Goal: Task Accomplishment & Management: Manage account settings

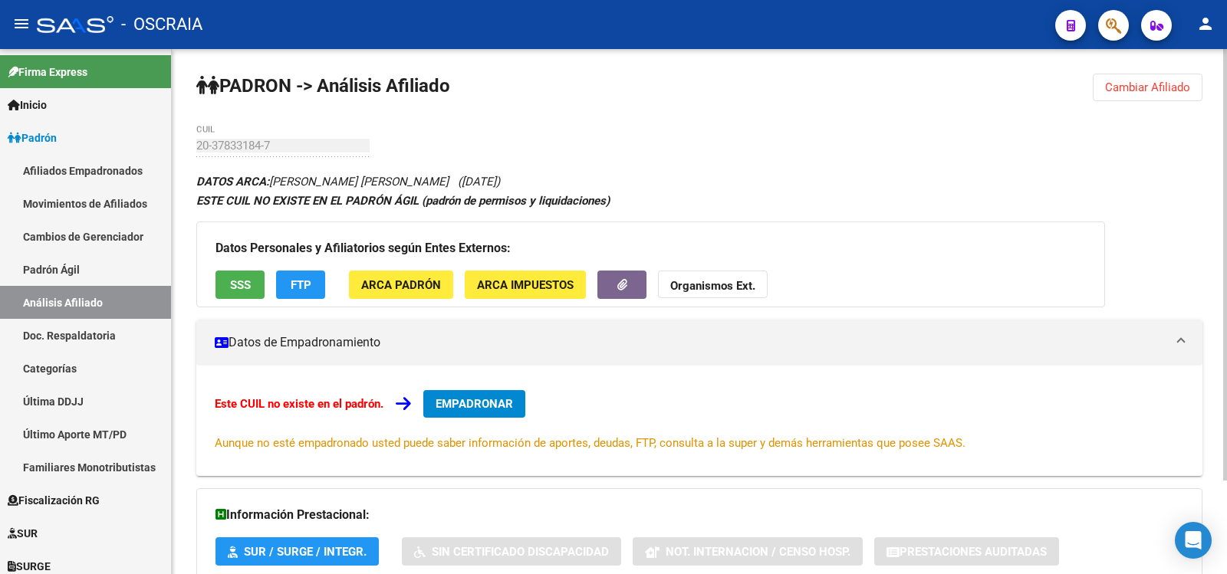
scroll to position [114, 0]
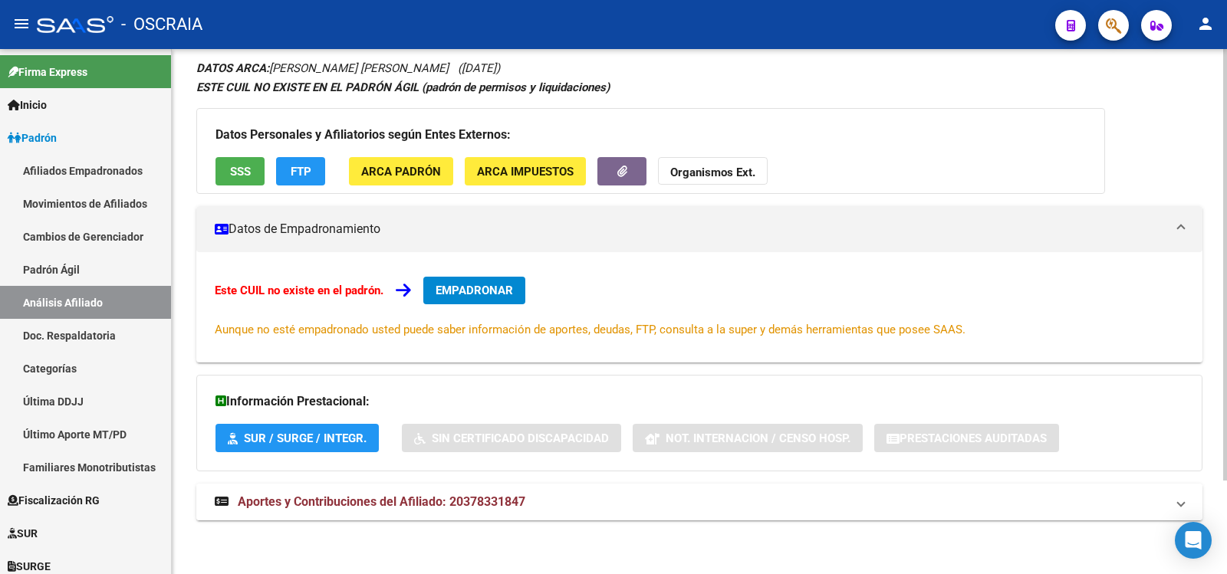
click at [541, 499] on mat-panel-title "Aportes y Contribuciones del Afiliado: 20378331847" at bounding box center [690, 502] width 951 height 17
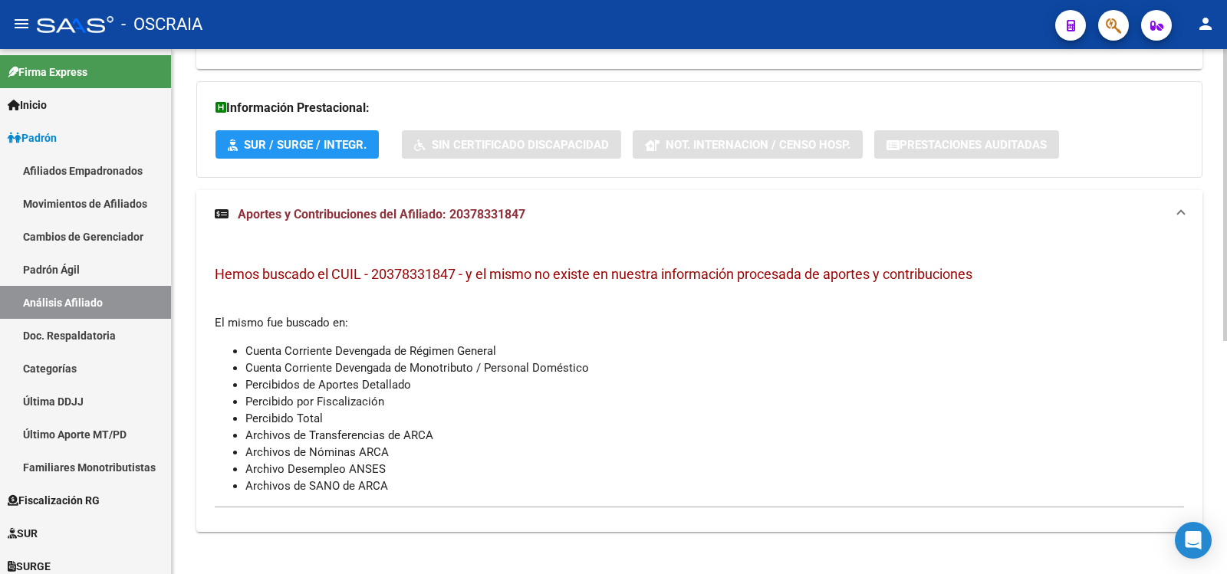
scroll to position [0, 0]
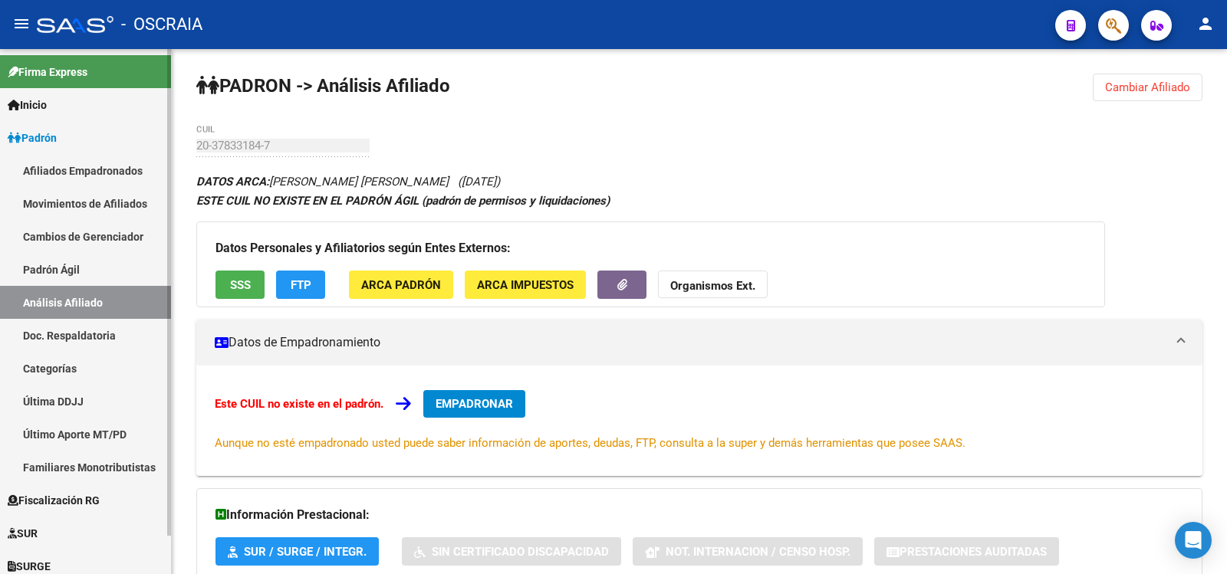
click at [98, 278] on link "Padrón Ágil" at bounding box center [85, 269] width 171 height 33
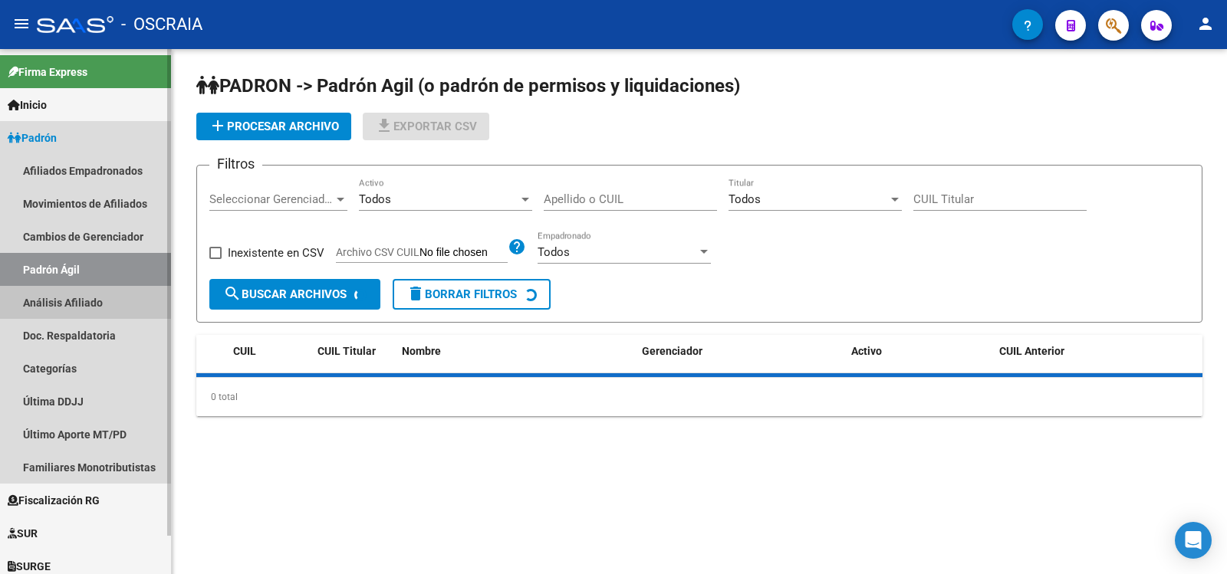
click at [102, 299] on link "Análisis Afiliado" at bounding box center [85, 302] width 171 height 33
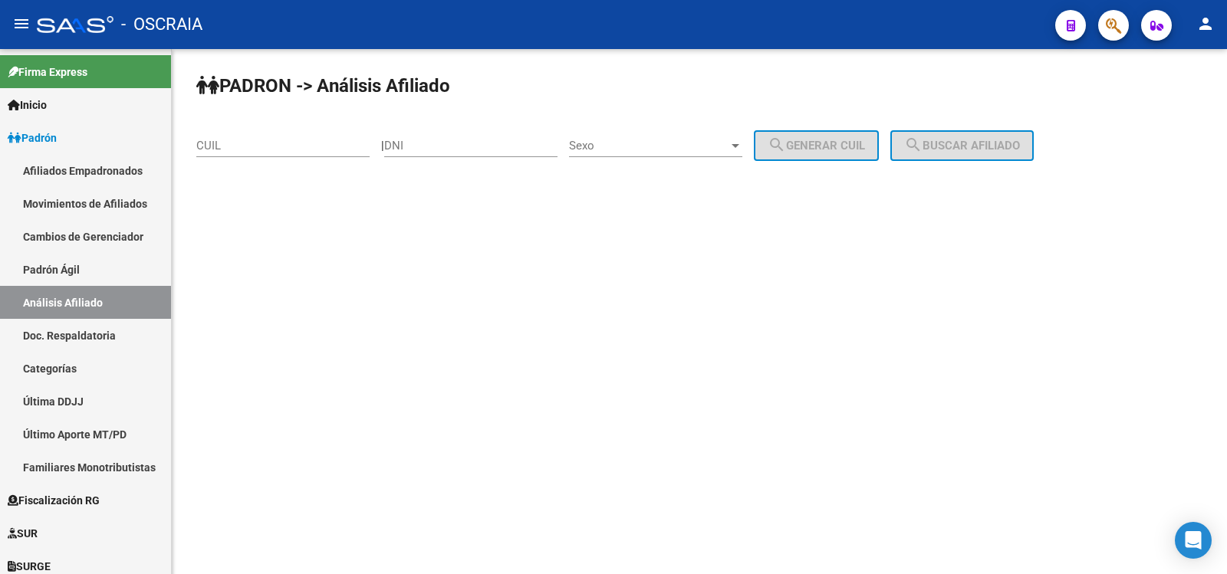
click at [430, 146] on input "DNI" at bounding box center [470, 146] width 173 height 14
type input "16962797"
click at [599, 136] on div "Sexo Sexo" at bounding box center [655, 140] width 173 height 33
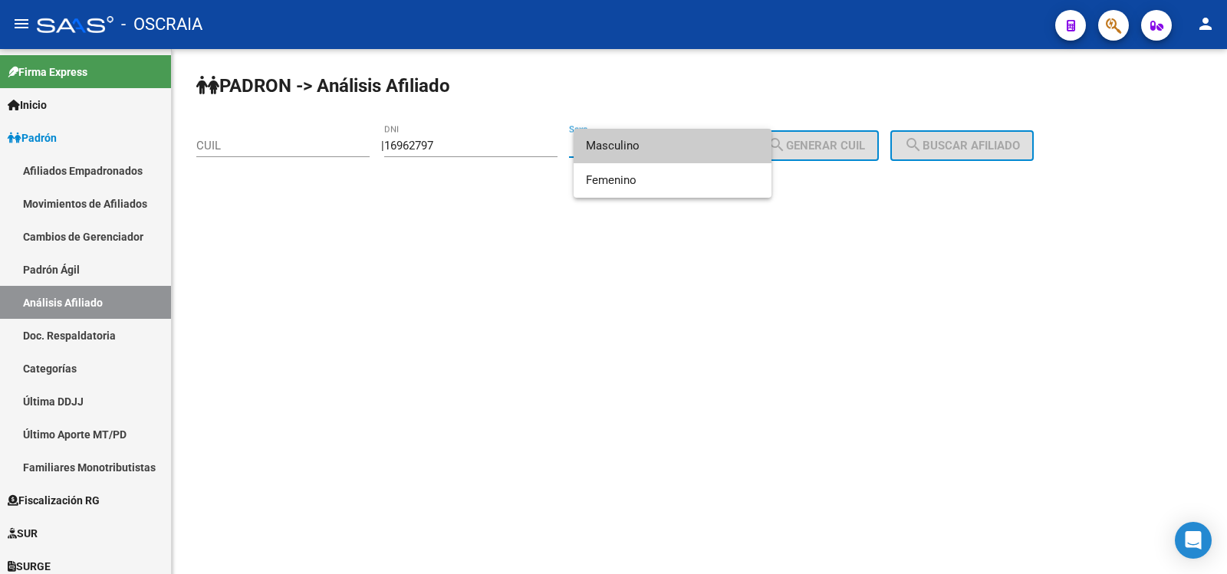
click at [626, 153] on span "Masculino" at bounding box center [672, 146] width 173 height 35
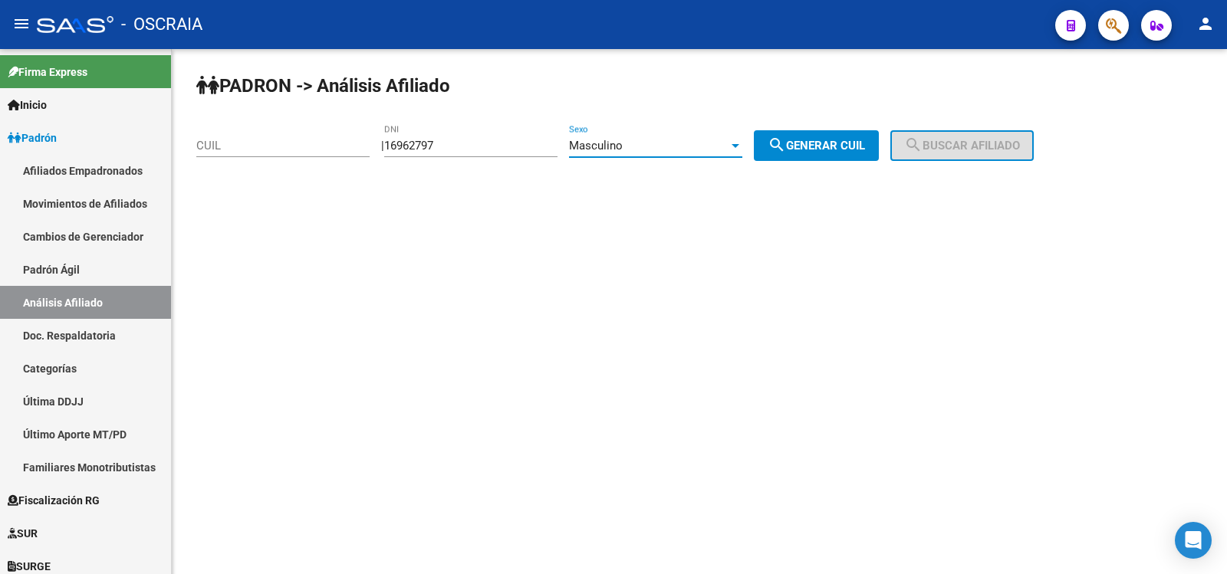
click at [833, 146] on span "search Generar CUIL" at bounding box center [816, 146] width 97 height 14
type input "20-16962797-6"
click at [967, 143] on span "search Buscar afiliado" at bounding box center [962, 146] width 116 height 14
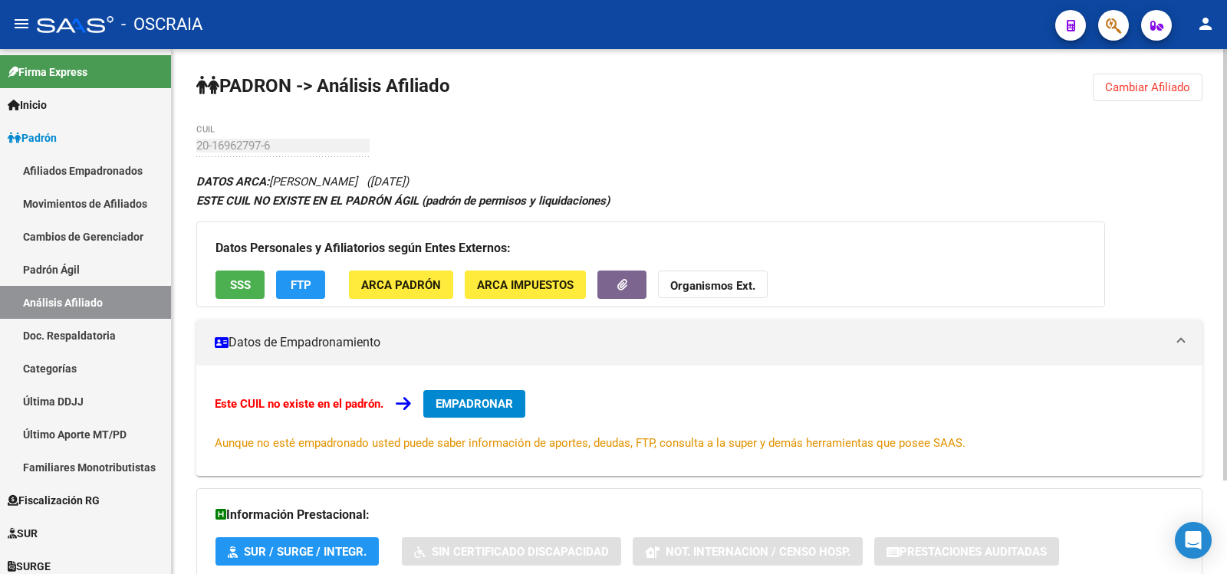
scroll to position [114, 0]
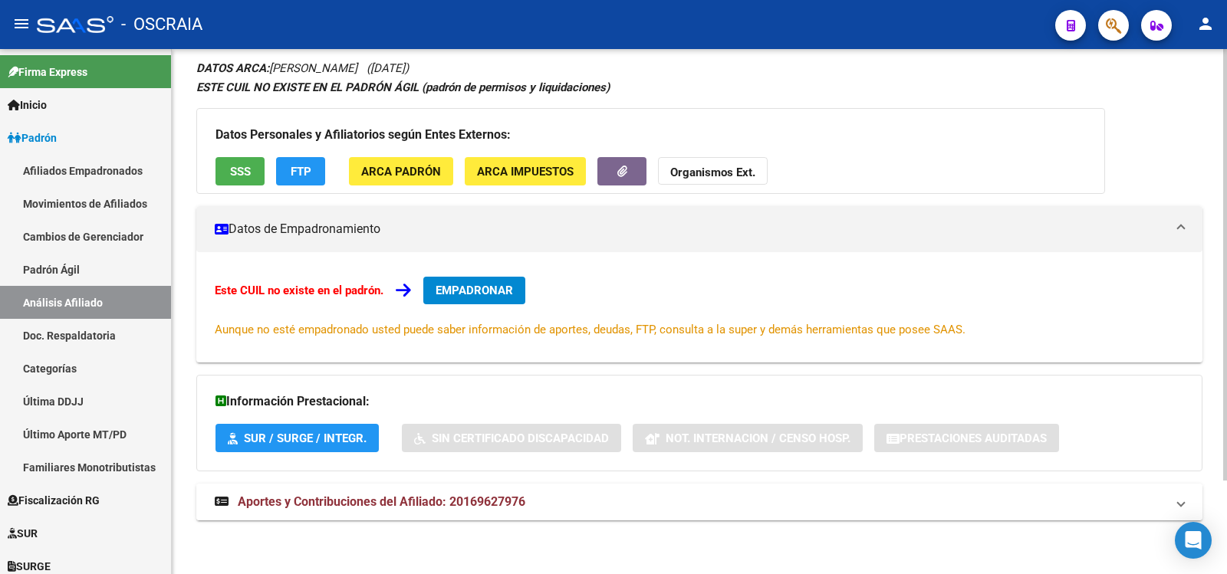
click at [452, 489] on mat-expansion-panel-header "Aportes y Contribuciones del Afiliado: 20169627976" at bounding box center [699, 502] width 1006 height 37
click at [411, 489] on mat-expansion-panel-header "Aportes y Contribuciones del Afiliado: 20169627976" at bounding box center [699, 502] width 1006 height 37
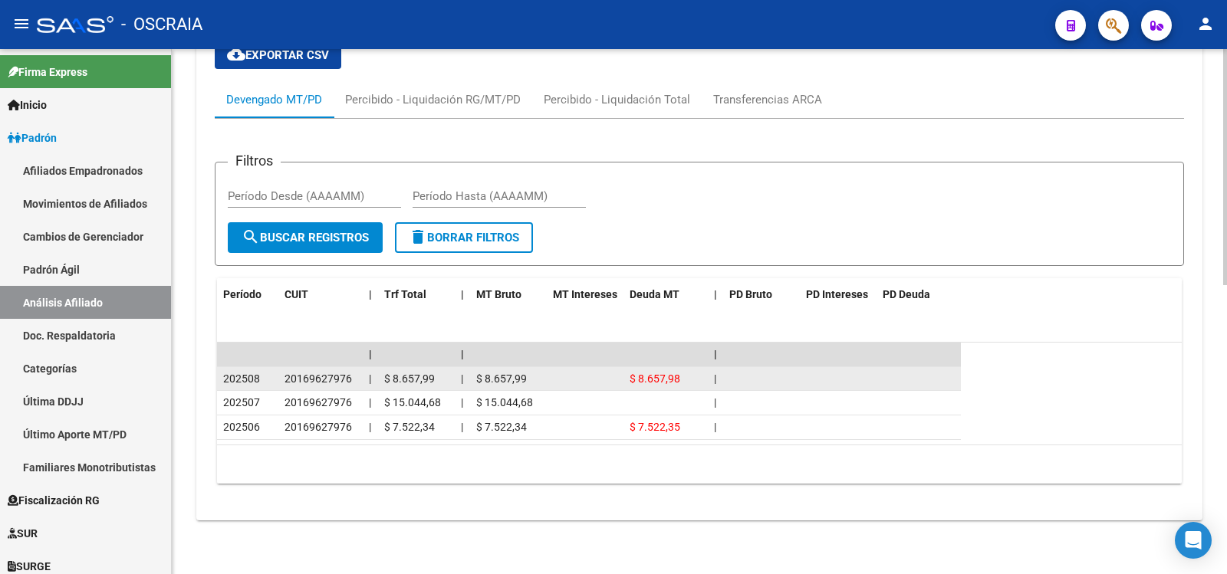
scroll to position [0, 0]
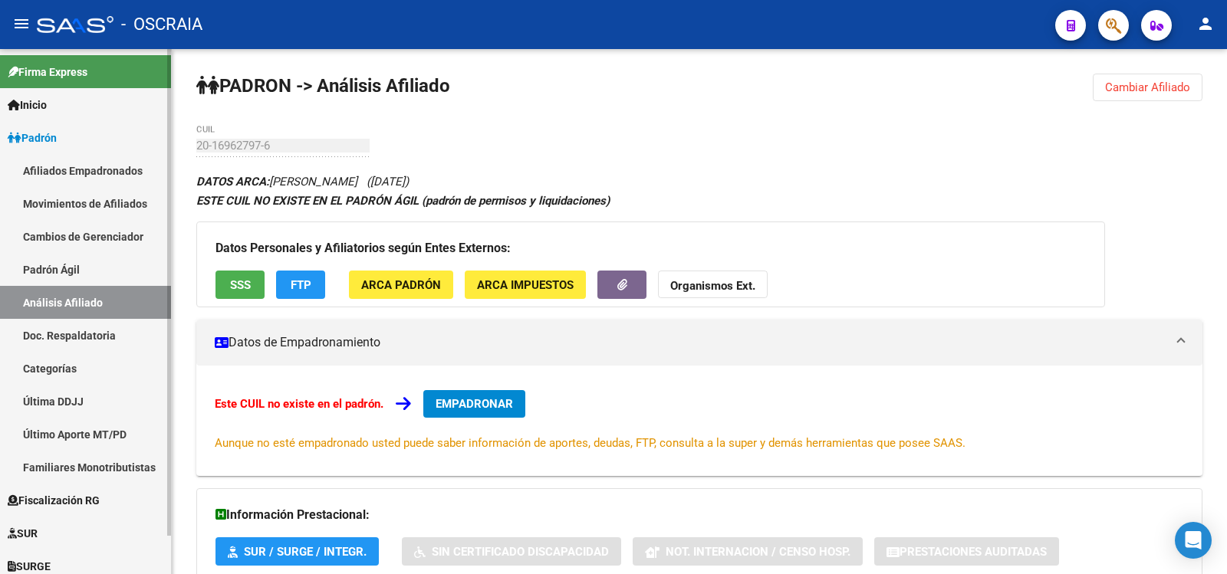
click at [164, 139] on mat-sidenav-container "Firma Express Inicio Calendario SSS Instructivos Contacto OS Padrón Afiliados E…" at bounding box center [613, 311] width 1227 height 525
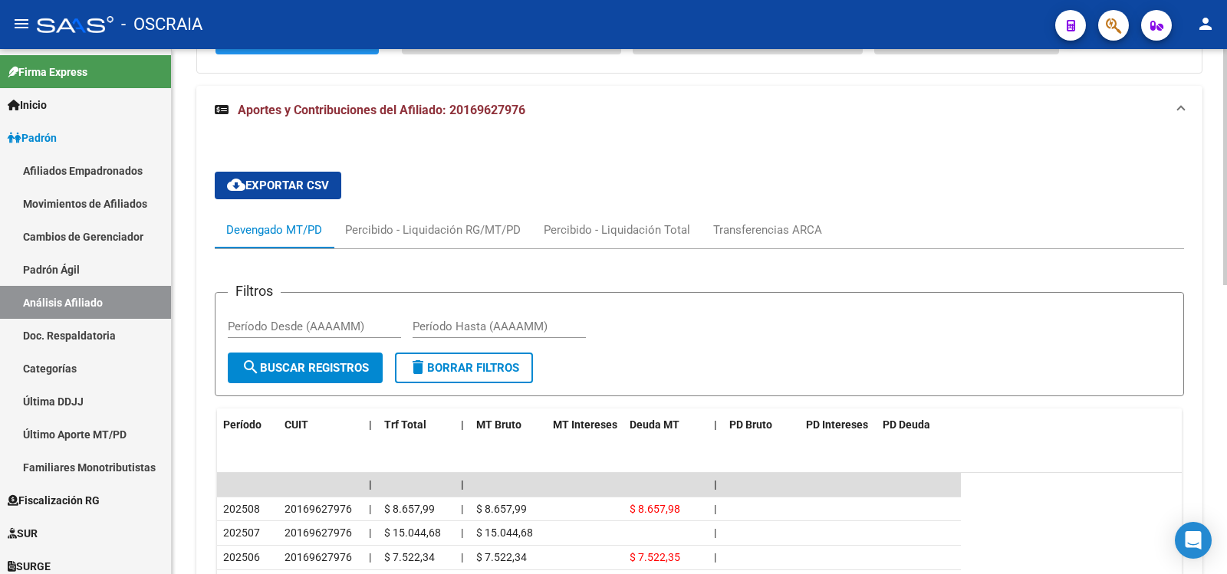
scroll to position [642, 0]
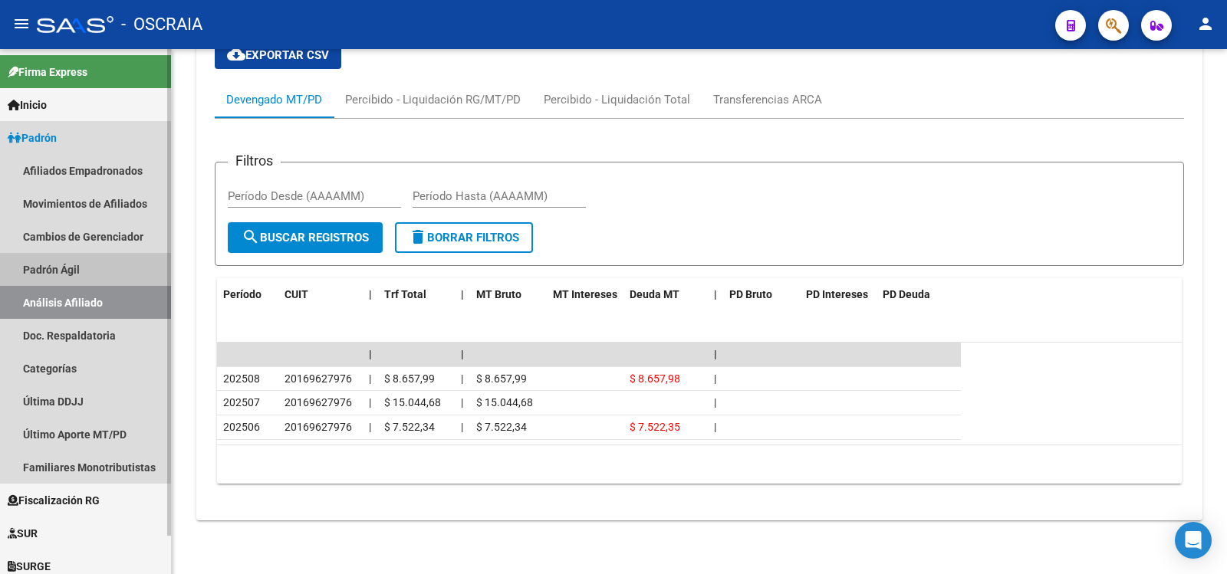
click at [132, 268] on link "Padrón Ágil" at bounding box center [85, 269] width 171 height 33
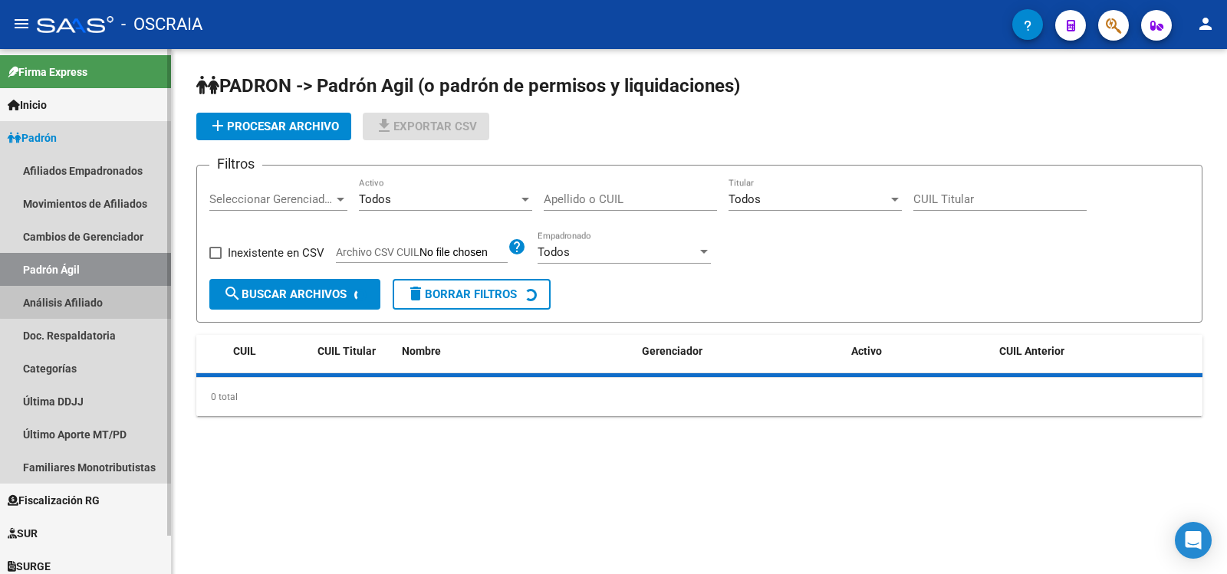
click at [120, 300] on link "Análisis Afiliado" at bounding box center [85, 302] width 171 height 33
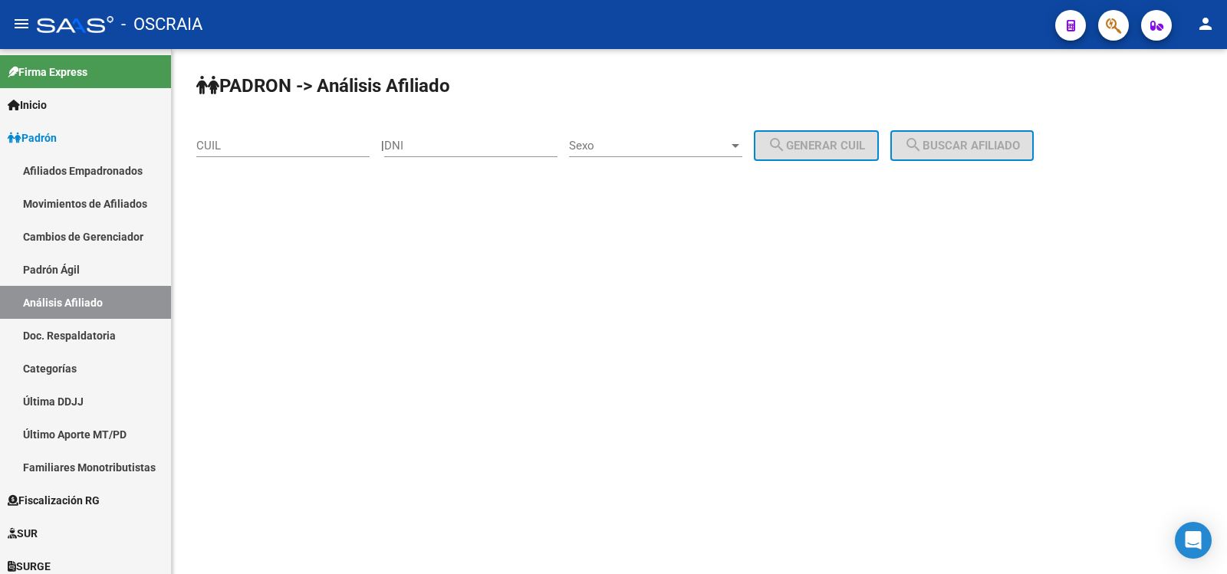
click at [275, 143] on input "CUIL" at bounding box center [282, 146] width 173 height 14
paste input "27-38127744-0"
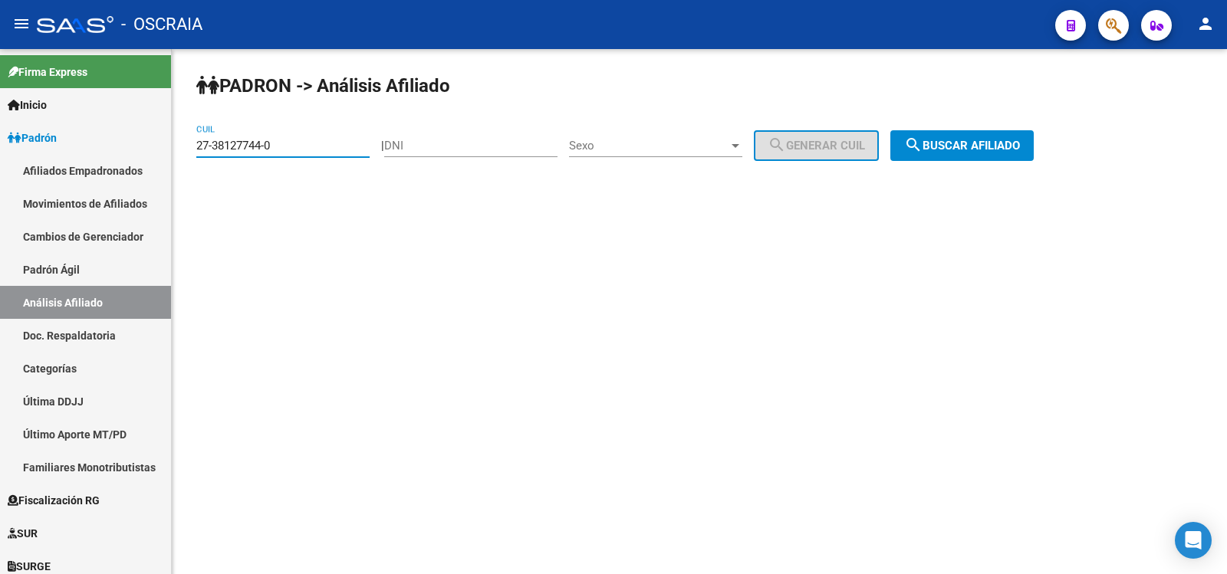
type input "27-38127744-0"
click at [979, 154] on button "search Buscar afiliado" at bounding box center [961, 145] width 143 height 31
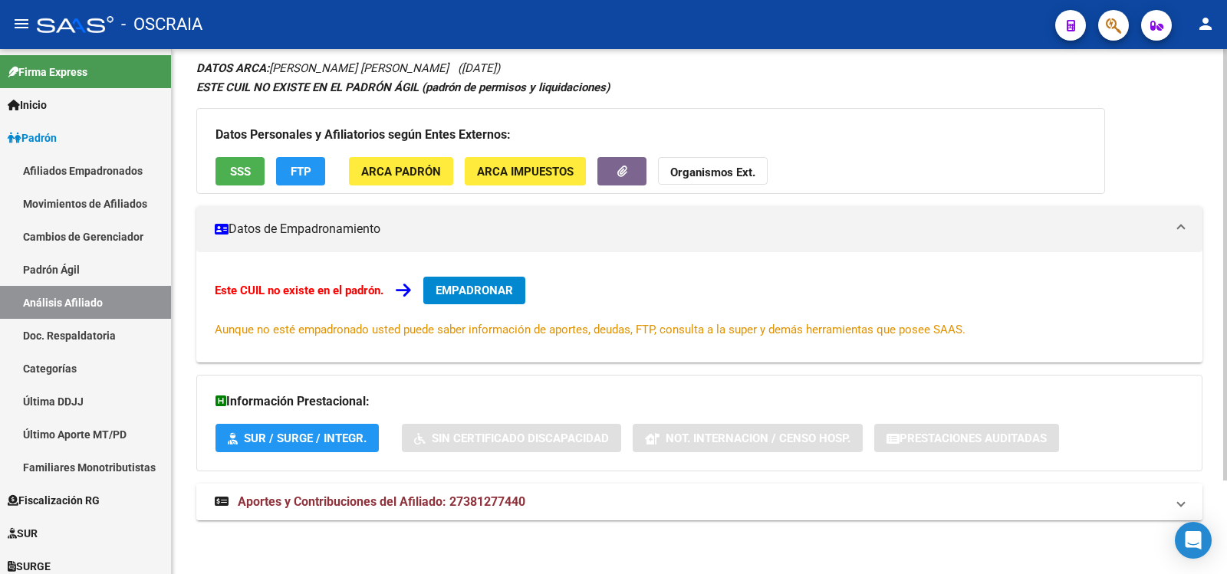
click at [469, 501] on span "Aportes y Contribuciones del Afiliado: 27381277440" at bounding box center [382, 502] width 288 height 15
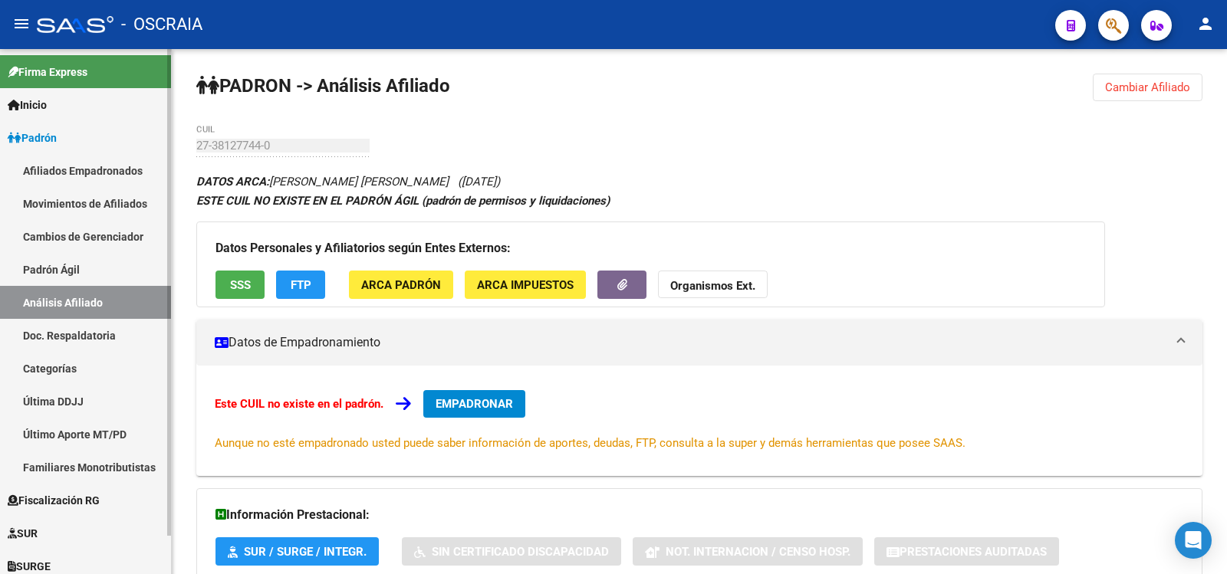
click at [124, 284] on link "Padrón Ágil" at bounding box center [85, 269] width 171 height 33
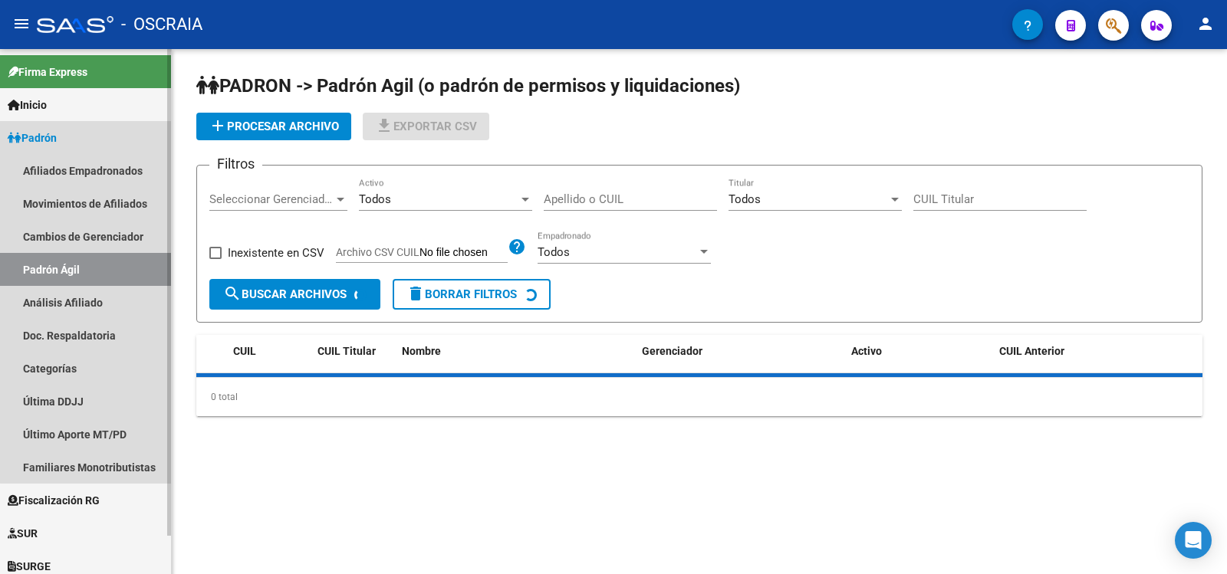
click at [112, 306] on link "Análisis Afiliado" at bounding box center [85, 302] width 171 height 33
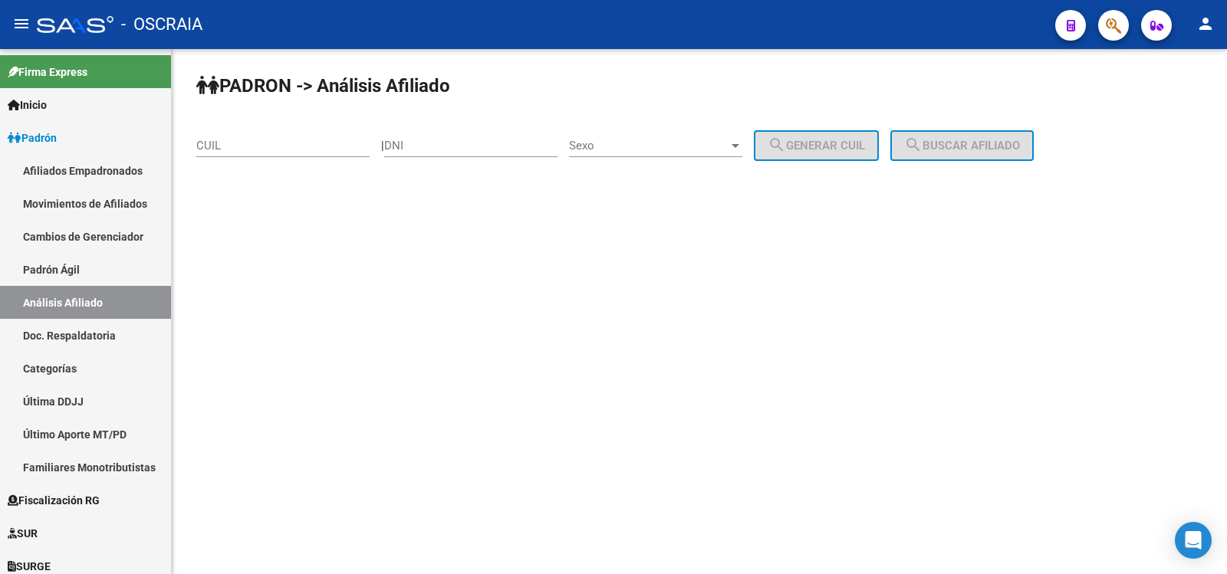
click at [283, 146] on input "CUIL" at bounding box center [282, 146] width 173 height 14
paste input
paste input "27-25324717-2"
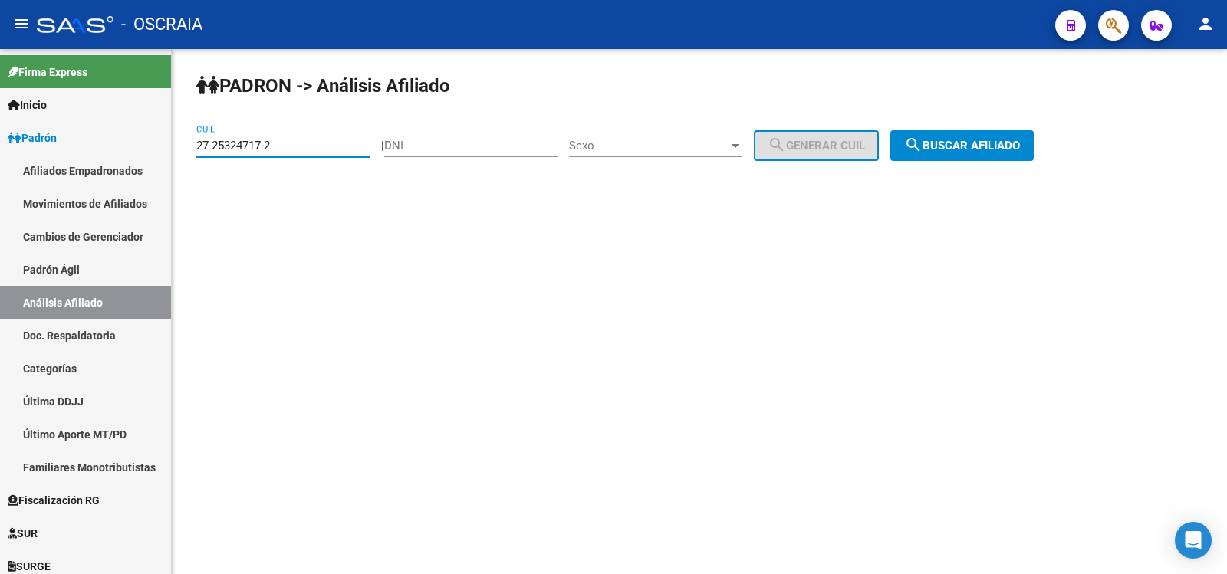
type input "27-25324717-2"
click at [965, 139] on span "search Buscar afiliado" at bounding box center [962, 146] width 116 height 14
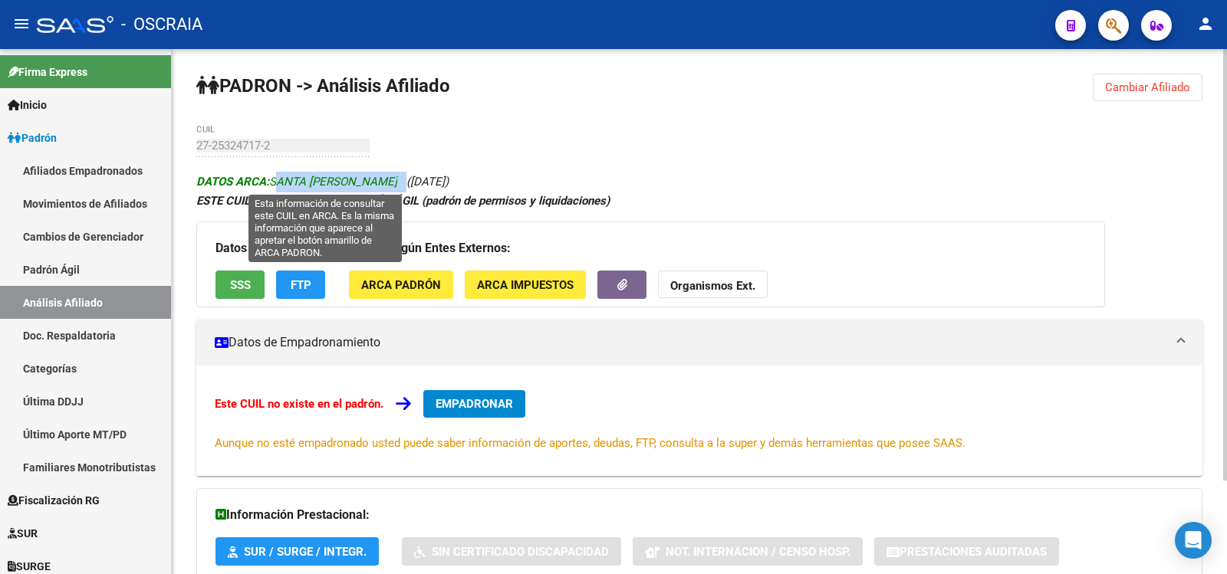
copy icon "SANTA [PERSON_NAME]"
drag, startPoint x: 459, startPoint y: 183, endPoint x: 275, endPoint y: 179, distance: 183.3
click at [275, 179] on icon "DATOS ARCA: SANTA [PERSON_NAME] ([DATE])" at bounding box center [322, 182] width 252 height 14
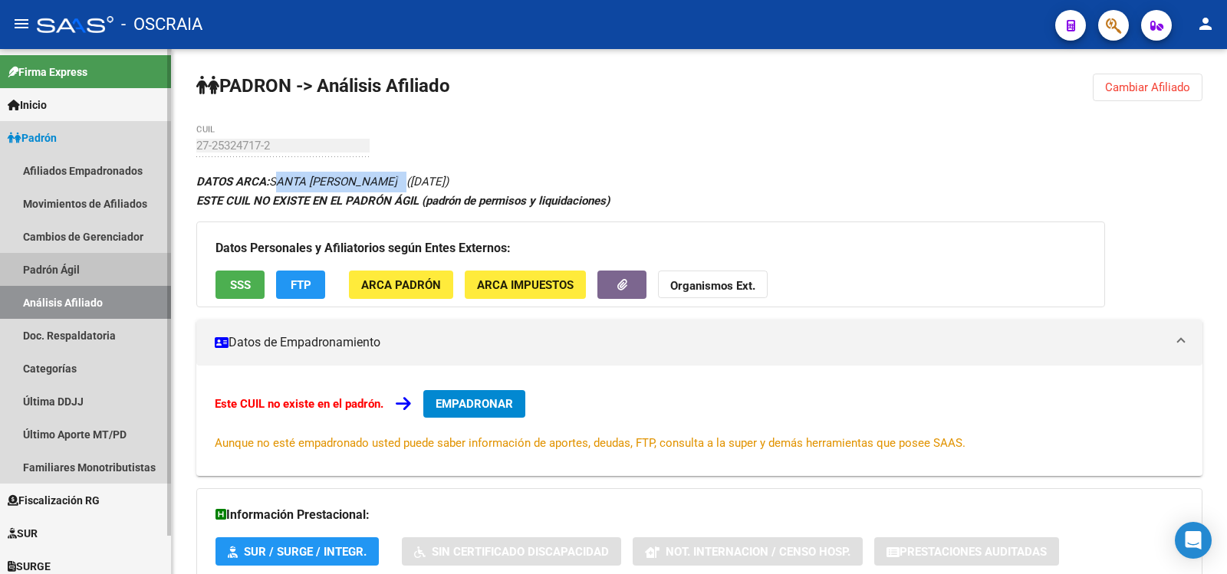
click at [128, 295] on link "Análisis Afiliado" at bounding box center [85, 302] width 171 height 33
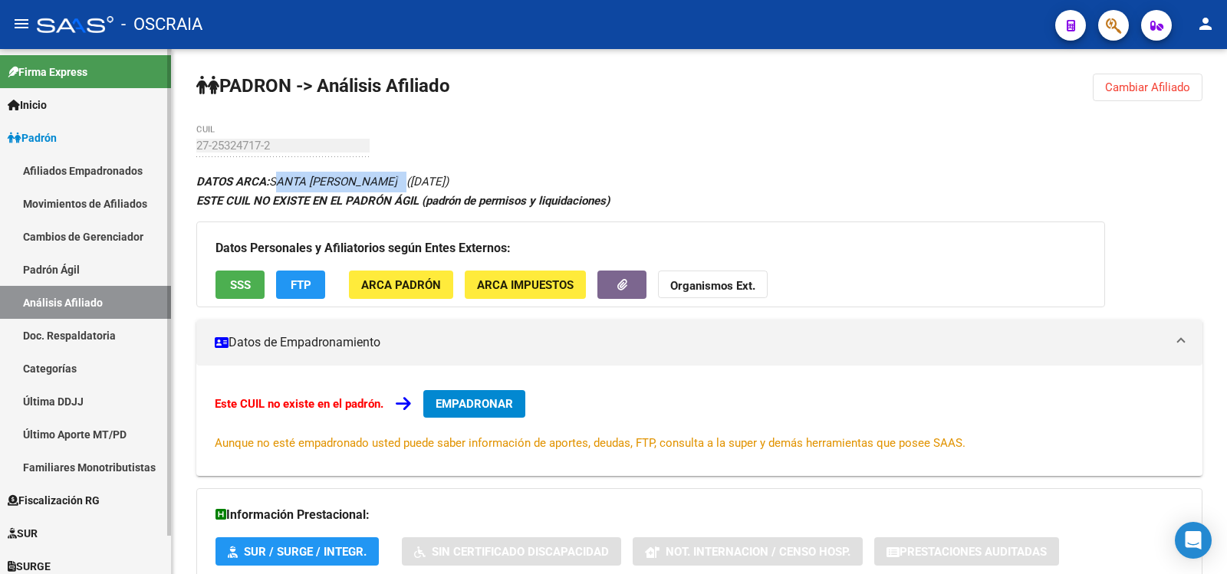
drag, startPoint x: 104, startPoint y: 274, endPoint x: 106, endPoint y: 286, distance: 12.5
click at [105, 275] on link "Padrón Ágil" at bounding box center [85, 269] width 171 height 33
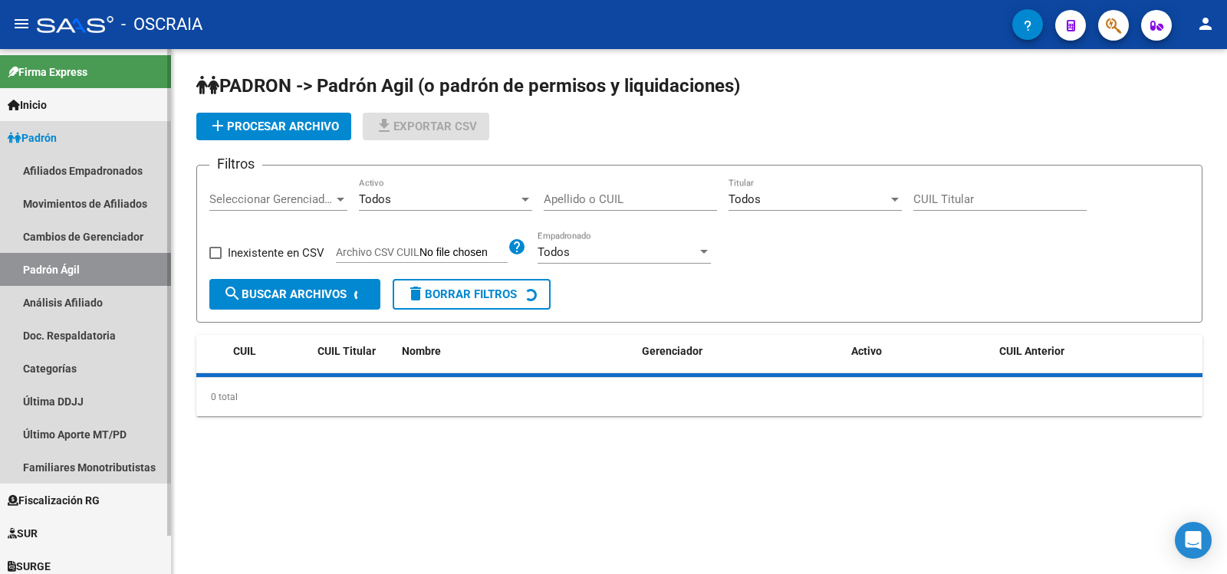
click at [106, 288] on link "Análisis Afiliado" at bounding box center [85, 302] width 171 height 33
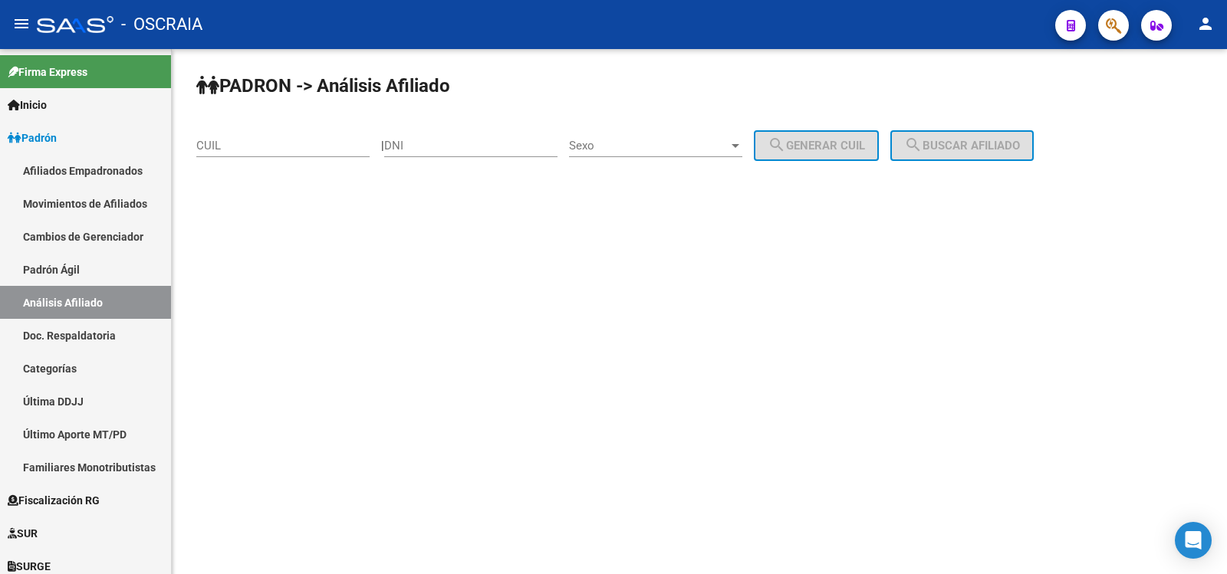
click at [221, 150] on input "CUIL" at bounding box center [282, 146] width 173 height 14
paste input "20-29823665-7"
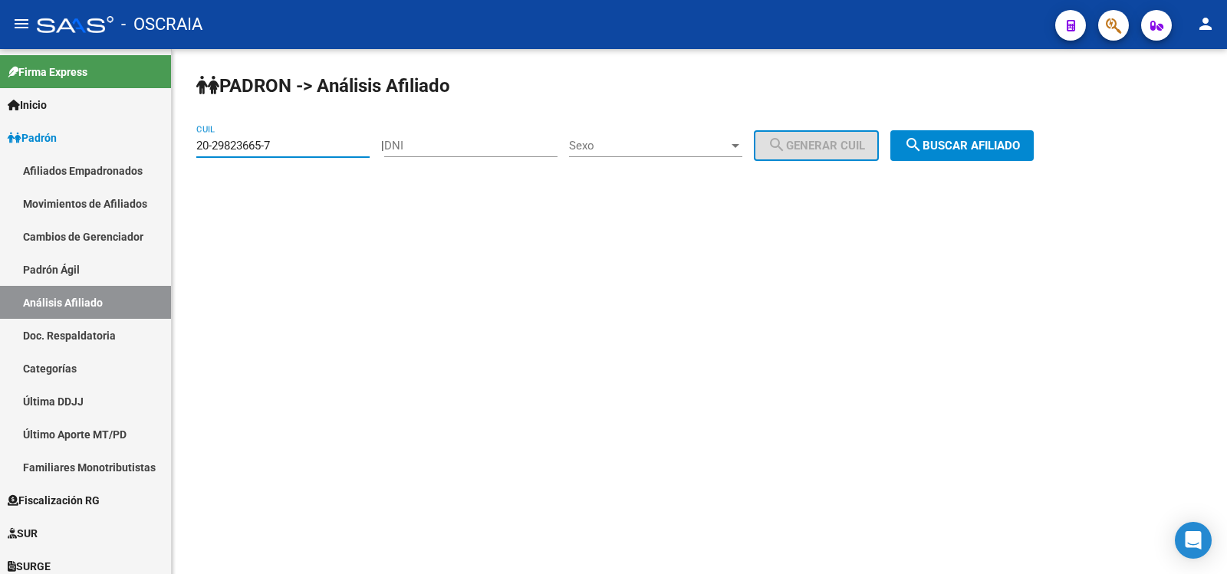
type input "20-29823665-7"
drag, startPoint x: 1062, startPoint y: 154, endPoint x: 1052, endPoint y: 153, distance: 9.2
click at [1052, 153] on div "PADRON -> Análisis Afiliado 20-29823665-7 CUIL | DNI Sexo Sexo search Generar C…" at bounding box center [699, 129] width 1055 height 161
click at [1004, 145] on span "search Buscar afiliado" at bounding box center [962, 146] width 116 height 14
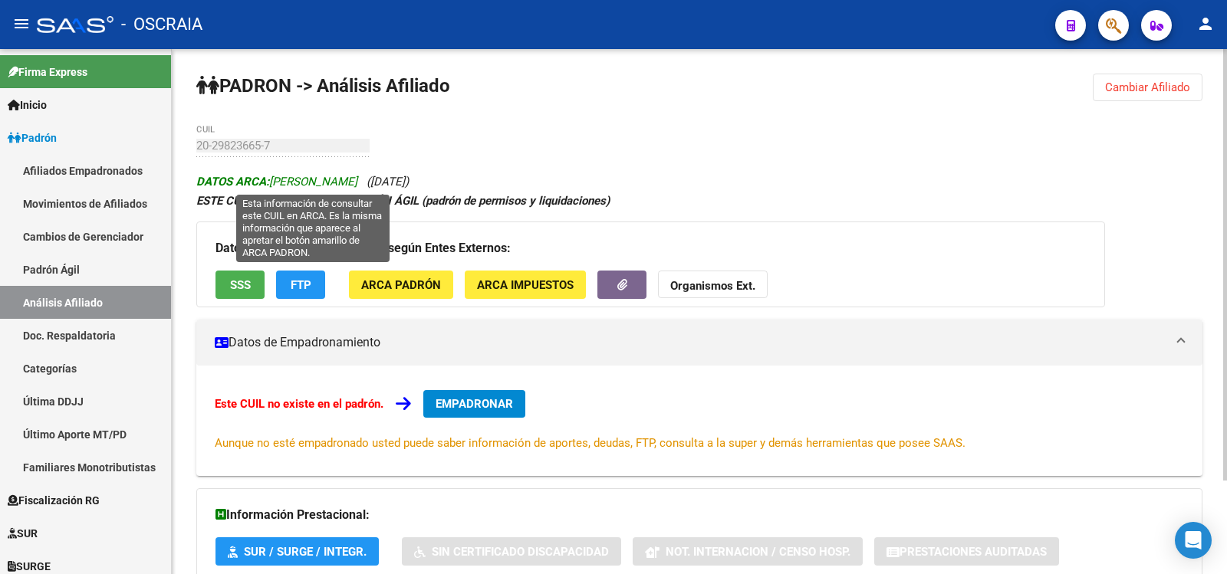
copy span "[PERSON_NAME]"
drag, startPoint x: 428, startPoint y: 179, endPoint x: 271, endPoint y: 183, distance: 157.3
click at [271, 183] on span "DATOS ARCA: [PERSON_NAME]" at bounding box center [276, 182] width 161 height 14
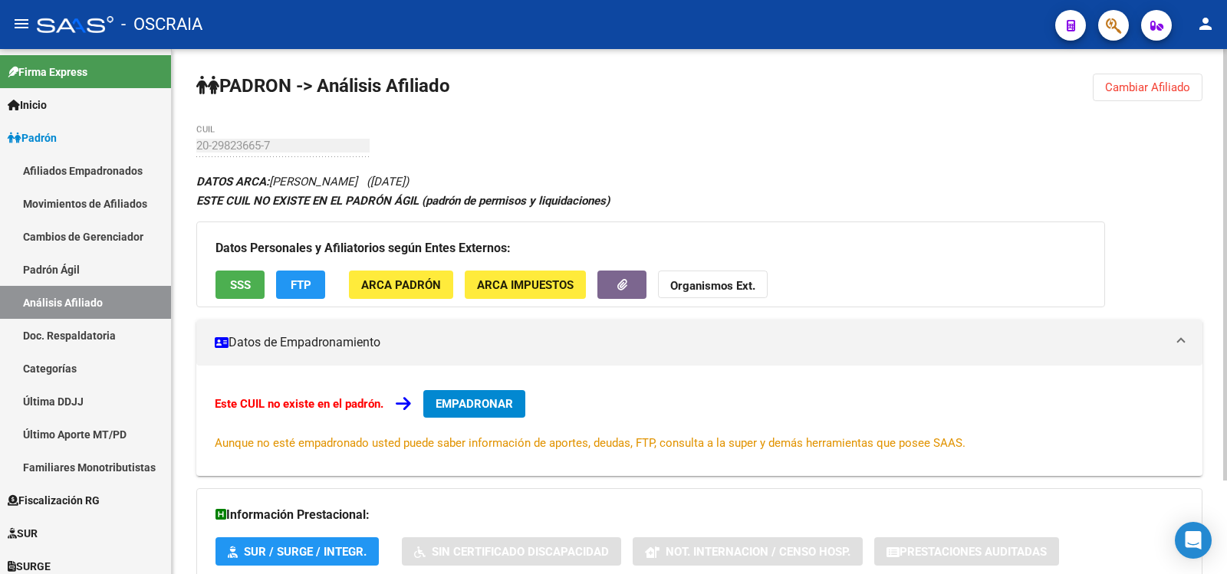
copy icon "([DATE])"
drag, startPoint x: 434, startPoint y: 181, endPoint x: 523, endPoint y: 187, distance: 89.2
click at [523, 187] on div "DATOS ARCA: [PERSON_NAME] ([DATE]) ESTE CUIL NO EXISTE EN EL PADRÓN ÁGIL (padró…" at bounding box center [699, 411] width 1006 height 479
click at [191, 143] on div "PADRON -> Análisis Afiliado Cambiar Afiliado 20-29823665-7 CUIL DATOS ARCA: [PE…" at bounding box center [699, 368] width 1055 height 639
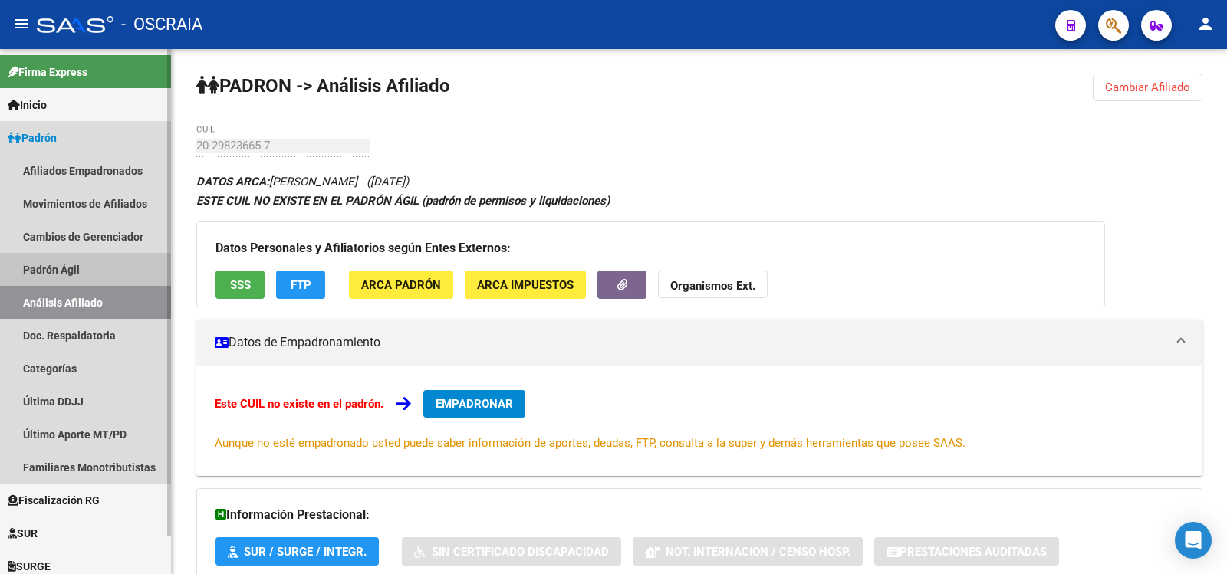
click at [94, 283] on link "Padrón Ágil" at bounding box center [85, 269] width 171 height 33
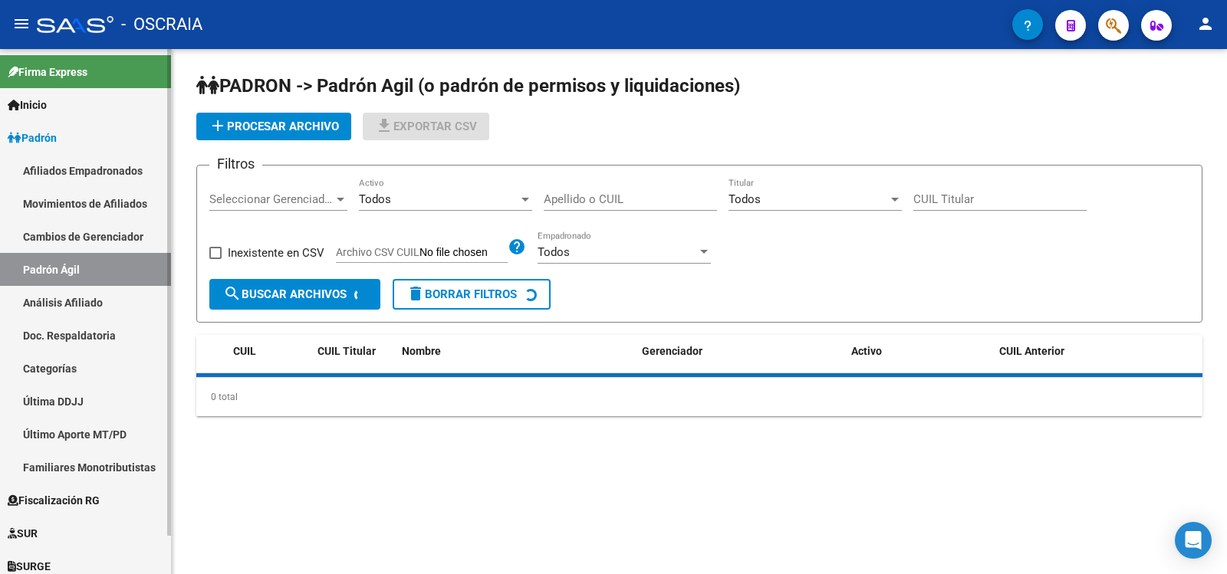
click at [100, 305] on link "Análisis Afiliado" at bounding box center [85, 302] width 171 height 33
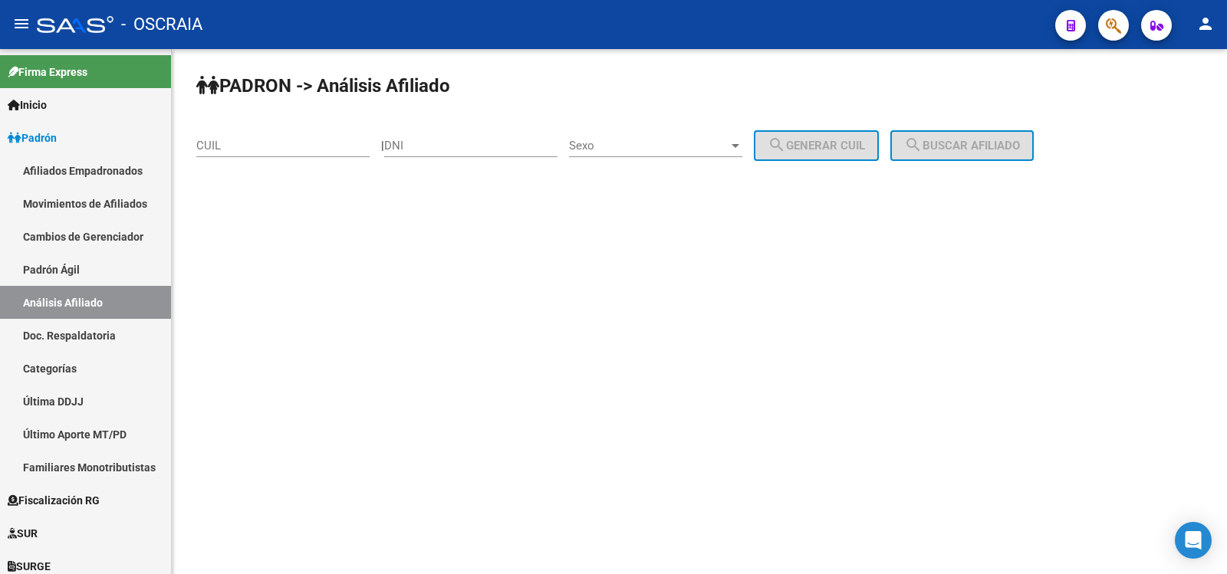
click at [332, 148] on input "CUIL" at bounding box center [282, 146] width 173 height 14
paste input "20-29823665-7"
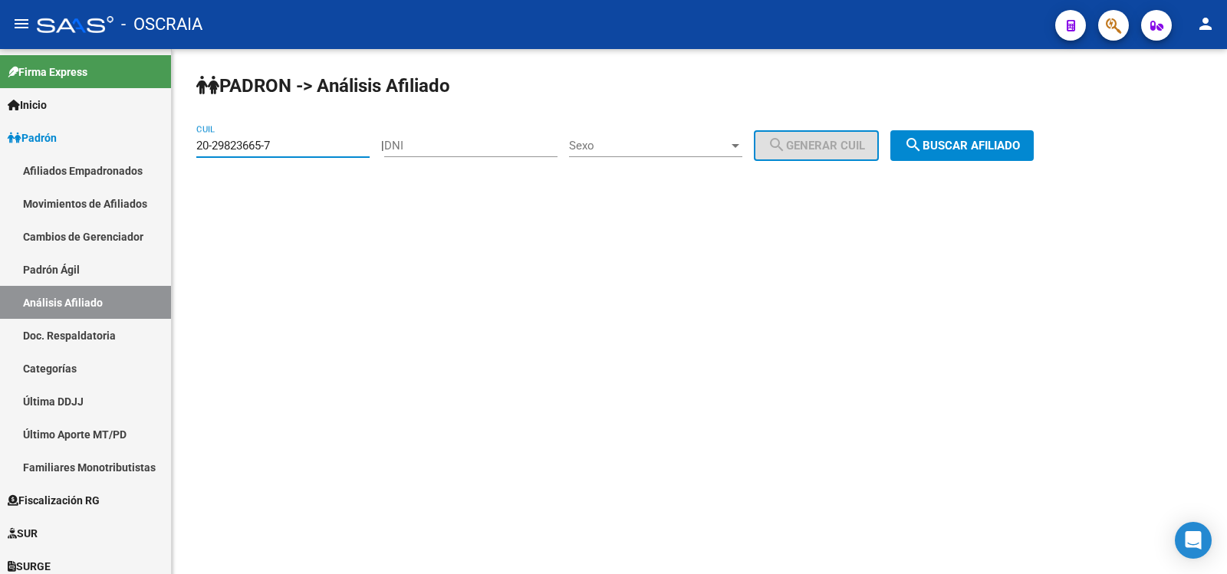
type input "20-29823665-7"
click at [966, 142] on span "search Buscar afiliado" at bounding box center [962, 146] width 116 height 14
drag, startPoint x: 966, startPoint y: 142, endPoint x: 727, endPoint y: 249, distance: 261.6
click at [965, 142] on div "PADRON -> Análisis Afiliado 20-29823665-7 CUIL | DNI Sexo Sexo search Generar C…" at bounding box center [699, 129] width 1055 height 161
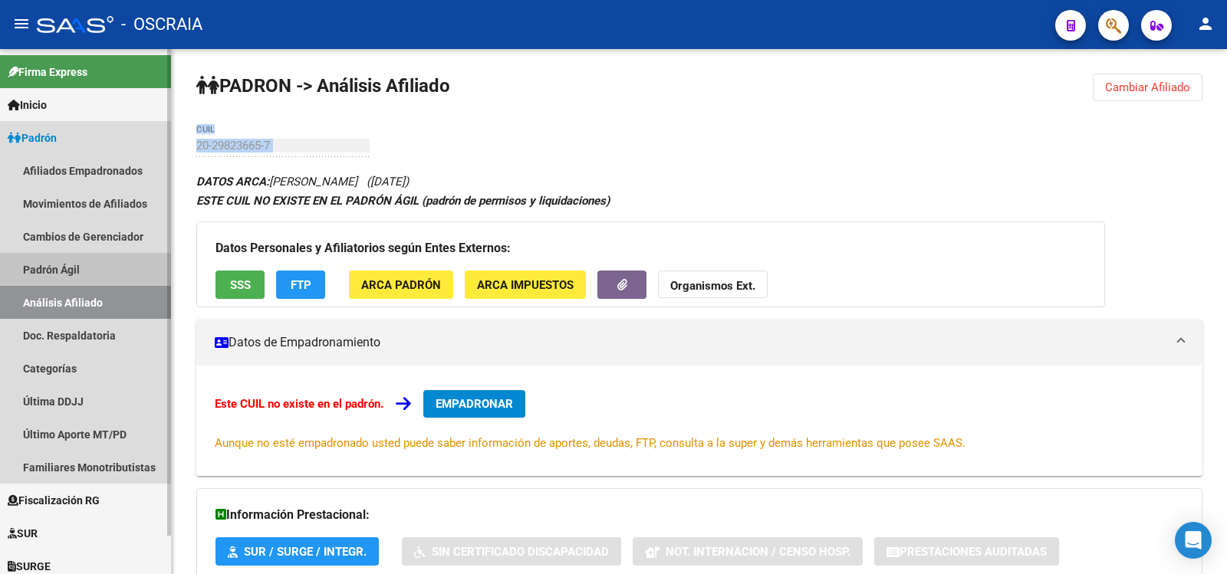
click at [61, 285] on link "Padrón Ágil" at bounding box center [85, 269] width 171 height 33
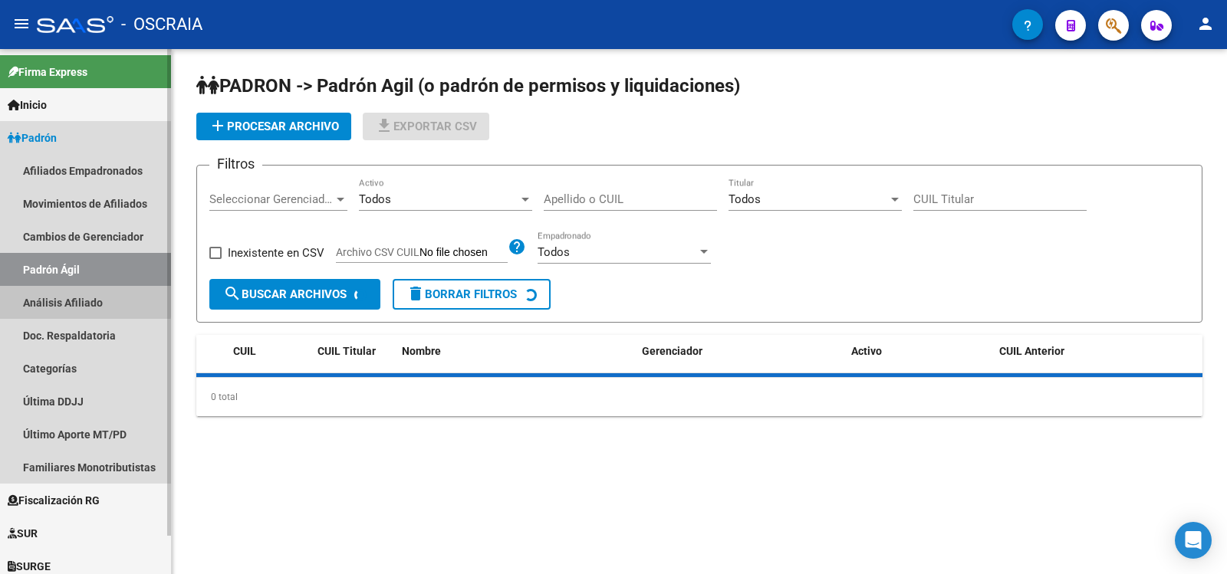
click at [68, 300] on link "Análisis Afiliado" at bounding box center [85, 302] width 171 height 33
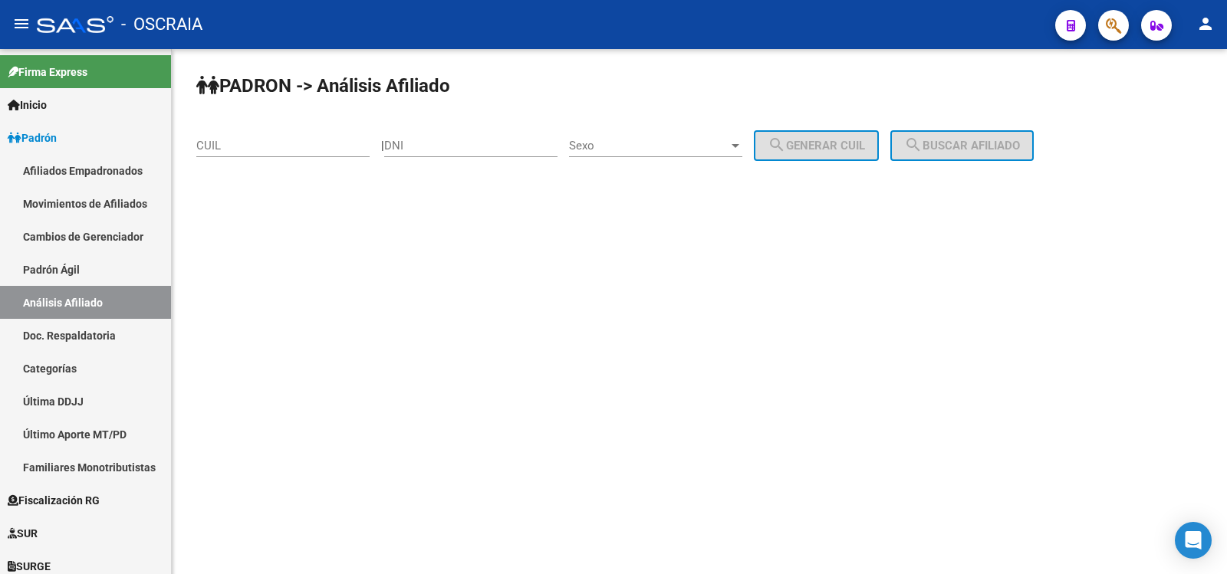
click at [290, 139] on input "CUIL" at bounding box center [282, 146] width 173 height 14
paste input "27-22276841-7"
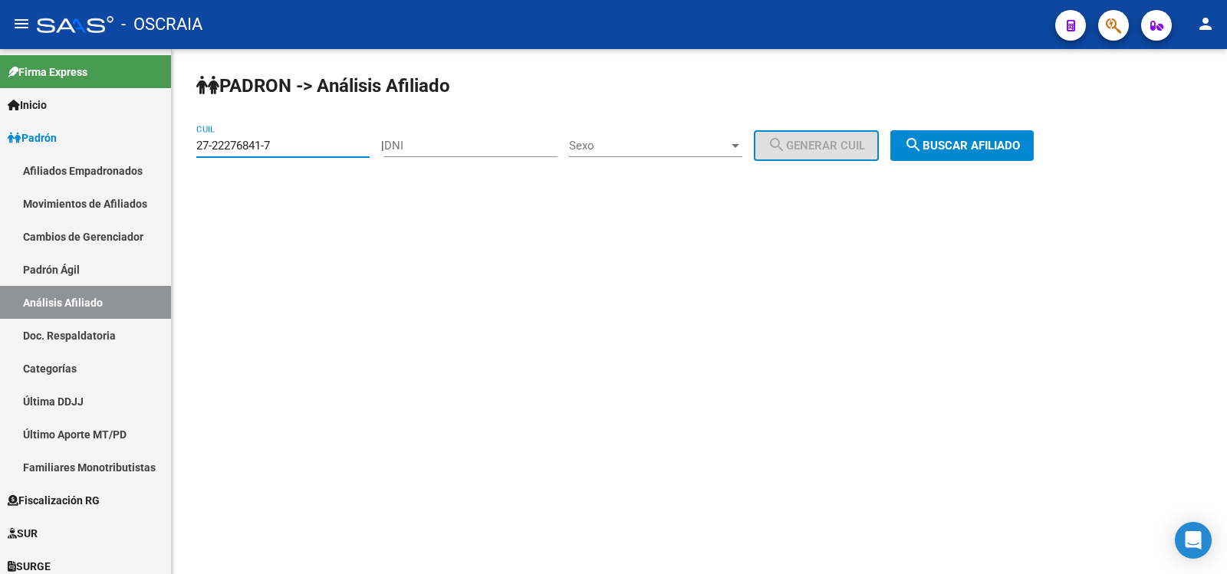
type input "27-22276841-7"
click at [982, 135] on button "search Buscar afiliado" at bounding box center [961, 145] width 143 height 31
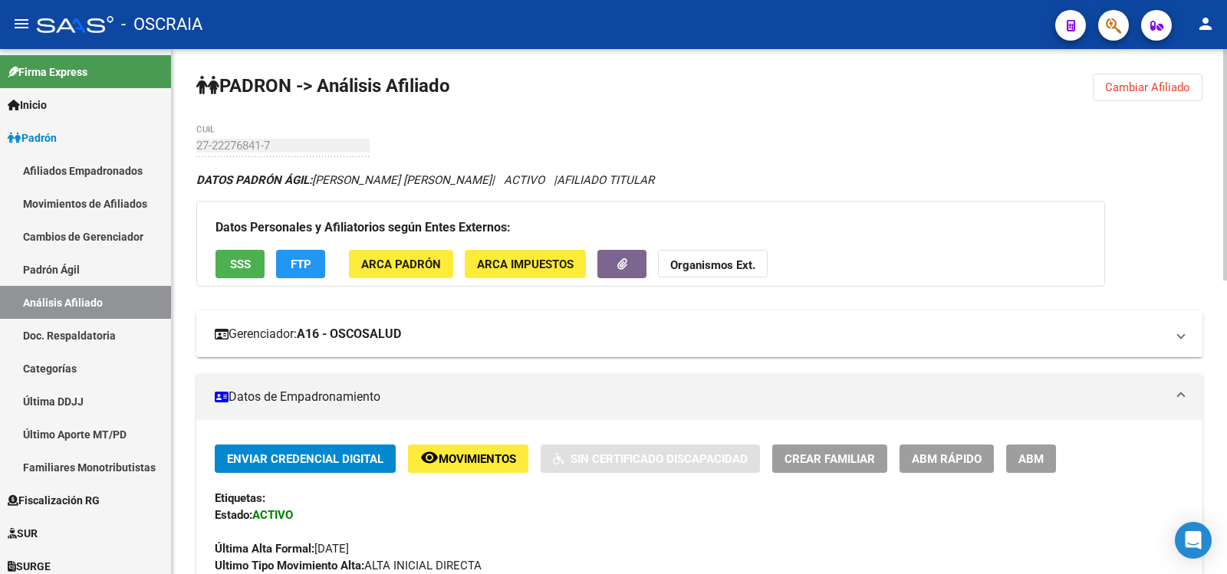
scroll to position [667, 0]
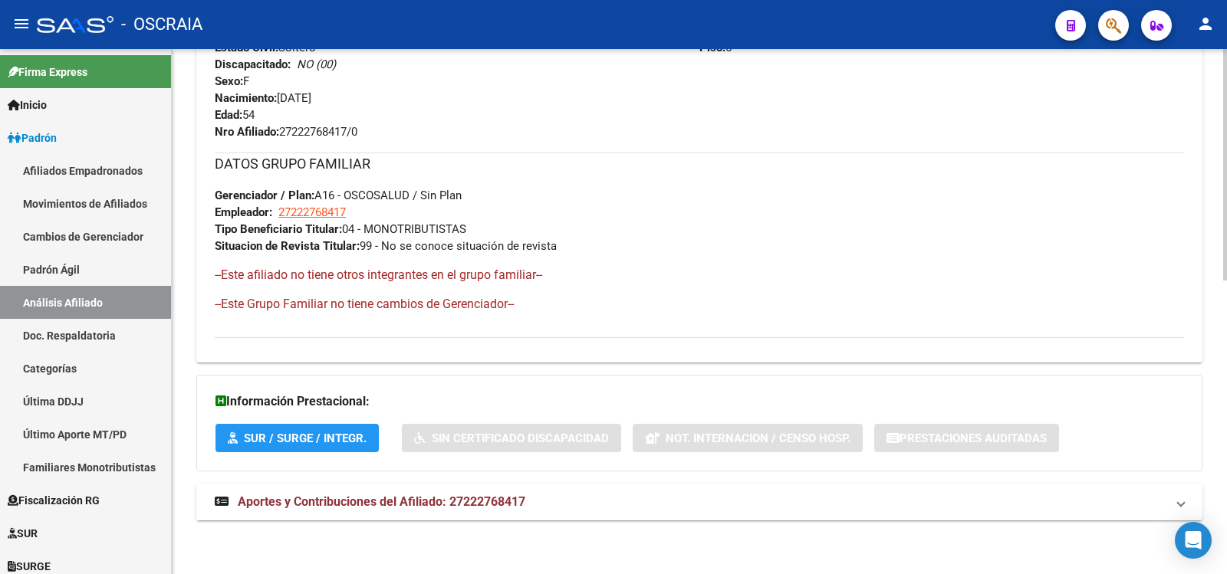
click at [452, 495] on span "Aportes y Contribuciones del Afiliado: 27222768417" at bounding box center [382, 502] width 288 height 15
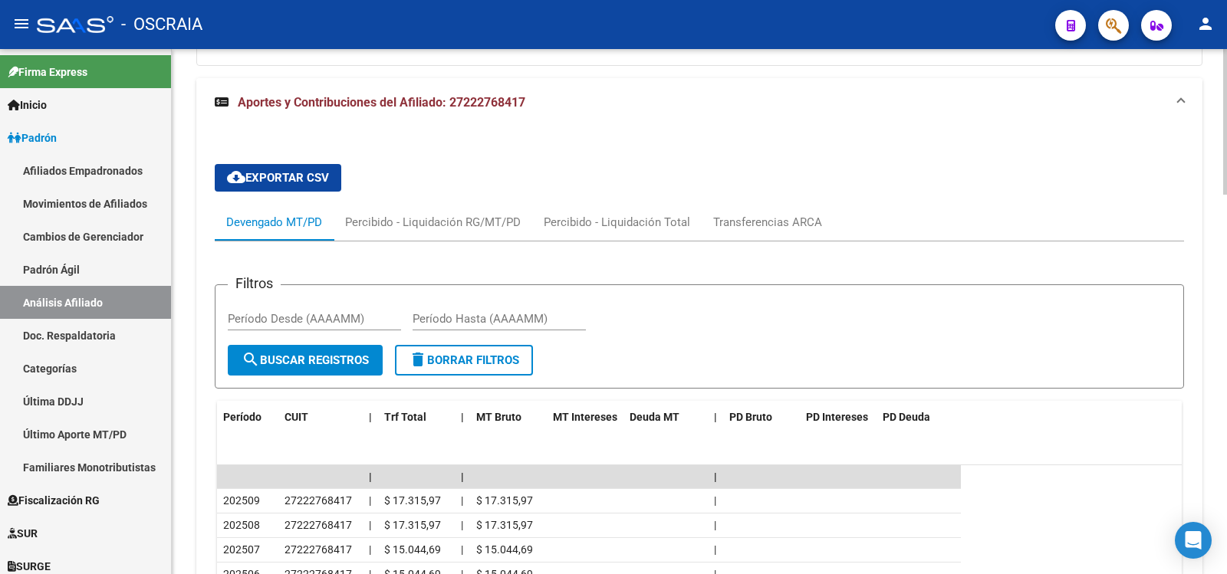
scroll to position [1365, 0]
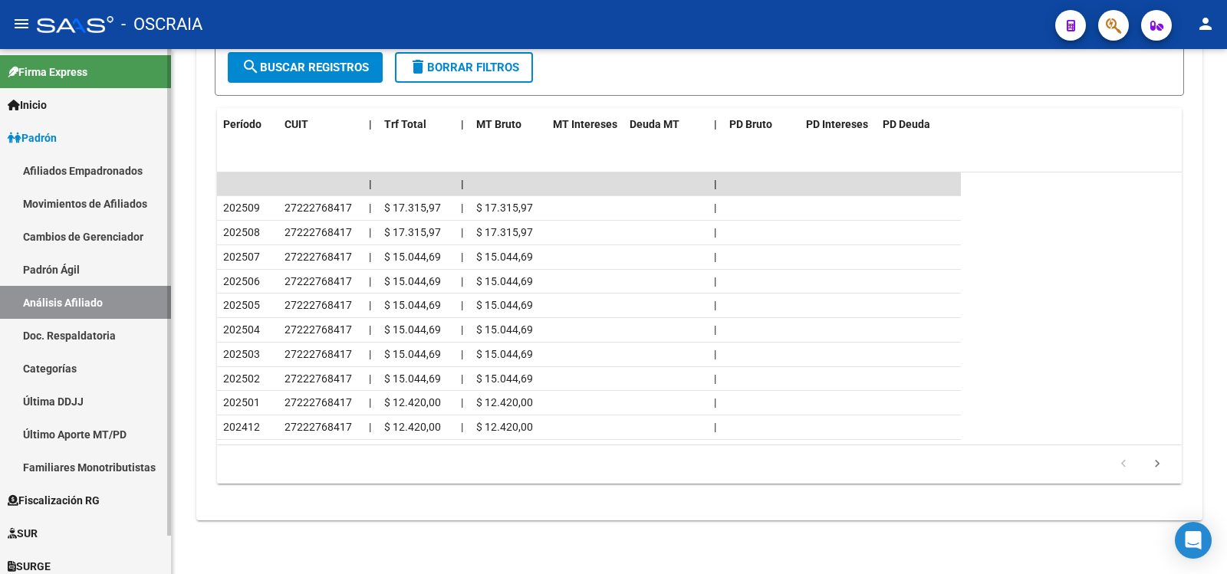
click at [94, 268] on link "Padrón Ágil" at bounding box center [85, 269] width 171 height 33
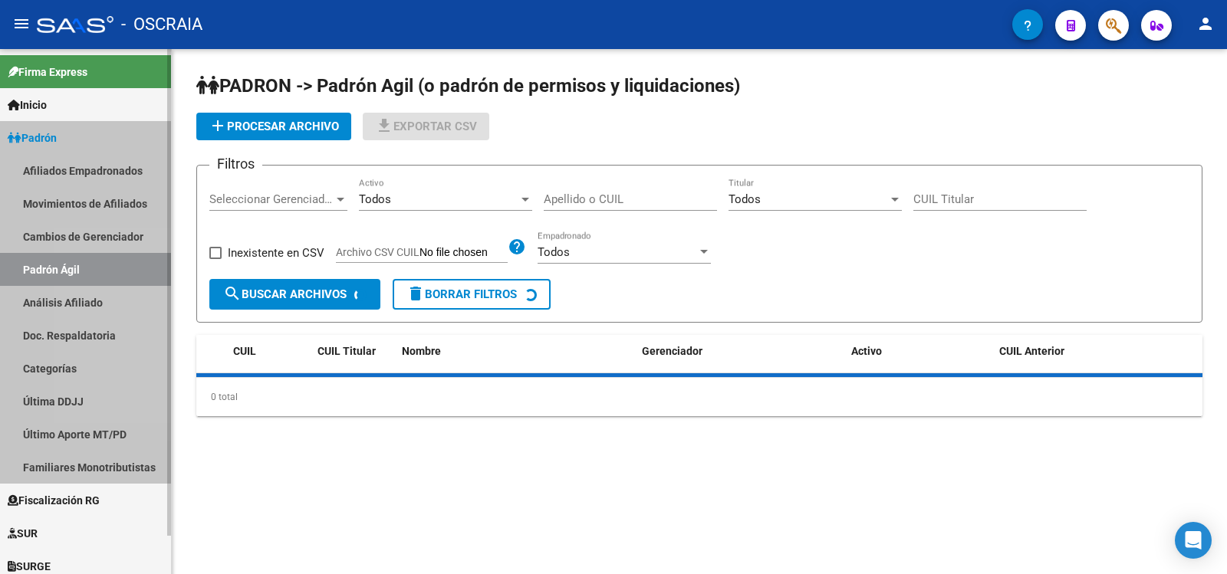
click at [97, 291] on link "Análisis Afiliado" at bounding box center [85, 302] width 171 height 33
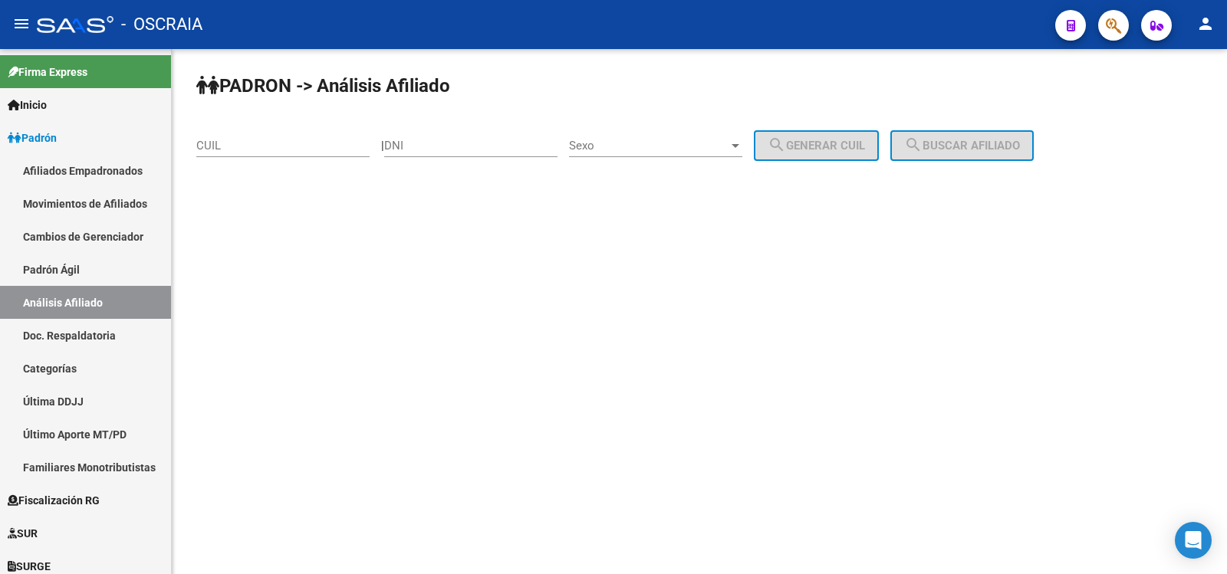
click at [305, 148] on input "CUIL" at bounding box center [282, 146] width 173 height 14
paste input "27-34418021-6"
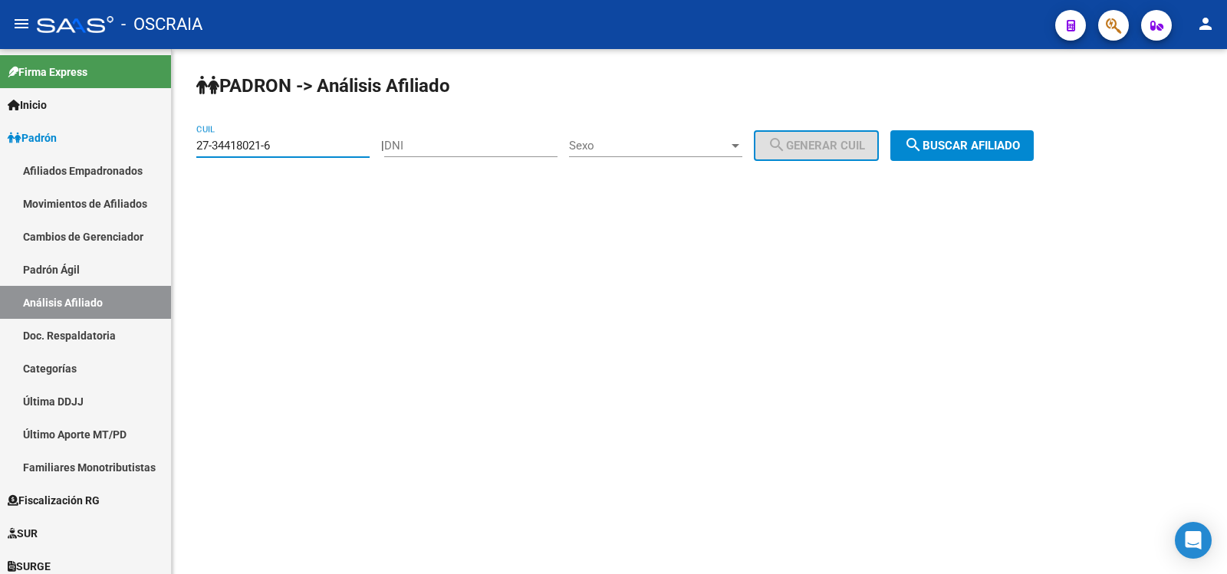
type input "27-34418021-6"
drag, startPoint x: 993, startPoint y: 153, endPoint x: 893, endPoint y: 133, distance: 101.7
click at [990, 153] on button "search Buscar afiliado" at bounding box center [961, 145] width 143 height 31
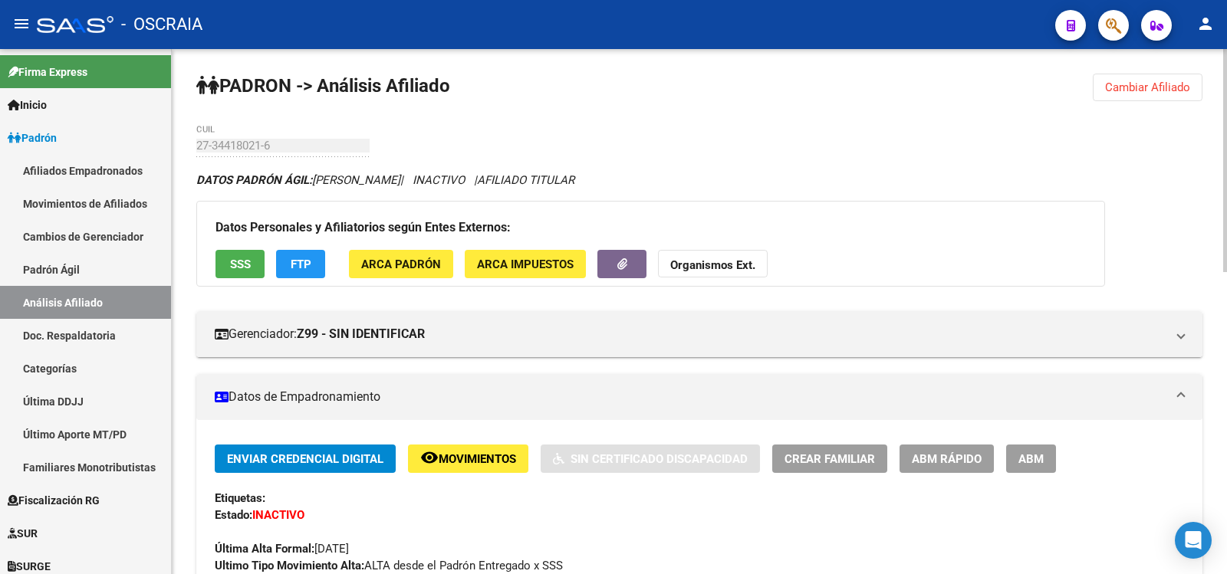
scroll to position [713, 0]
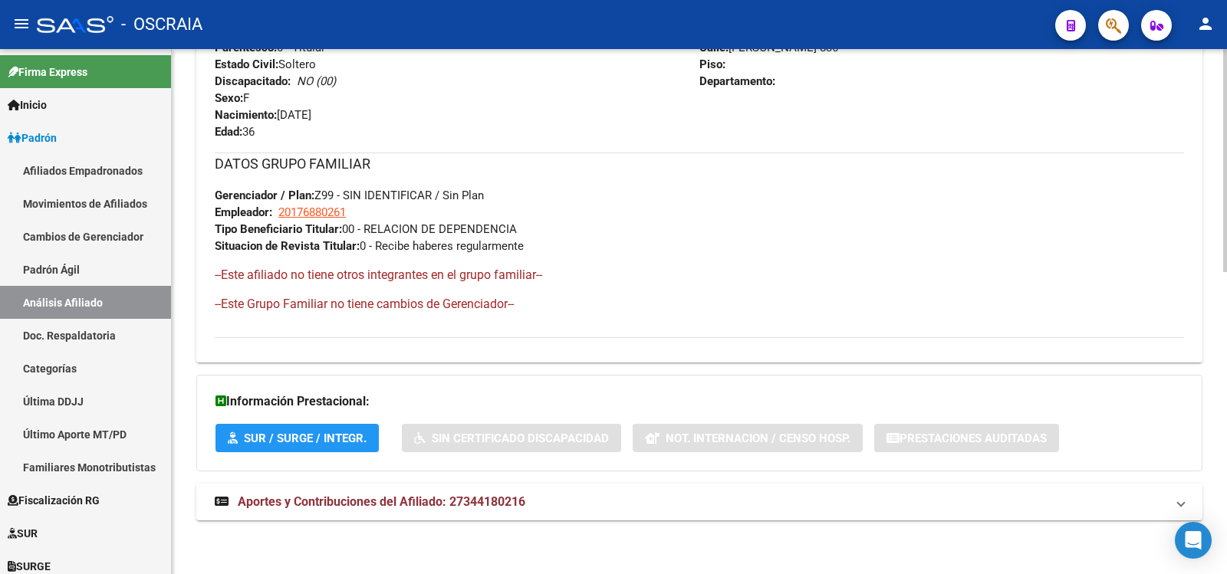
click at [469, 496] on span "Aportes y Contribuciones del Afiliado: 27344180216" at bounding box center [382, 502] width 288 height 15
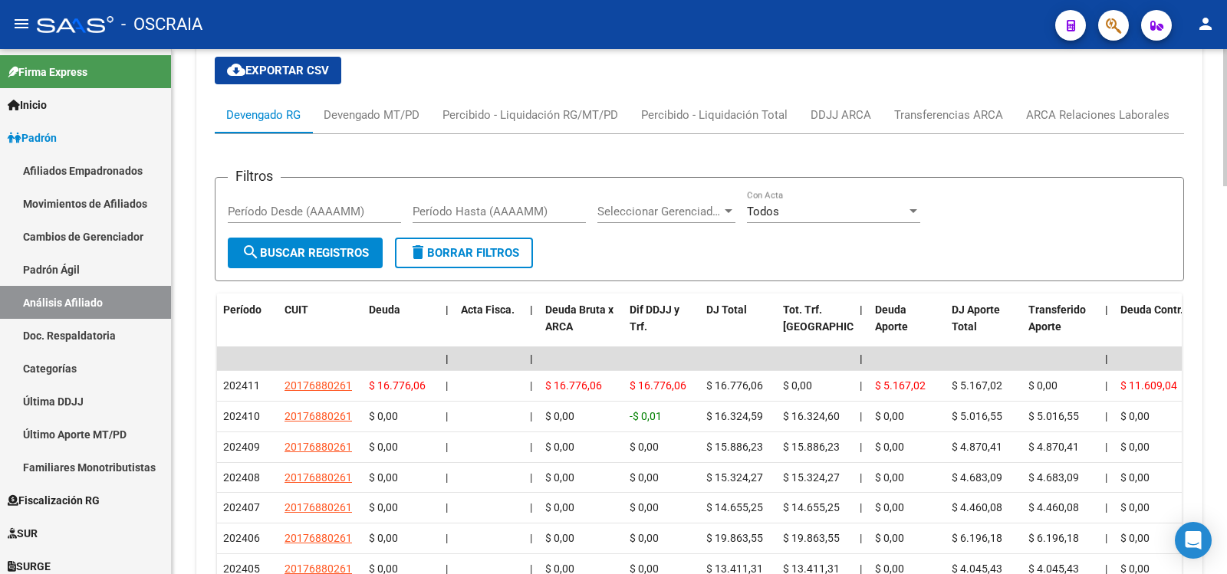
scroll to position [970, 0]
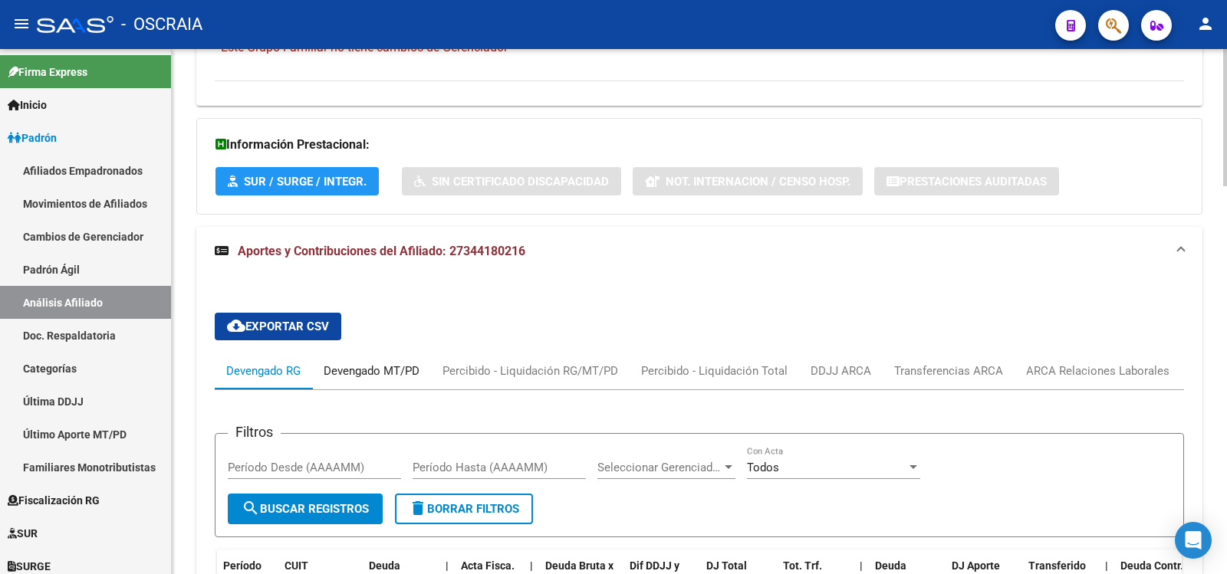
click at [394, 372] on div "Devengado MT/PD" at bounding box center [372, 371] width 96 height 17
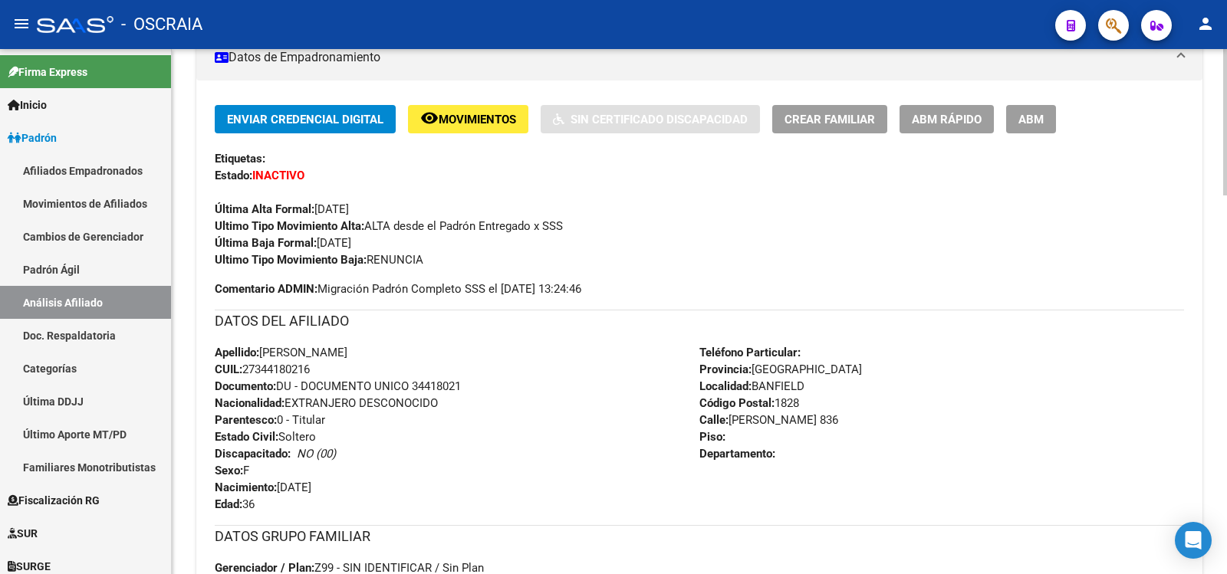
scroll to position [0, 0]
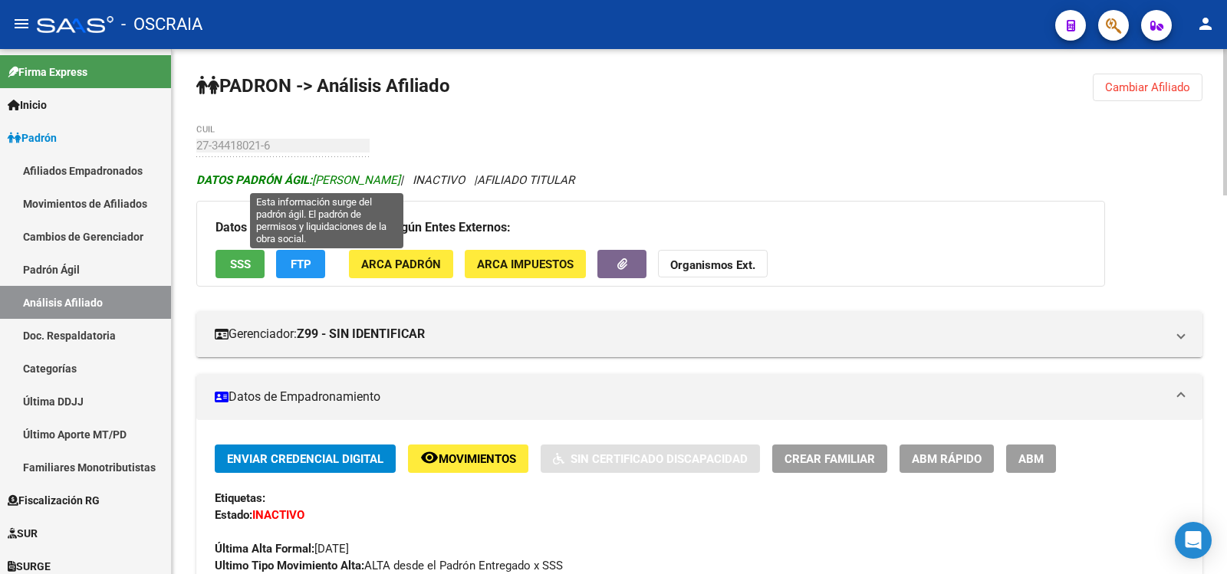
copy span "[PERSON_NAME]"
drag, startPoint x: 314, startPoint y: 179, endPoint x: 456, endPoint y: 181, distance: 141.9
click at [400, 181] on span "DATOS PADRÓN ÁGIL: [PERSON_NAME]" at bounding box center [298, 180] width 204 height 14
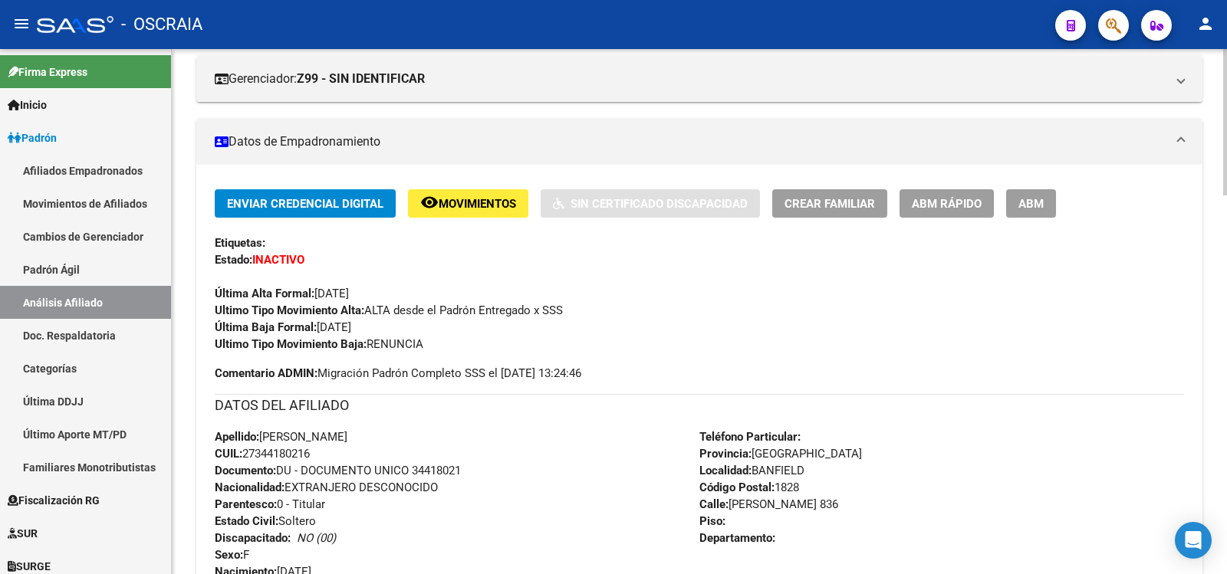
scroll to position [512, 0]
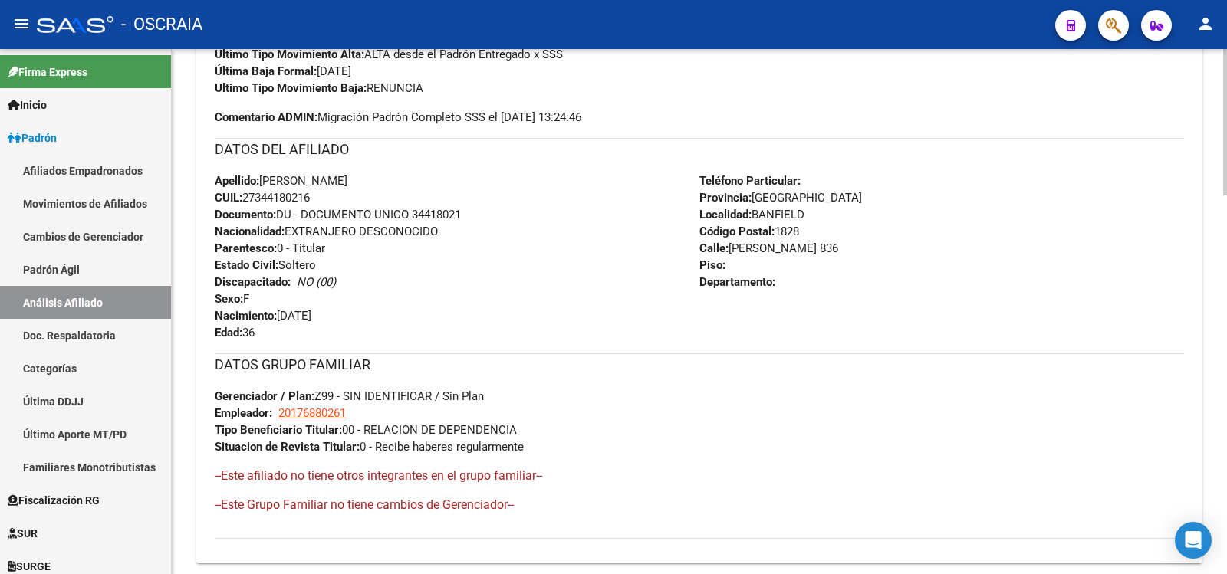
copy span "[DATE]"
drag, startPoint x: 347, startPoint y: 312, endPoint x: 281, endPoint y: 314, distance: 66.0
click at [281, 314] on div "Apellido: [PERSON_NAME]: 27344180216 Documento: DU - DOCUMENTO UNICO 34418021 N…" at bounding box center [457, 257] width 485 height 169
click at [120, 264] on link "Padrón Ágil" at bounding box center [85, 269] width 171 height 33
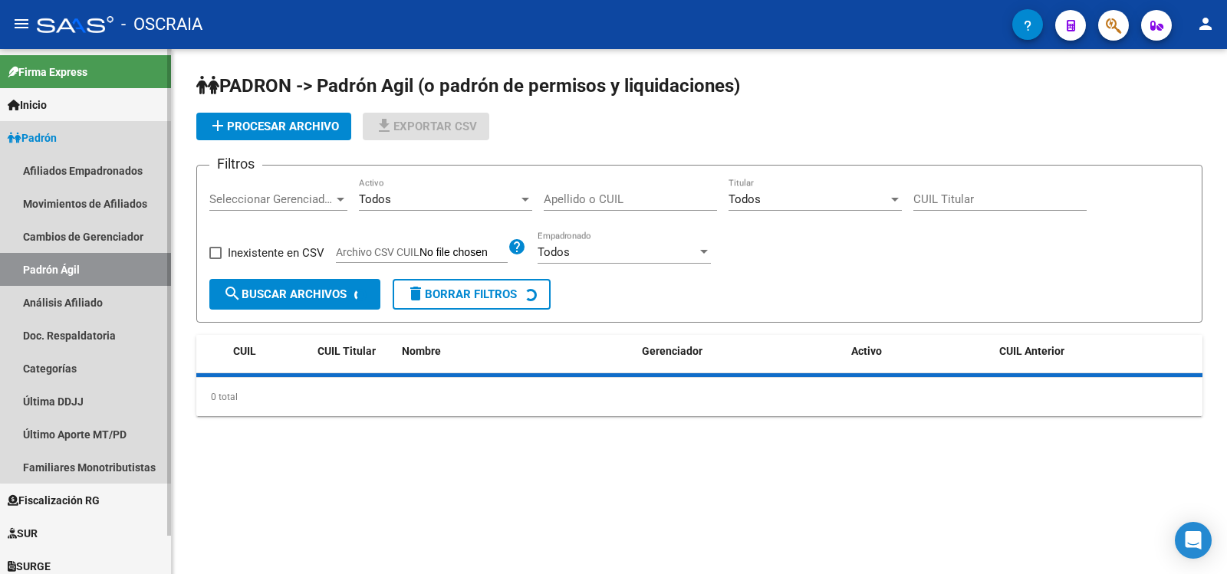
click at [126, 309] on link "Análisis Afiliado" at bounding box center [85, 302] width 171 height 33
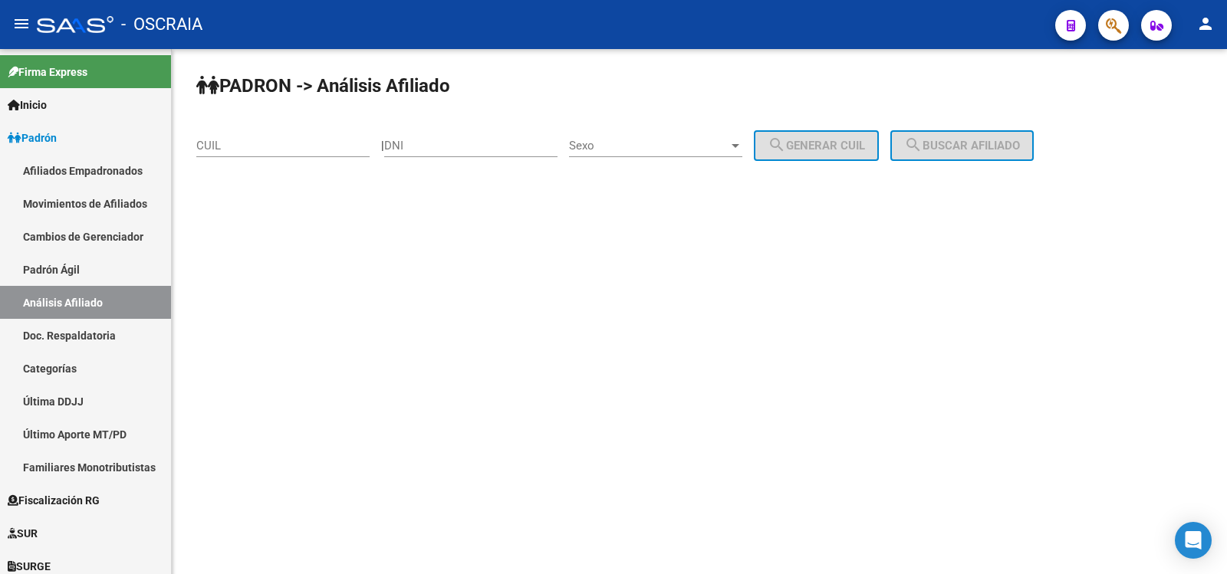
click at [454, 140] on input "DNI" at bounding box center [470, 146] width 173 height 14
click at [427, 148] on input "DNI" at bounding box center [470, 146] width 173 height 14
type input "40743821"
click at [700, 151] on span "Sexo" at bounding box center [649, 146] width 160 height 14
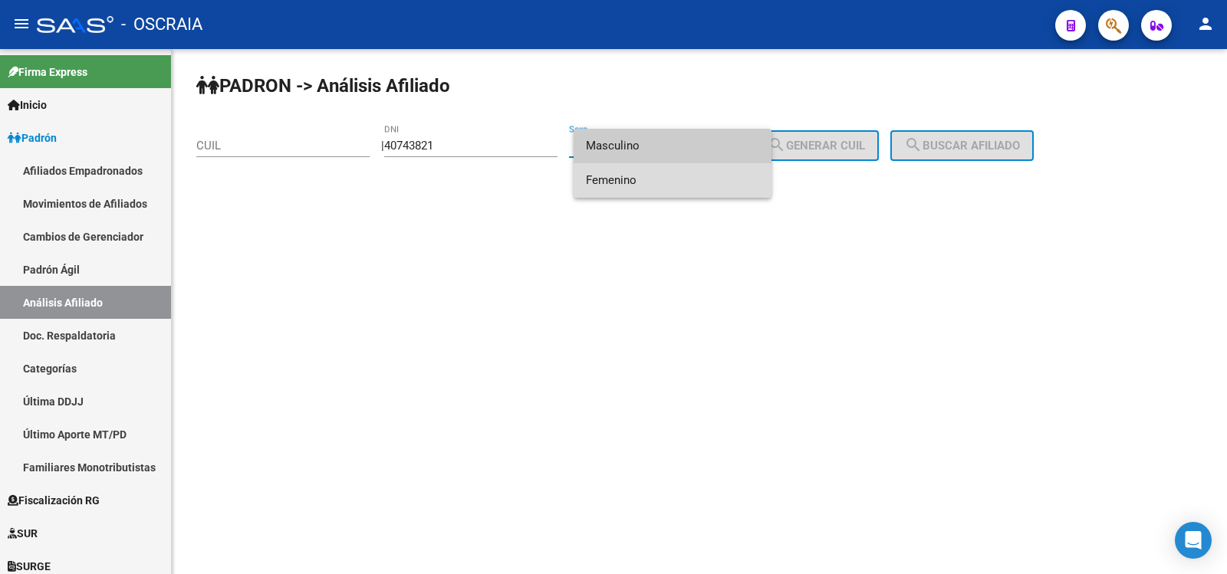
click at [663, 176] on span "Femenino" at bounding box center [672, 180] width 173 height 35
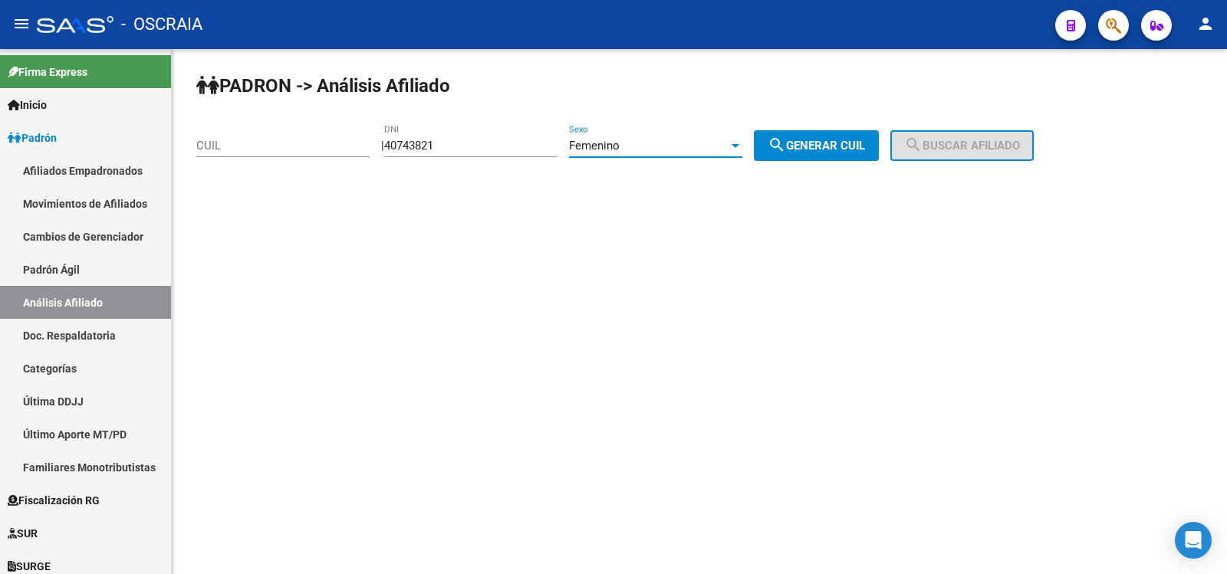
click at [848, 137] on button "search Generar CUIL" at bounding box center [816, 145] width 125 height 31
type input "27-40743821-9"
click at [951, 147] on span "search Buscar afiliado" at bounding box center [962, 146] width 116 height 14
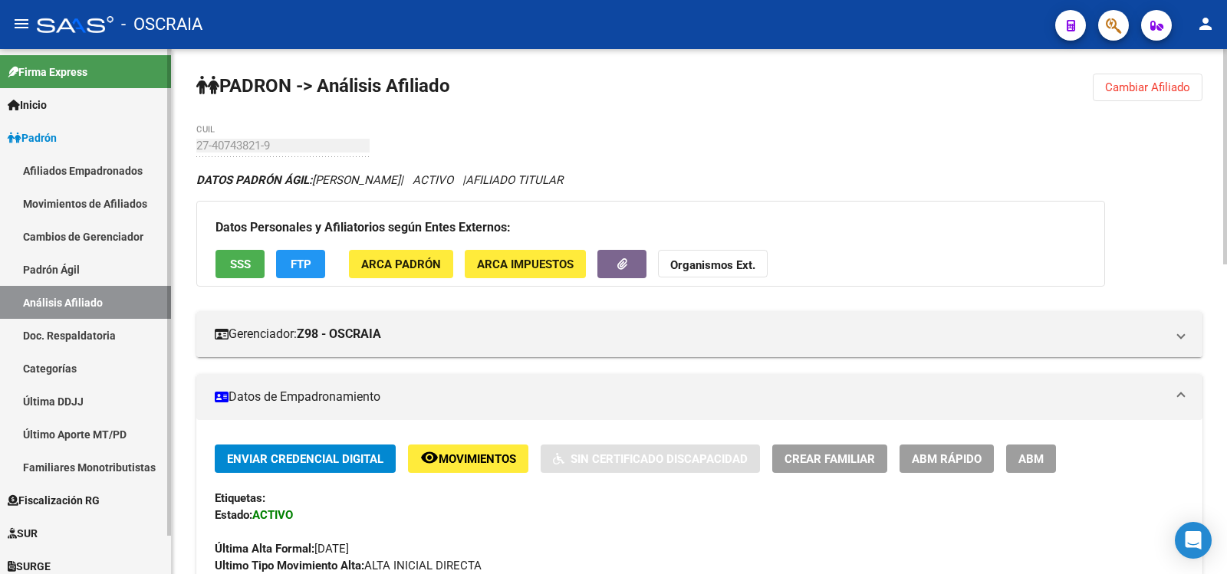
click at [64, 258] on link "Padrón Ágil" at bounding box center [85, 269] width 171 height 33
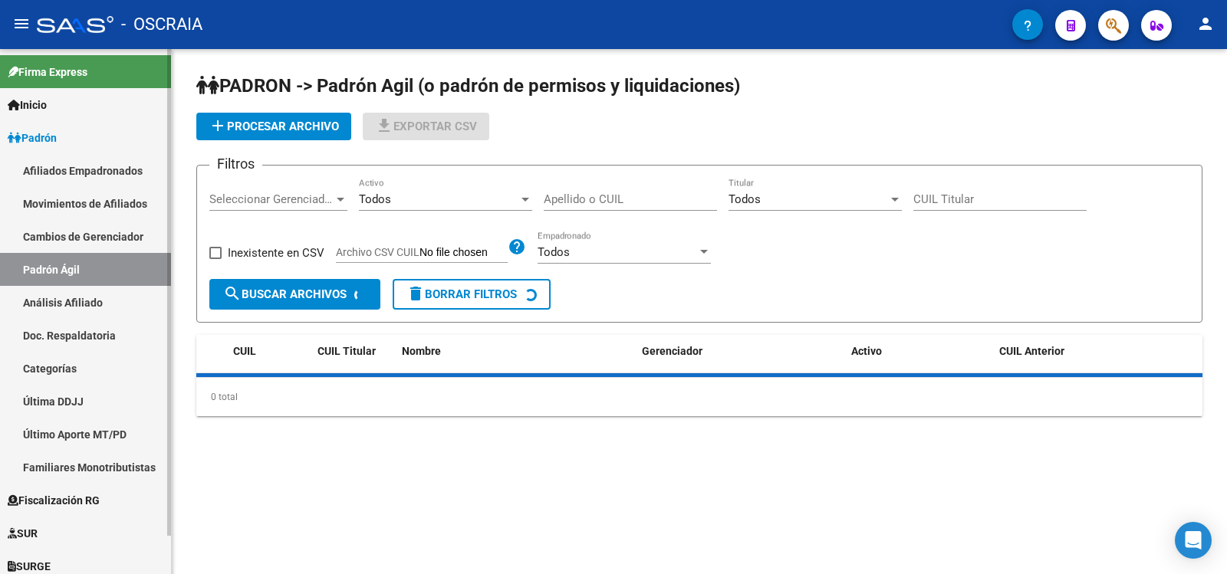
click at [82, 293] on link "Análisis Afiliado" at bounding box center [85, 302] width 171 height 33
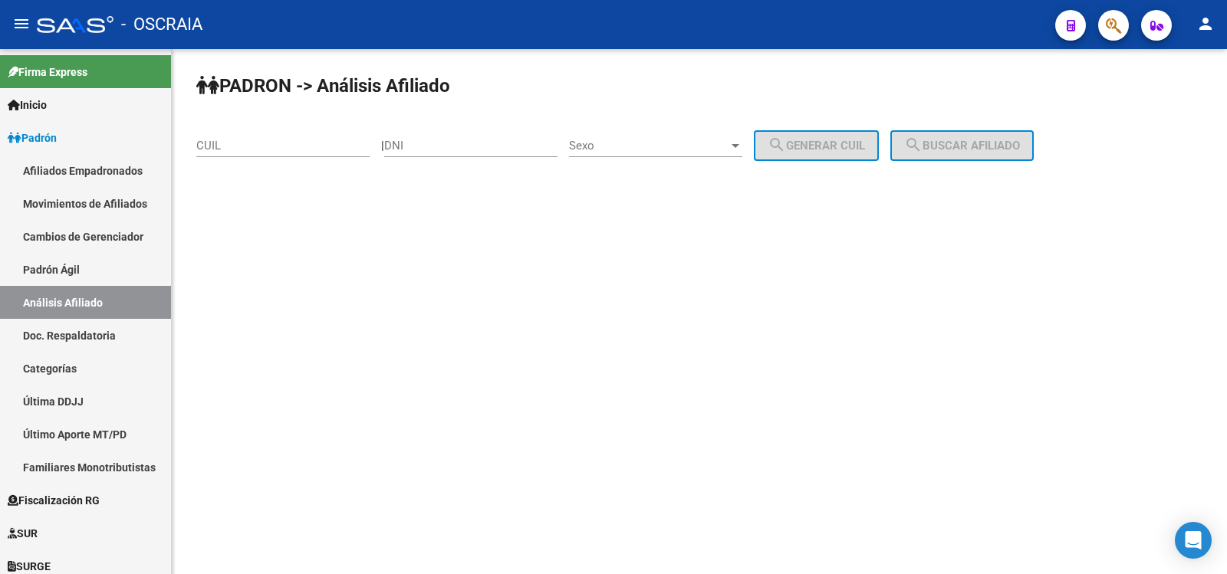
click at [240, 150] on input "CUIL" at bounding box center [282, 146] width 173 height 14
paste input "20-21832157-8"
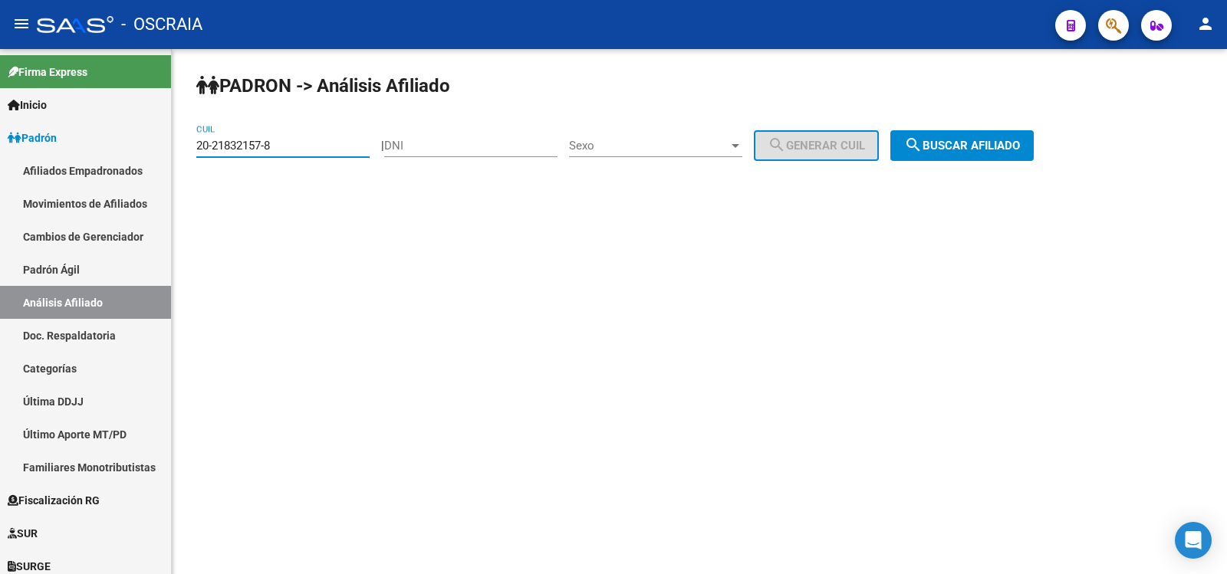
type input "20-21832157-8"
click at [1019, 138] on button "search Buscar afiliado" at bounding box center [961, 145] width 143 height 31
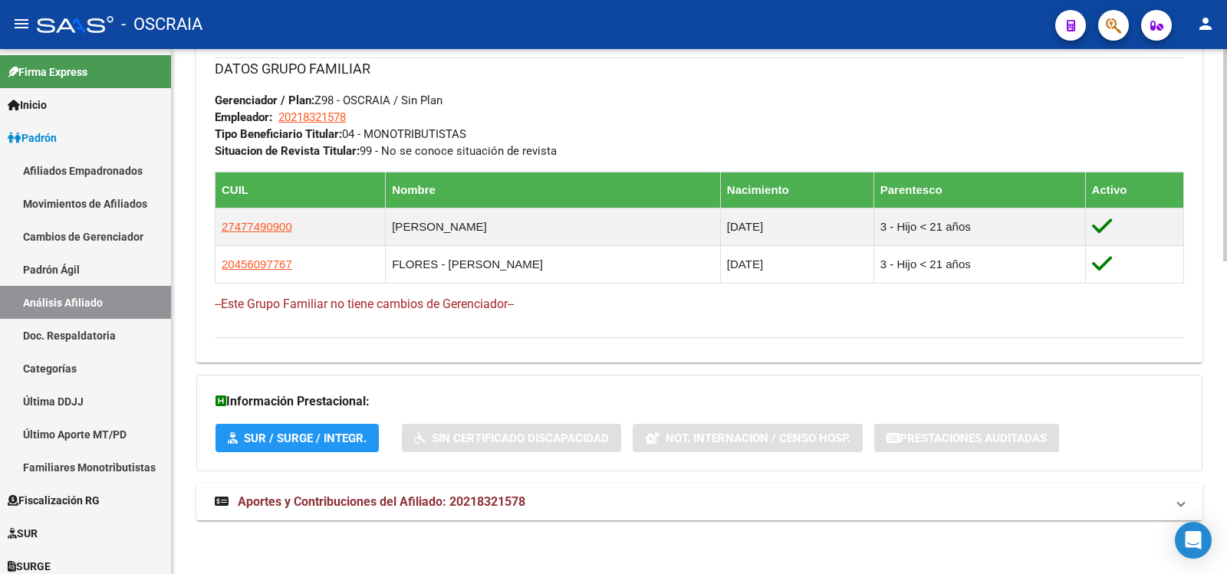
click at [555, 495] on mat-panel-title "Aportes y Contribuciones del Afiliado: 20218321578" at bounding box center [690, 502] width 951 height 17
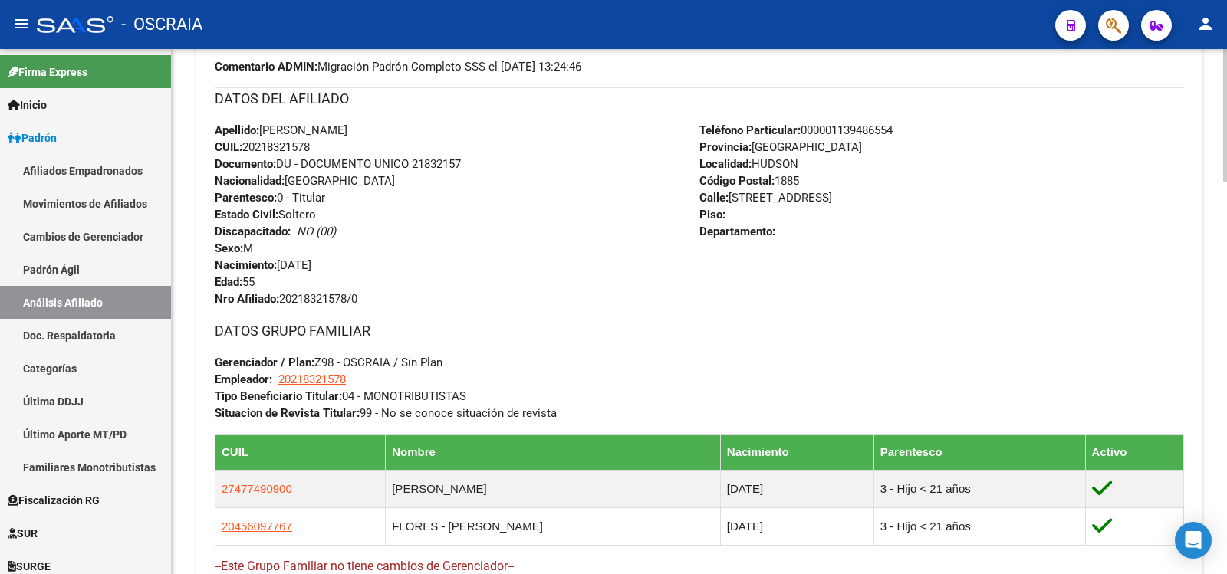
scroll to position [1022, 0]
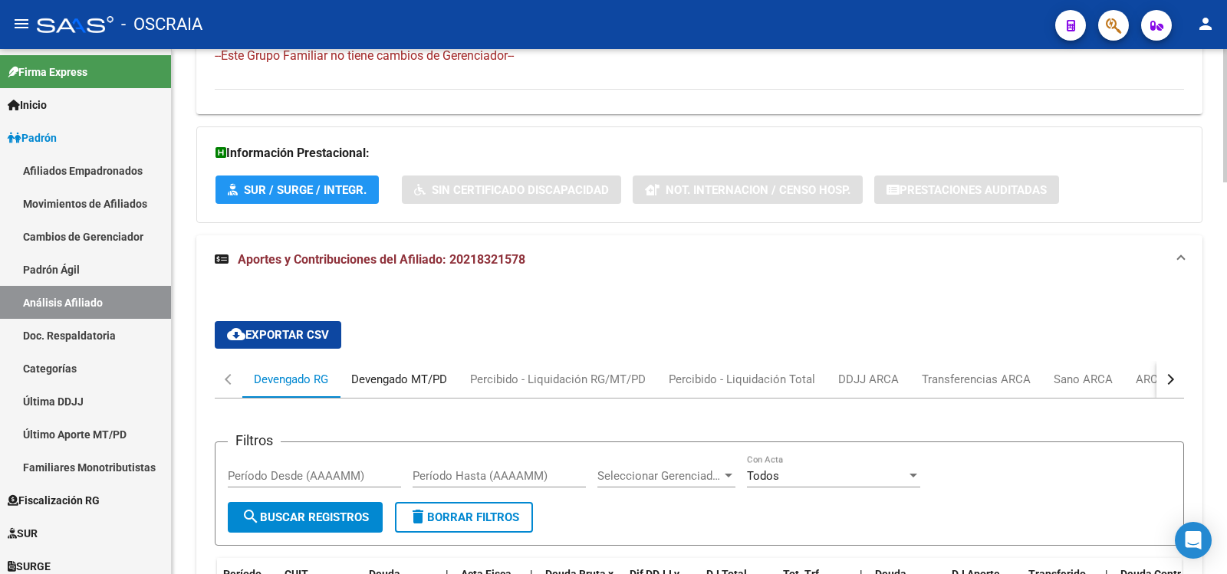
click at [375, 384] on div "Devengado MT/PD" at bounding box center [399, 379] width 96 height 17
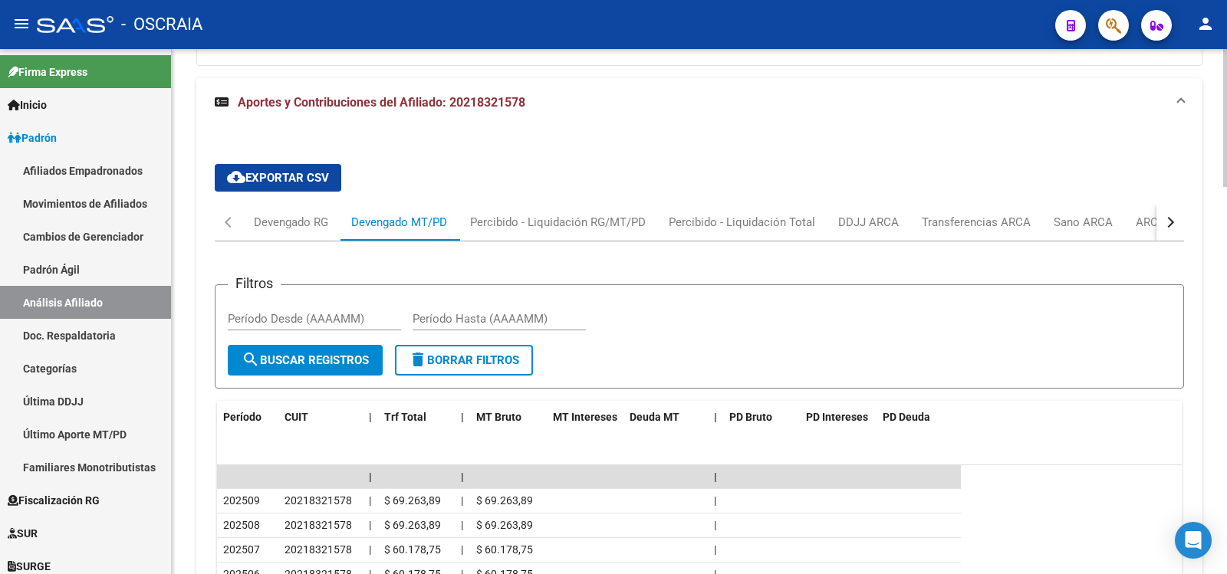
scroll to position [1473, 0]
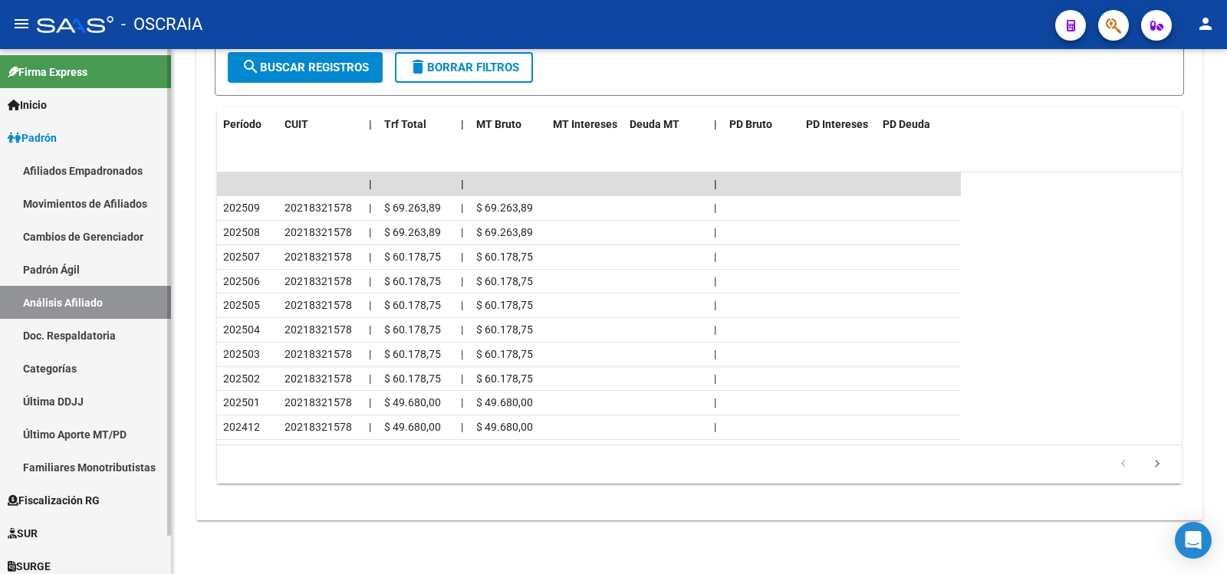
click at [95, 277] on link "Padrón Ágil" at bounding box center [85, 269] width 171 height 33
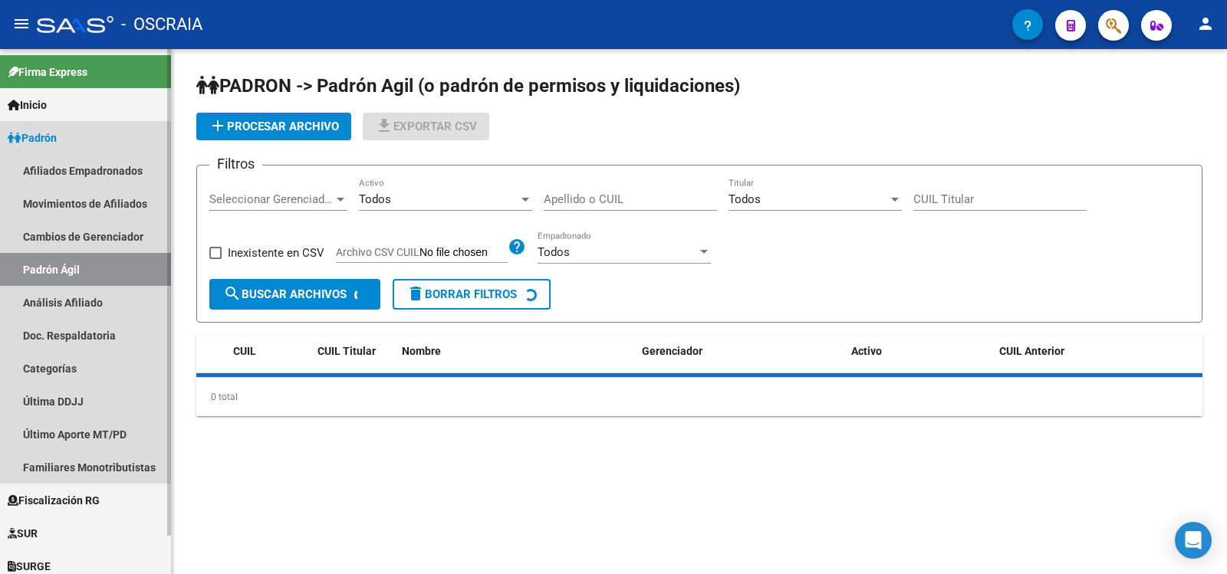
click at [102, 297] on link "Análisis Afiliado" at bounding box center [85, 302] width 171 height 33
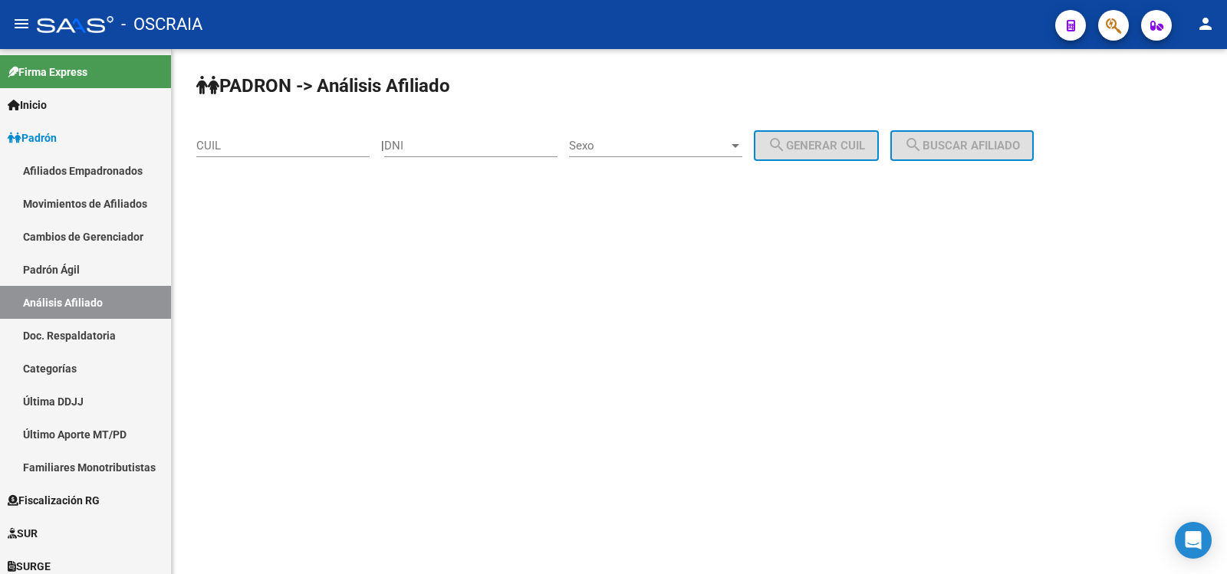
click at [430, 144] on input "DNI" at bounding box center [470, 146] width 173 height 14
type input "16962797"
click at [690, 140] on span "Sexo" at bounding box center [649, 146] width 160 height 14
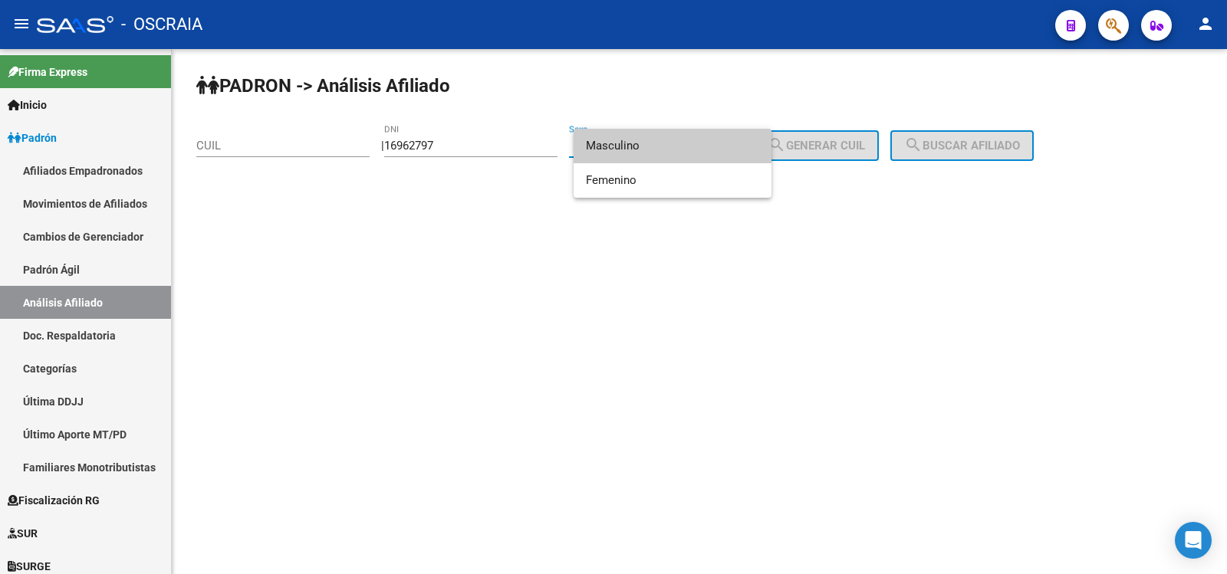
click at [692, 156] on span "Masculino" at bounding box center [672, 146] width 173 height 35
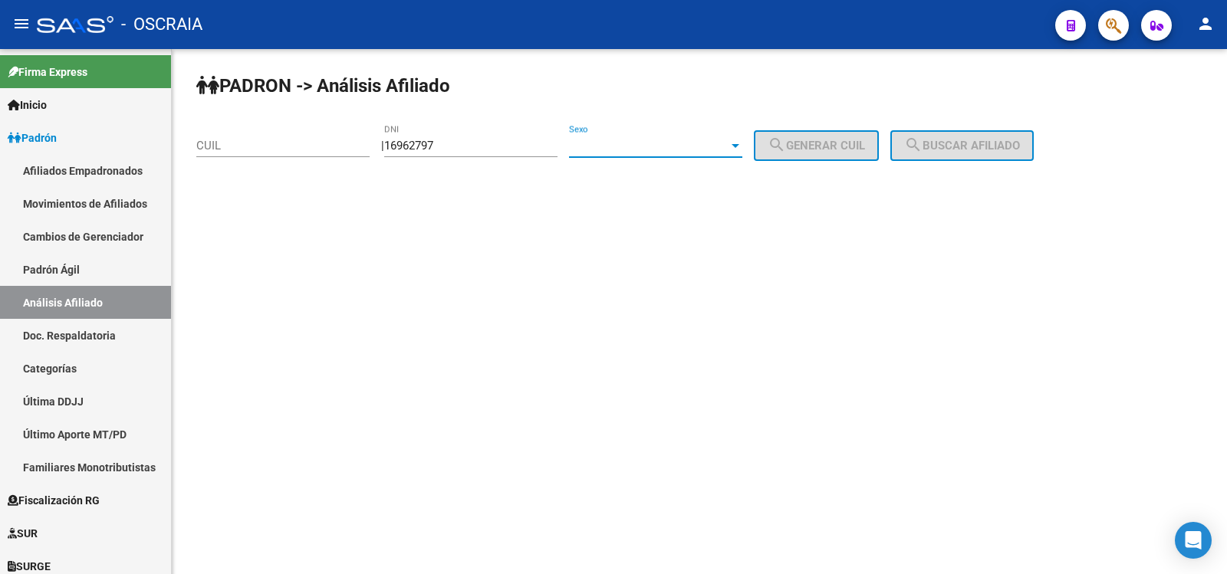
click at [692, 156] on div "Sexo Sexo" at bounding box center [655, 140] width 173 height 33
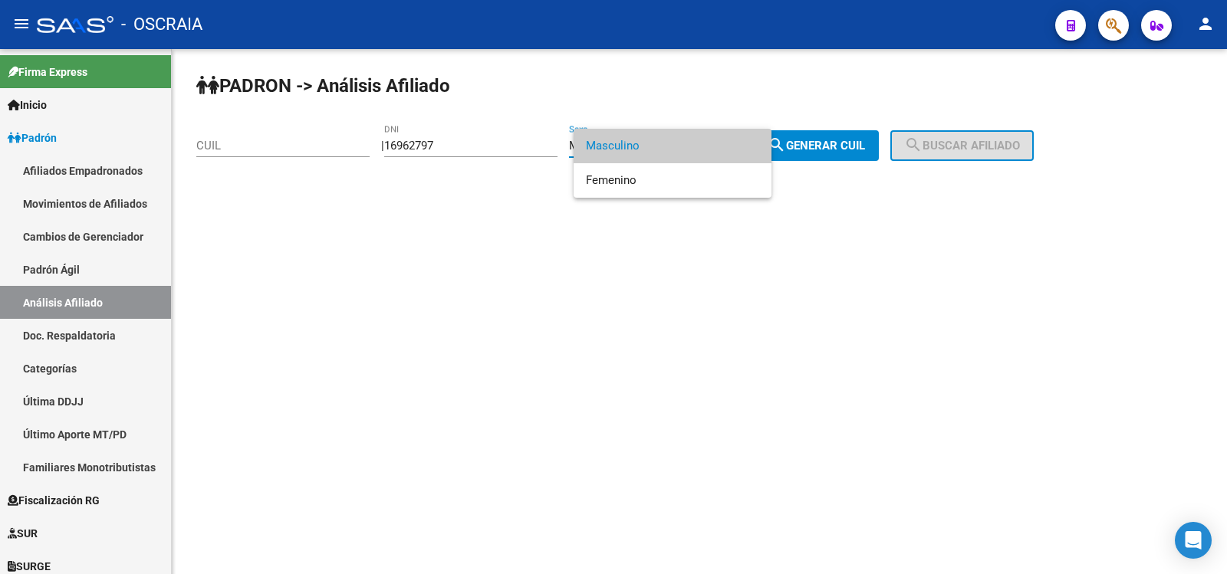
click at [824, 147] on div at bounding box center [613, 287] width 1227 height 574
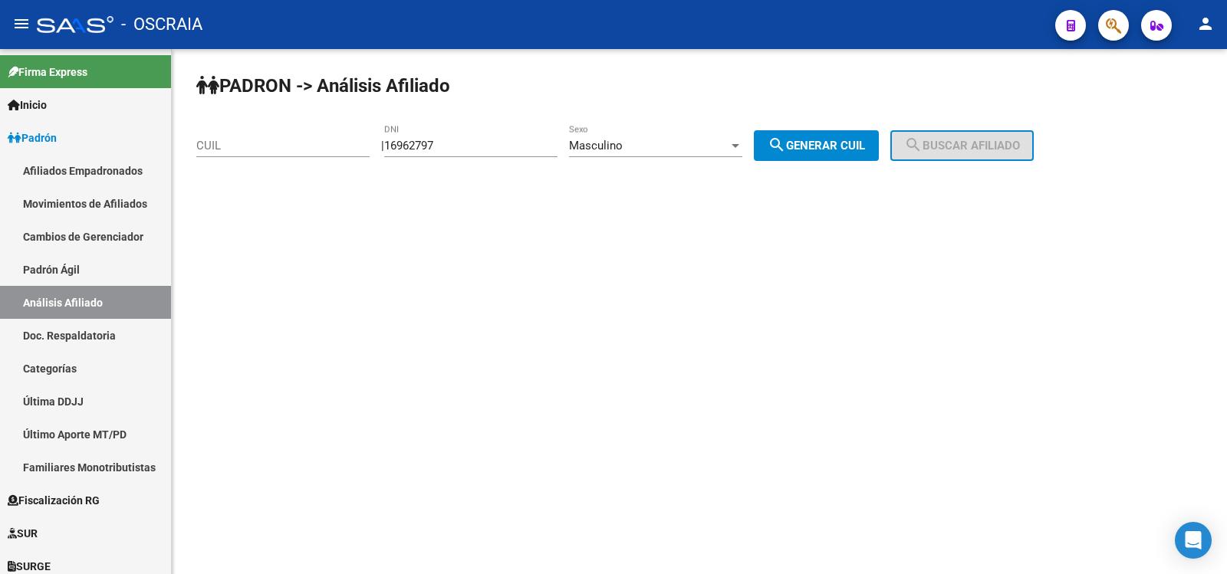
click at [822, 140] on span "search Generar CUIL" at bounding box center [816, 146] width 97 height 14
type input "20-16962797-6"
click at [987, 148] on span "search Buscar afiliado" at bounding box center [962, 146] width 116 height 14
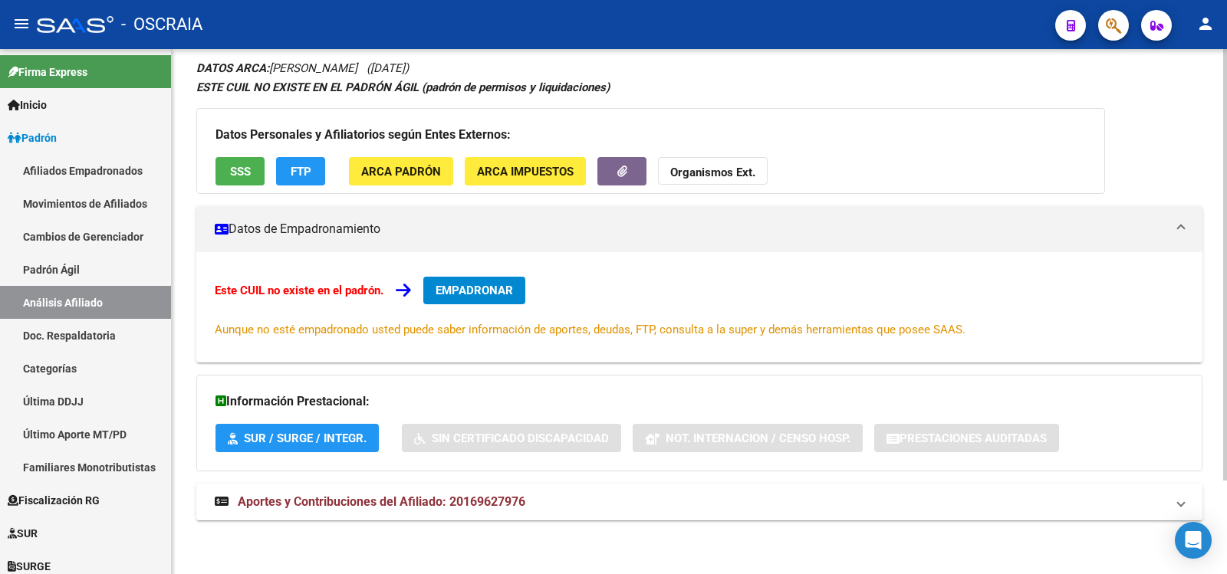
click at [500, 500] on span "Aportes y Contribuciones del Afiliado: 20169627976" at bounding box center [382, 502] width 288 height 15
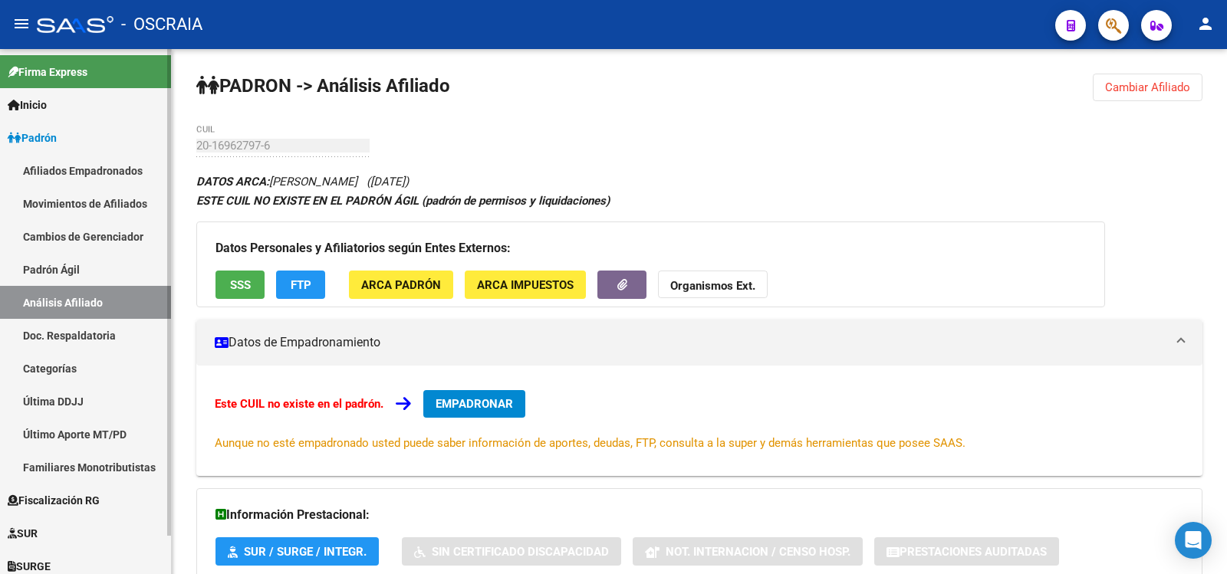
click at [100, 269] on link "Padrón Ágil" at bounding box center [85, 269] width 171 height 33
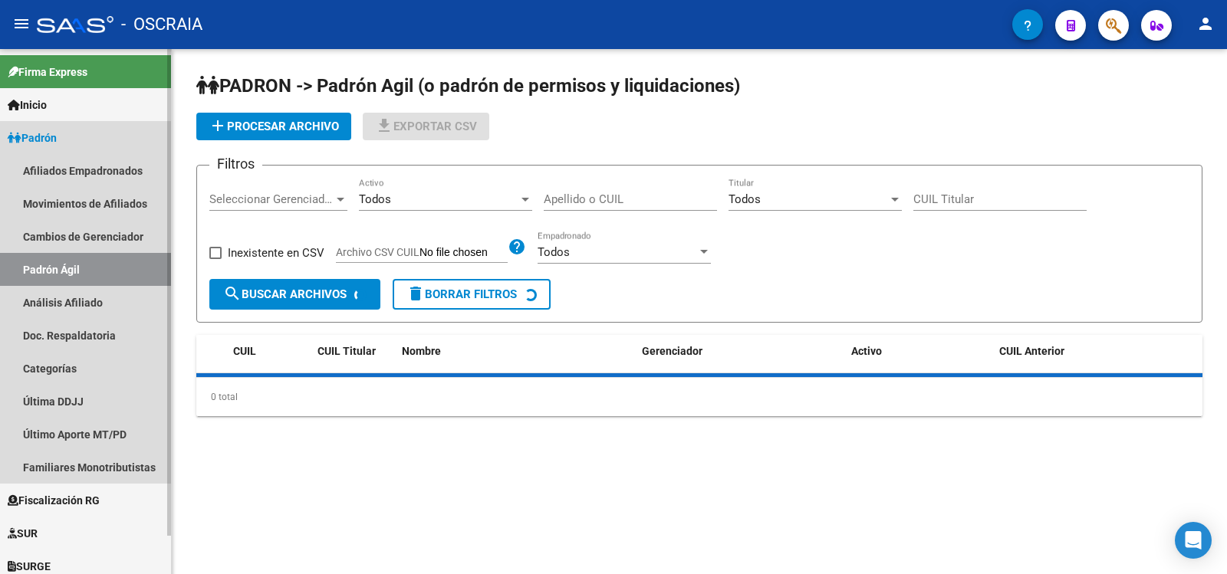
click at [97, 293] on link "Análisis Afiliado" at bounding box center [85, 302] width 171 height 33
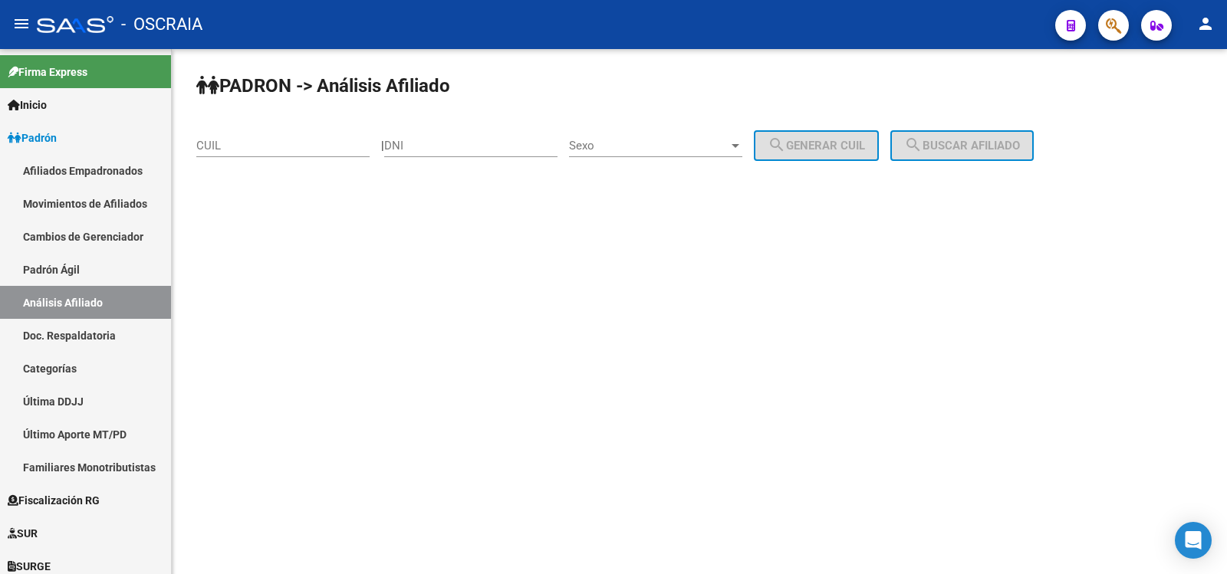
click at [274, 145] on input "CUIL" at bounding box center [282, 146] width 173 height 14
paste input "20-21819697-8"
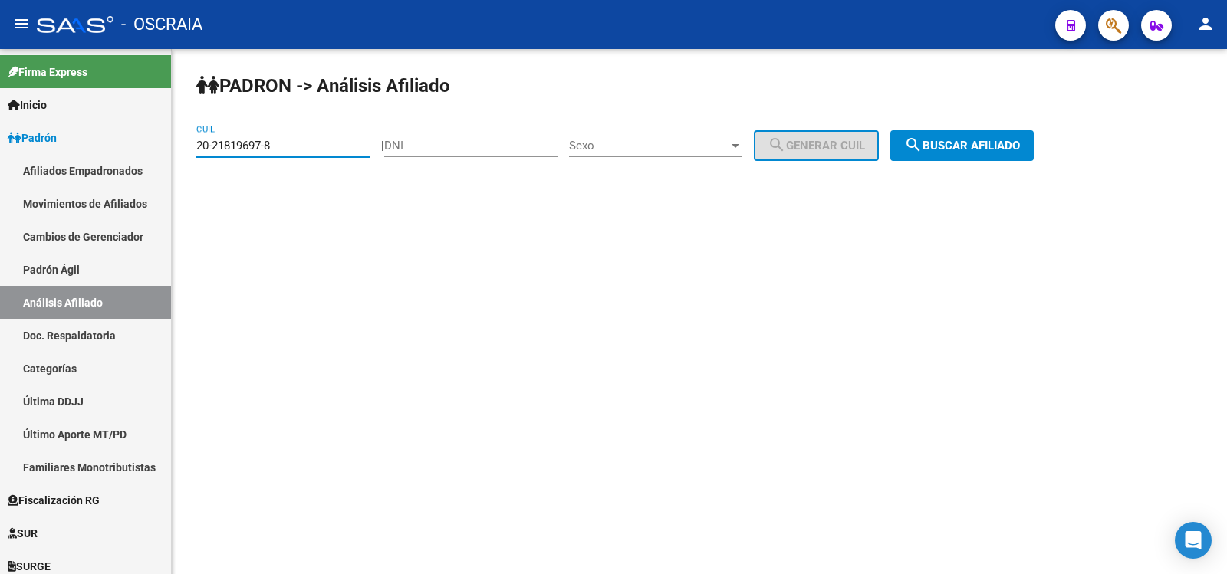
type input "20-21819697-8"
click at [953, 146] on span "search Buscar afiliado" at bounding box center [962, 146] width 116 height 14
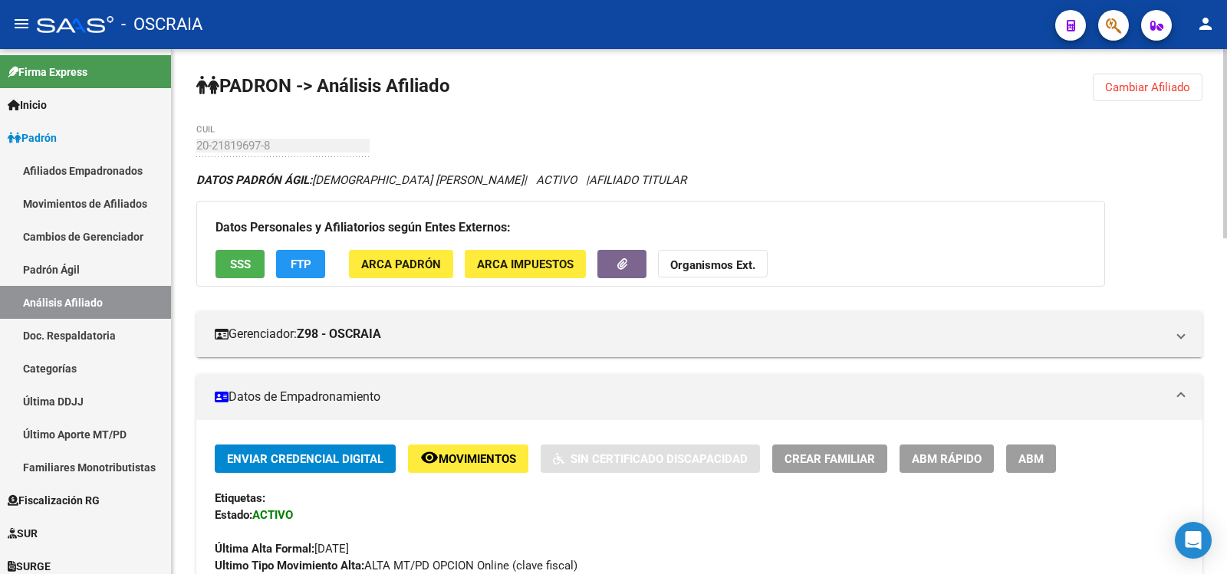
scroll to position [934, 0]
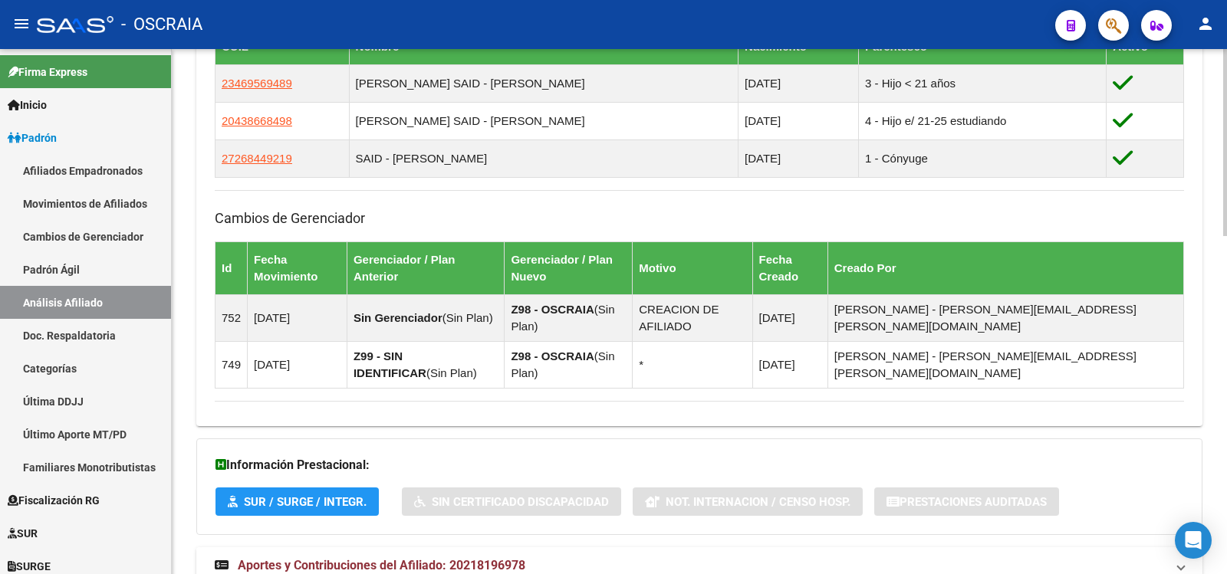
click at [435, 558] on strong "Aportes y Contribuciones del Afiliado: 20218196978" at bounding box center [370, 566] width 311 height 17
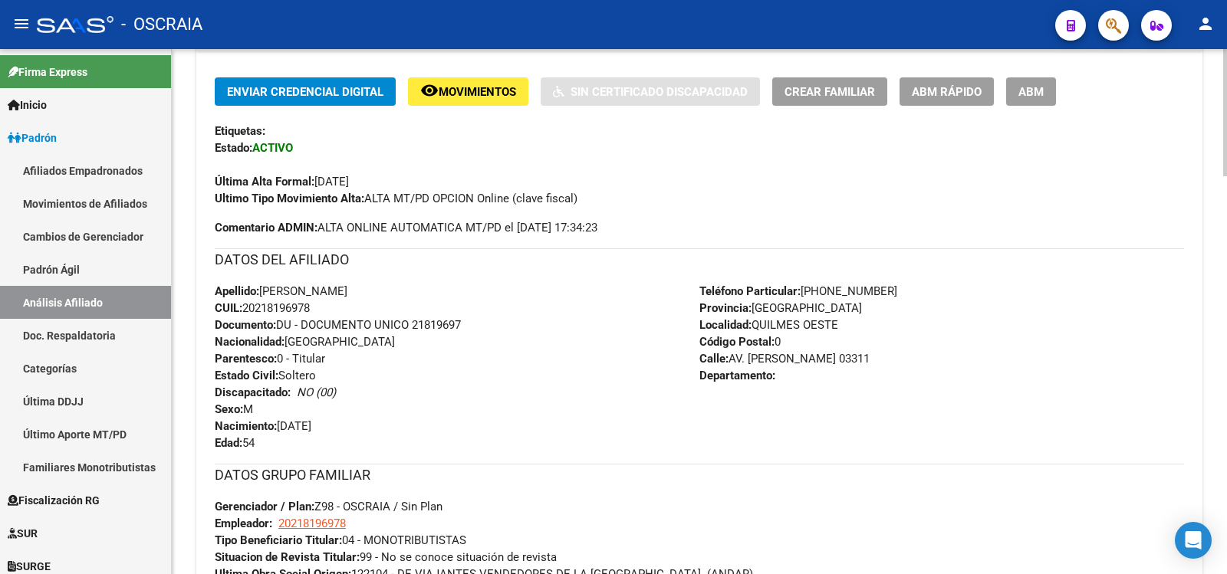
scroll to position [0, 0]
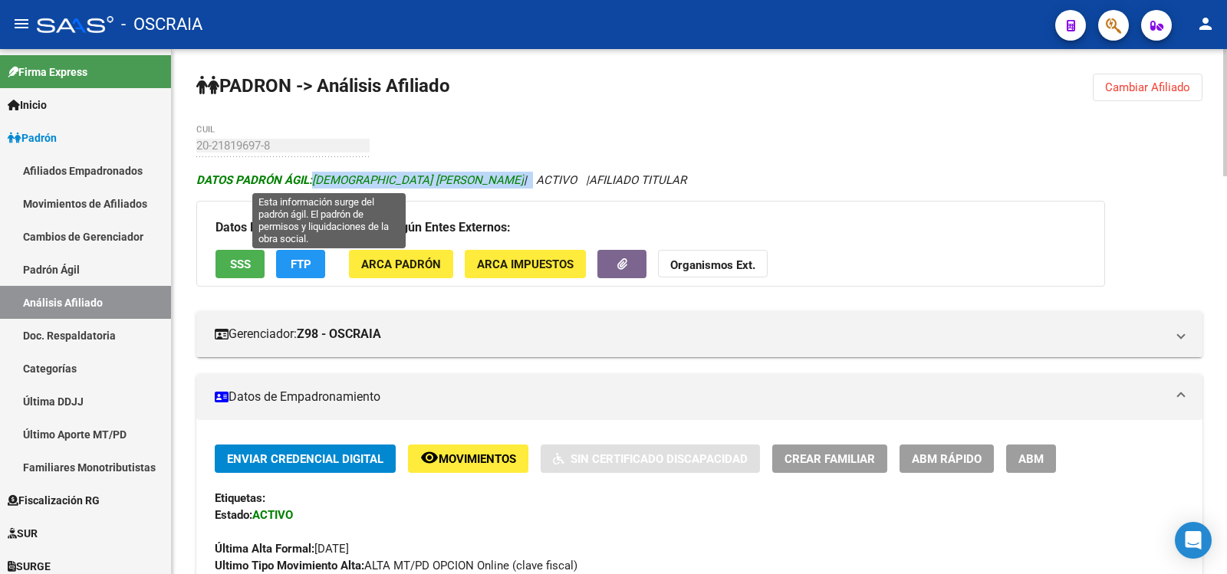
copy icon "[DEMOGRAPHIC_DATA] [PERSON_NAME]"
drag, startPoint x: 466, startPoint y: 182, endPoint x: 312, endPoint y: 181, distance: 154.2
click at [312, 181] on icon "DATOS PADRÓN ÁGIL: [DEMOGRAPHIC_DATA] [PERSON_NAME] | ACTIVO | AFILIADO TITULAR" at bounding box center [441, 180] width 490 height 14
drag, startPoint x: 312, startPoint y: 181, endPoint x: 328, endPoint y: 199, distance: 23.9
click at [312, 181] on span "DATOS PADRÓN ÁGIL: [DEMOGRAPHIC_DATA] [PERSON_NAME]" at bounding box center [360, 180] width 328 height 14
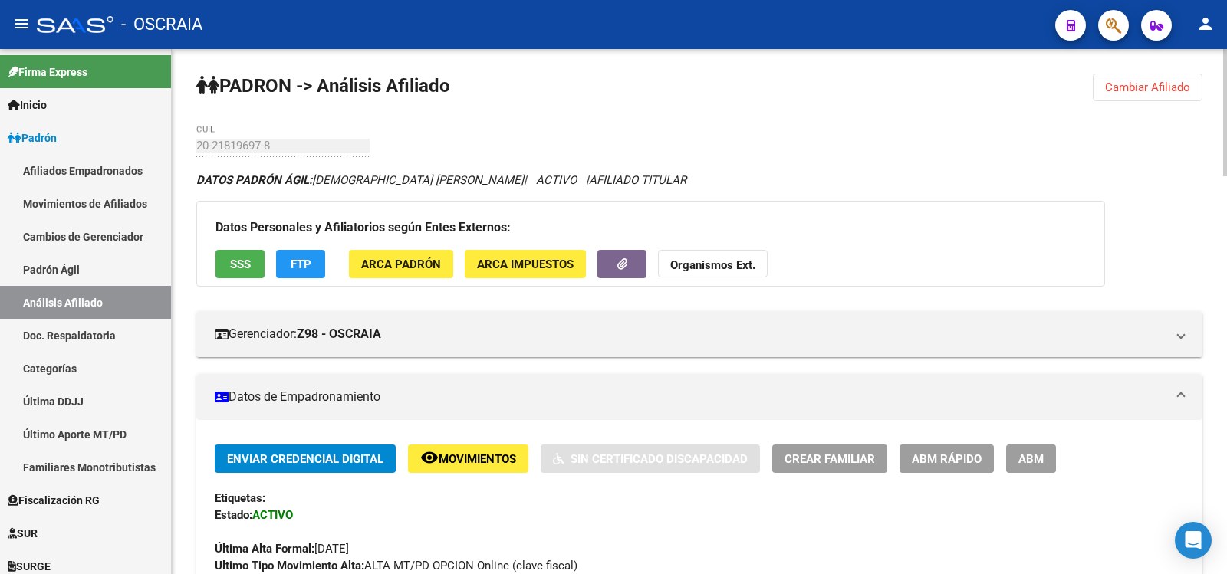
scroll to position [767, 0]
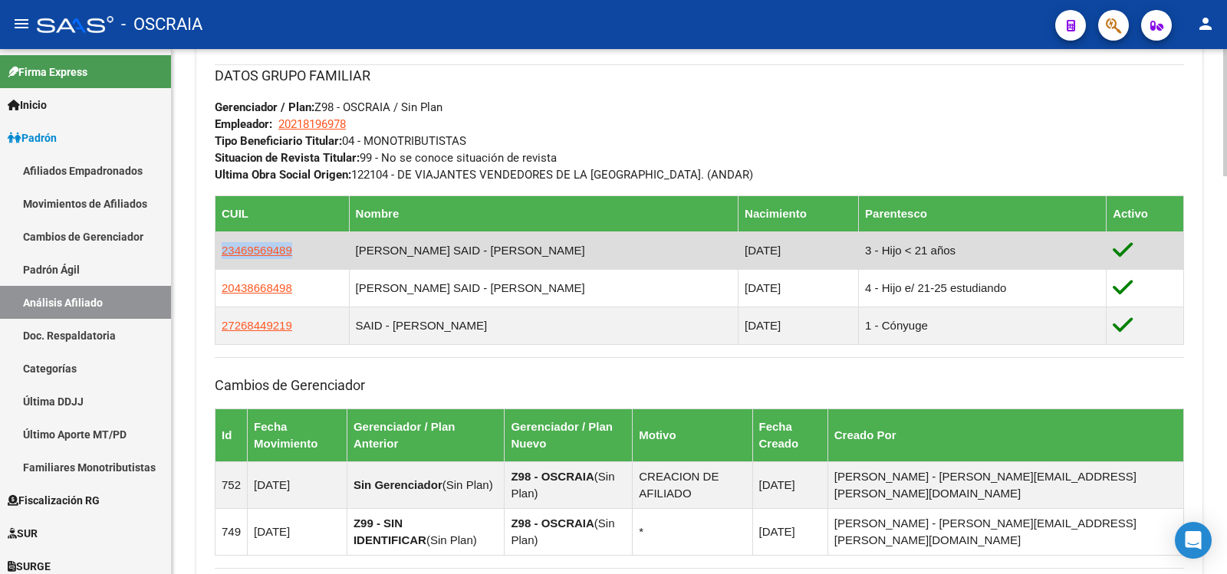
copy span "23469569489"
drag, startPoint x: 288, startPoint y: 249, endPoint x: 216, endPoint y: 245, distance: 71.5
click at [216, 245] on td "23469569489" at bounding box center [283, 251] width 134 height 38
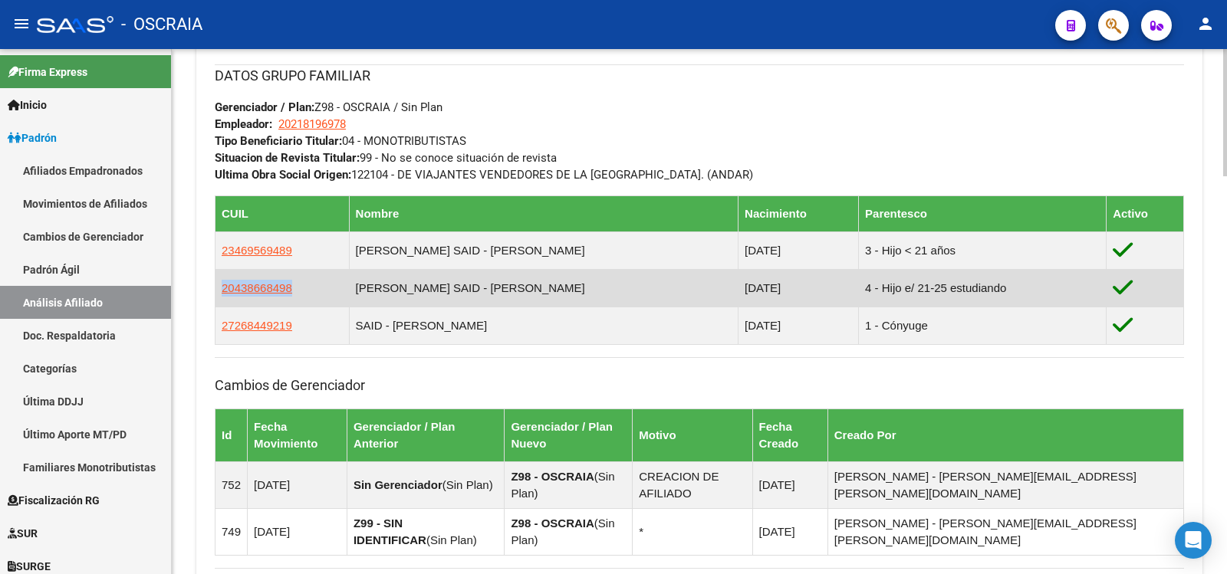
copy span "20438668498"
drag, startPoint x: 294, startPoint y: 297, endPoint x: 219, endPoint y: 293, distance: 74.5
click at [219, 293] on td "20438668498" at bounding box center [283, 288] width 134 height 38
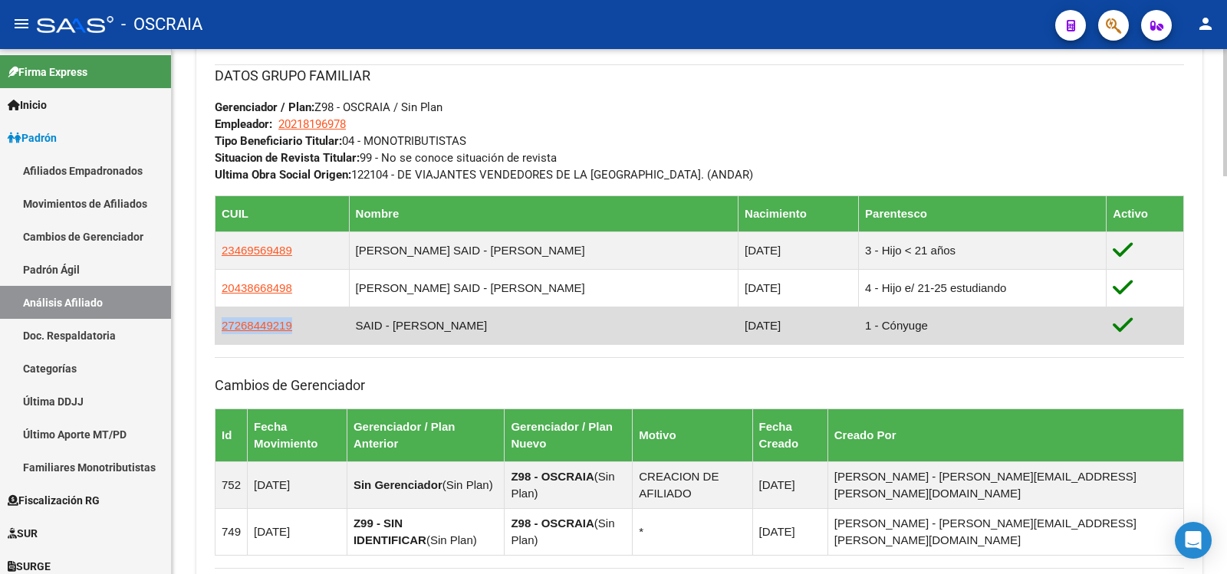
copy span "27268449219"
drag, startPoint x: 294, startPoint y: 330, endPoint x: 219, endPoint y: 326, distance: 75.3
click at [219, 326] on td "27268449219" at bounding box center [283, 326] width 134 height 38
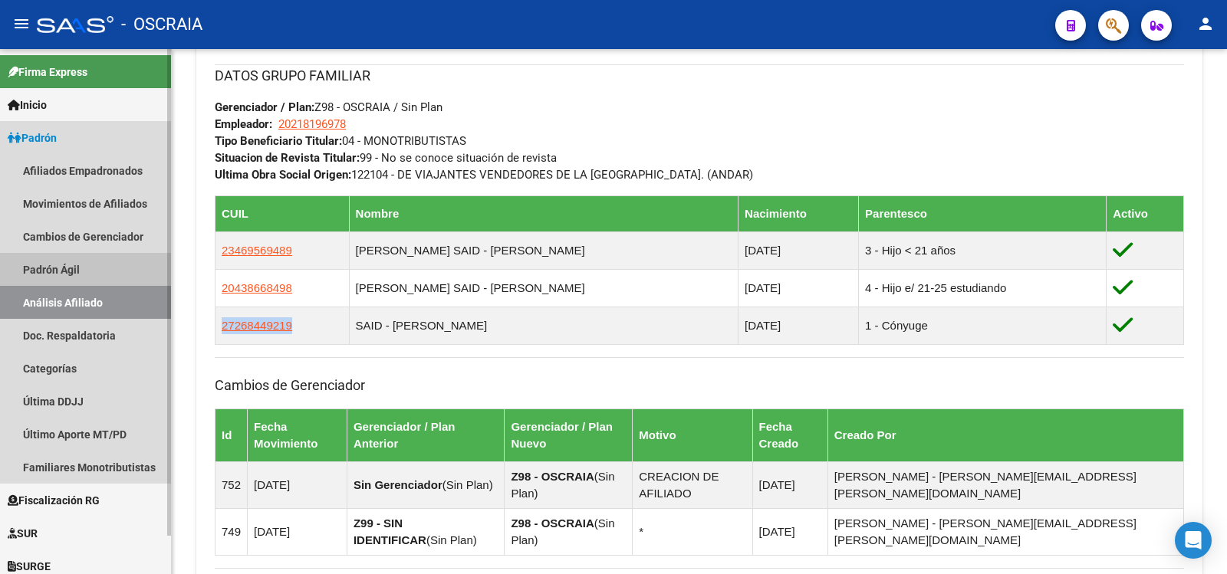
click at [96, 303] on link "Análisis Afiliado" at bounding box center [85, 302] width 171 height 33
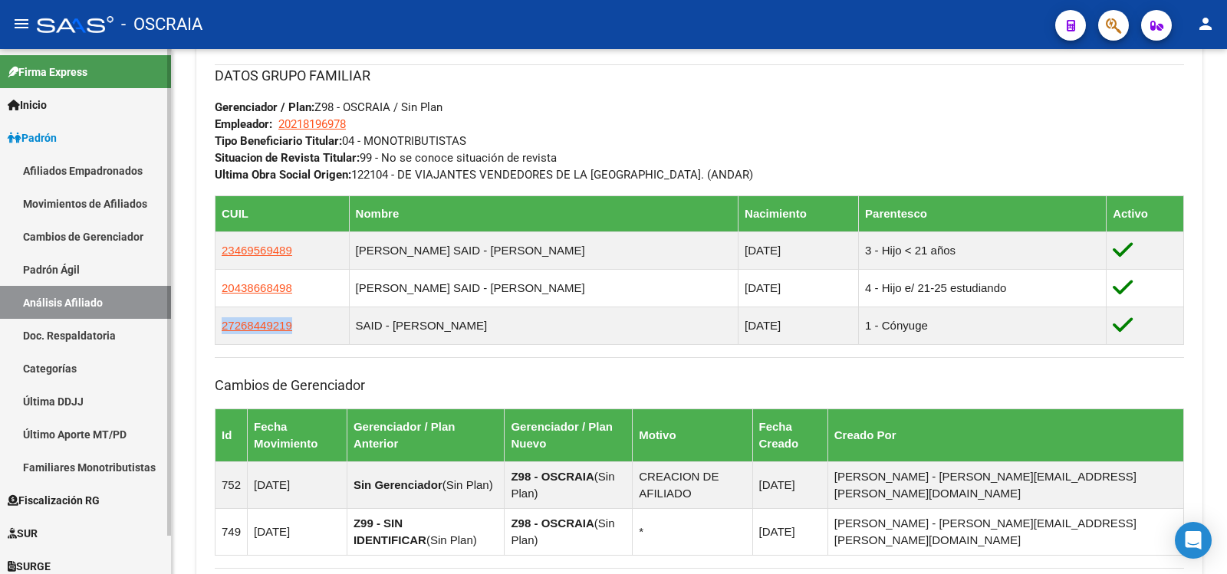
click at [105, 275] on link "Padrón Ágil" at bounding box center [85, 269] width 171 height 33
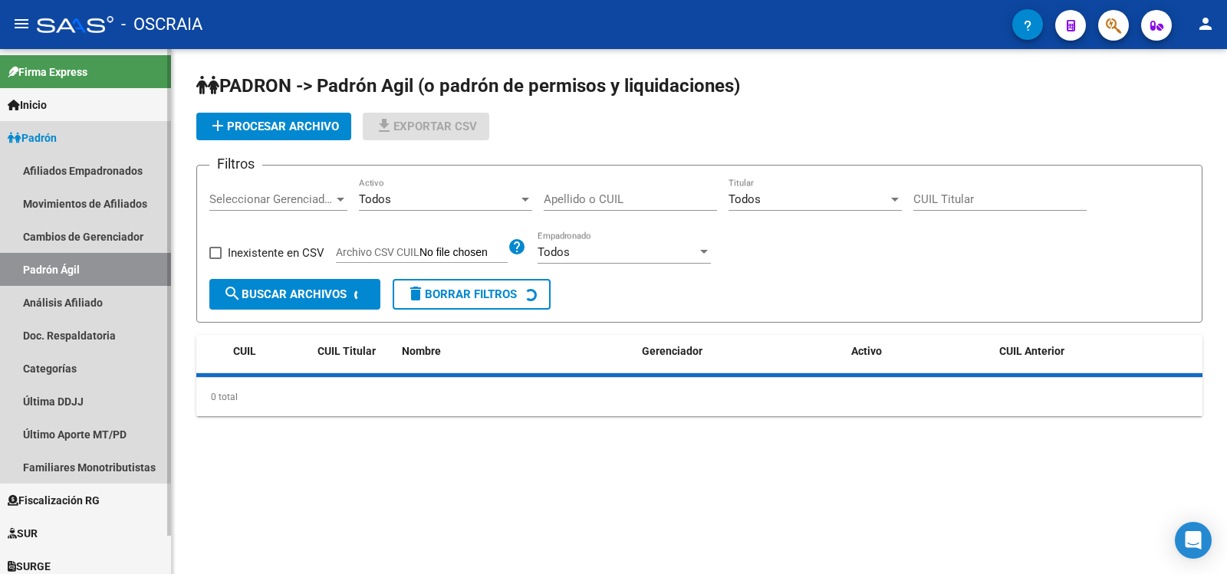
click at [109, 298] on link "Análisis Afiliado" at bounding box center [85, 302] width 171 height 33
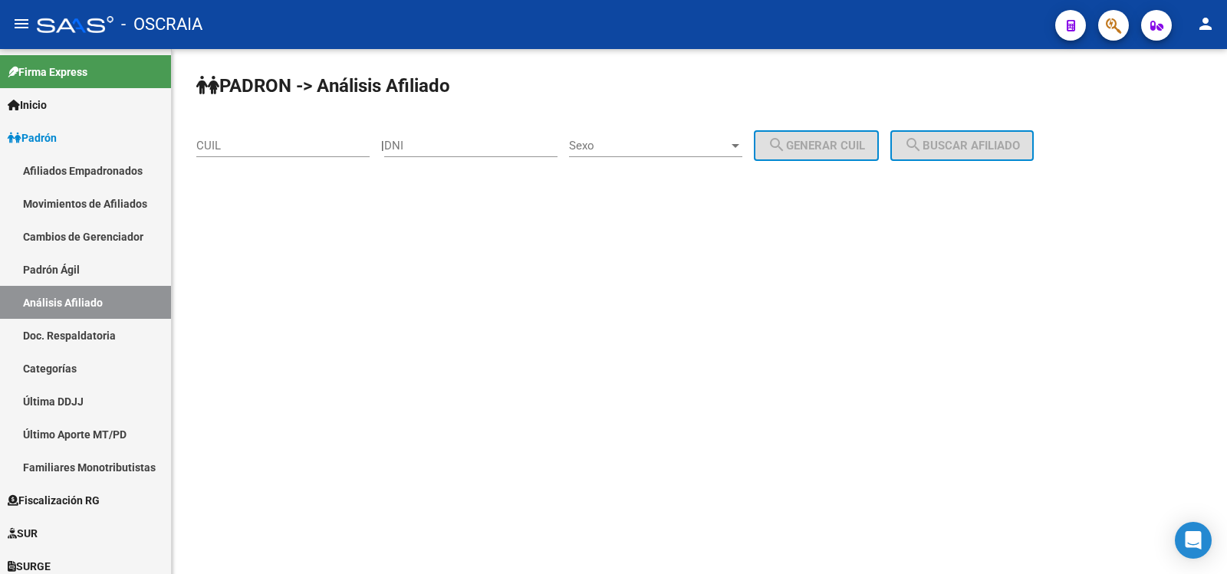
click at [277, 145] on input "CUIL" at bounding box center [282, 146] width 173 height 14
paste input "20-28435022-8"
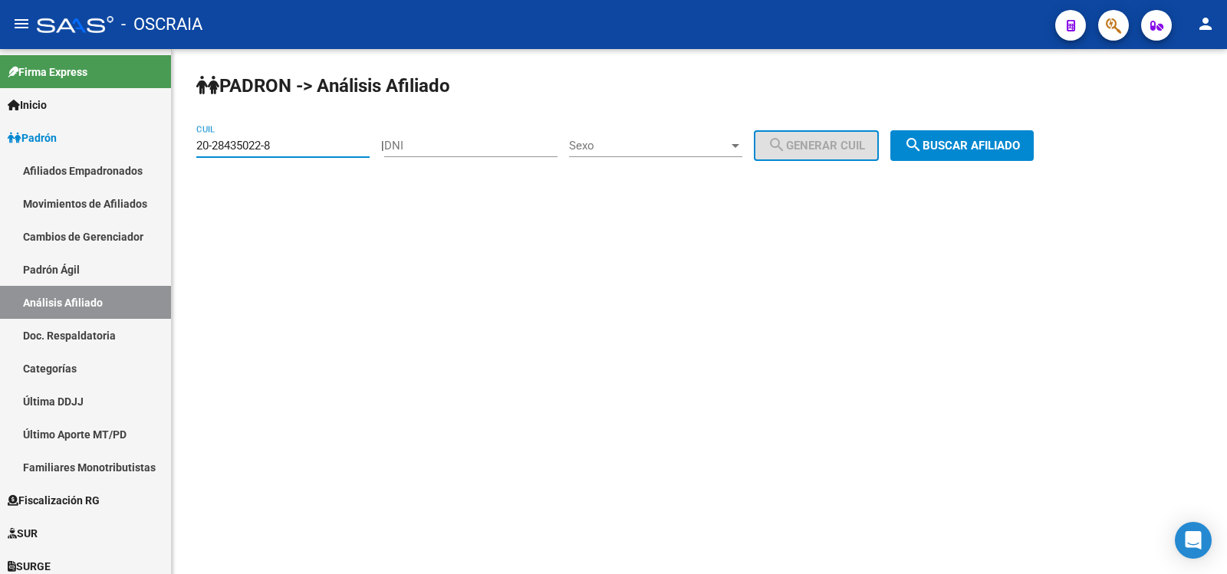
type input "20-28435022-8"
click at [1016, 149] on span "search Buscar afiliado" at bounding box center [962, 146] width 116 height 14
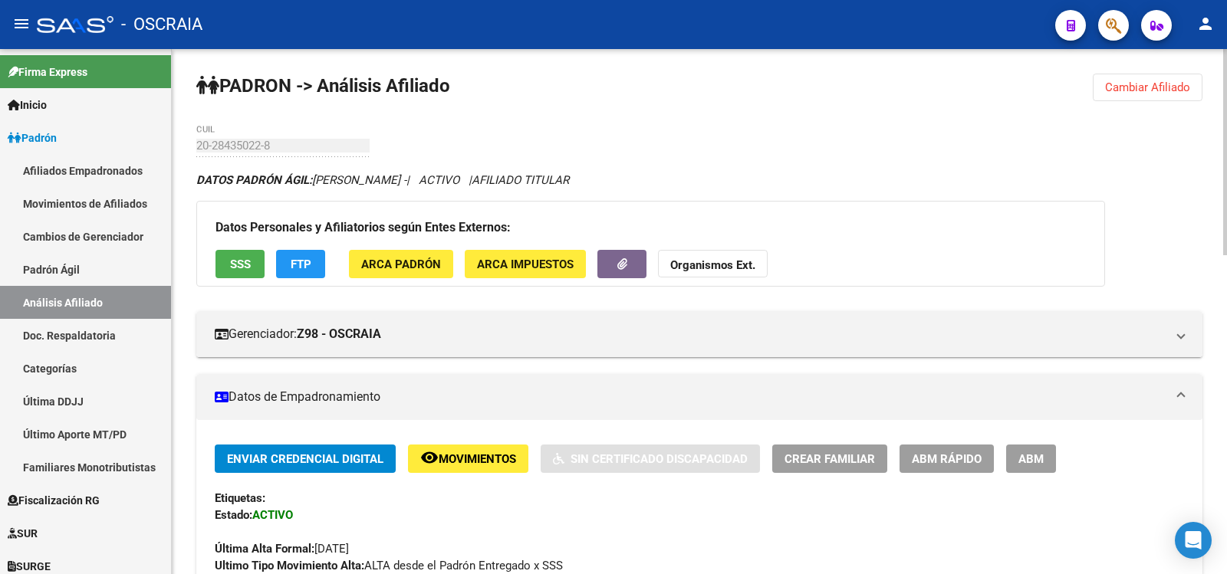
scroll to position [811, 0]
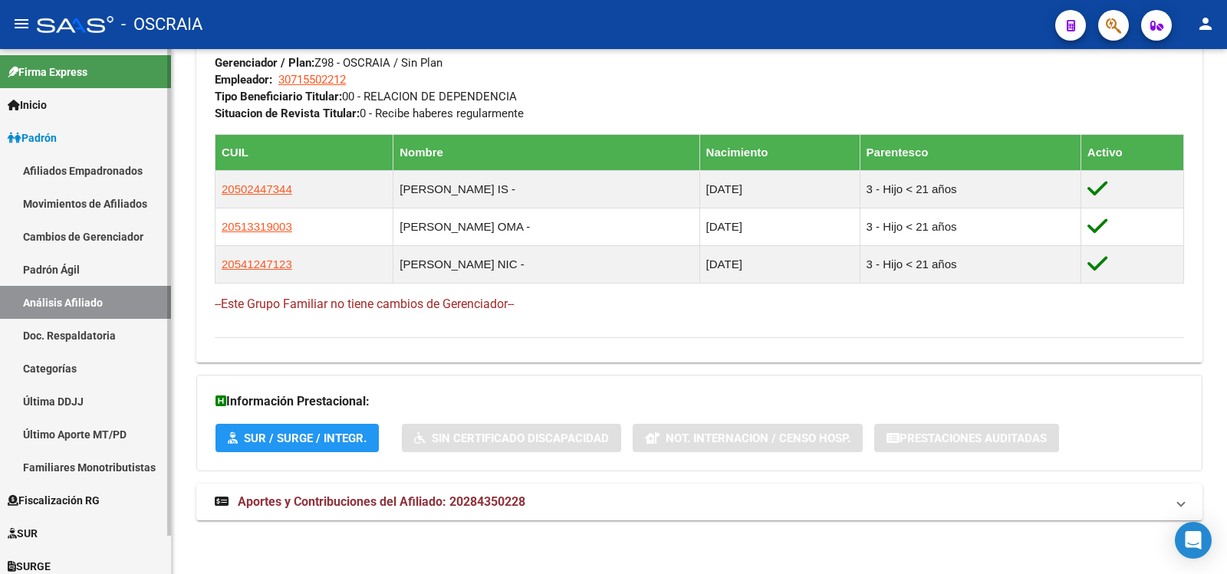
click at [61, 267] on link "Padrón Ágil" at bounding box center [85, 269] width 171 height 33
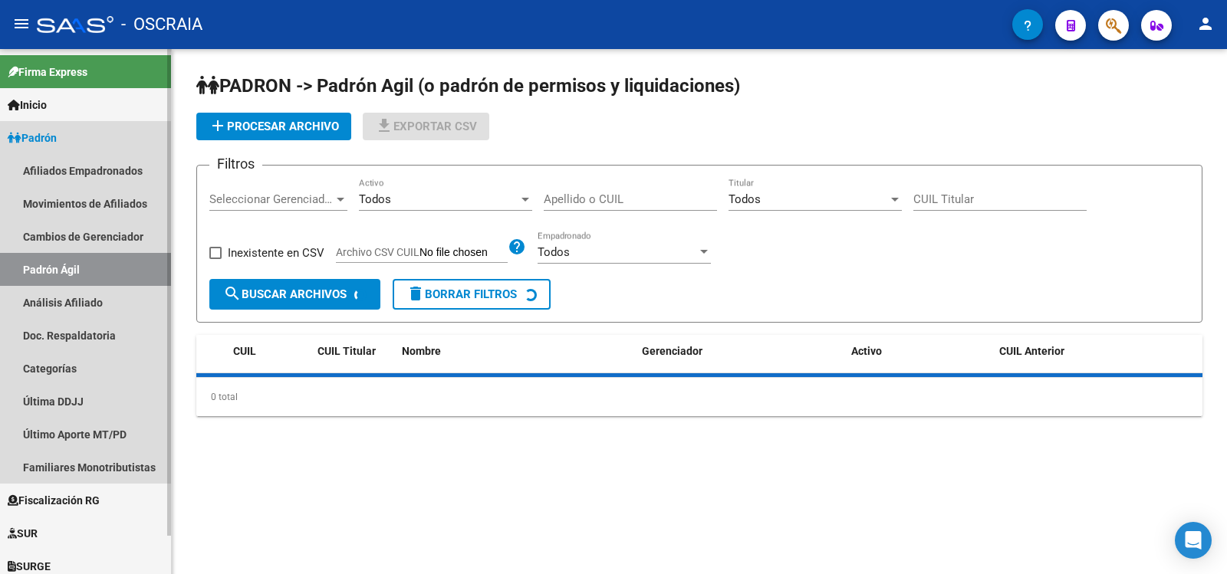
click at [74, 289] on link "Análisis Afiliado" at bounding box center [85, 302] width 171 height 33
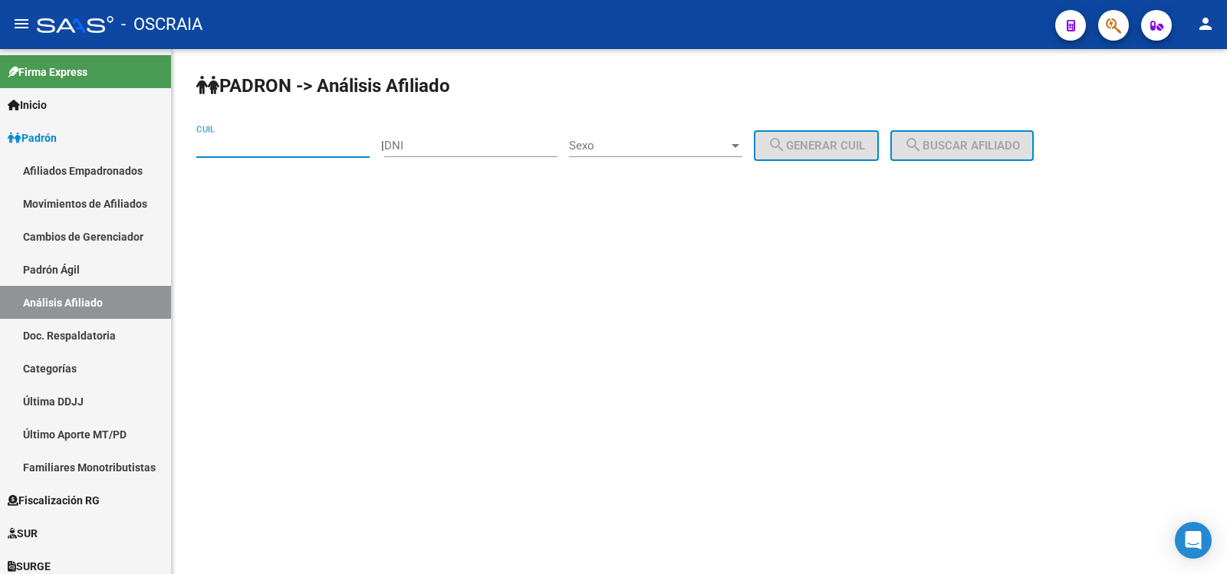
click at [229, 144] on input "CUIL" at bounding box center [282, 146] width 173 height 14
paste input "20-28435022-8"
type input "20-28435022-8"
click at [943, 140] on span "search Buscar afiliado" at bounding box center [962, 146] width 116 height 14
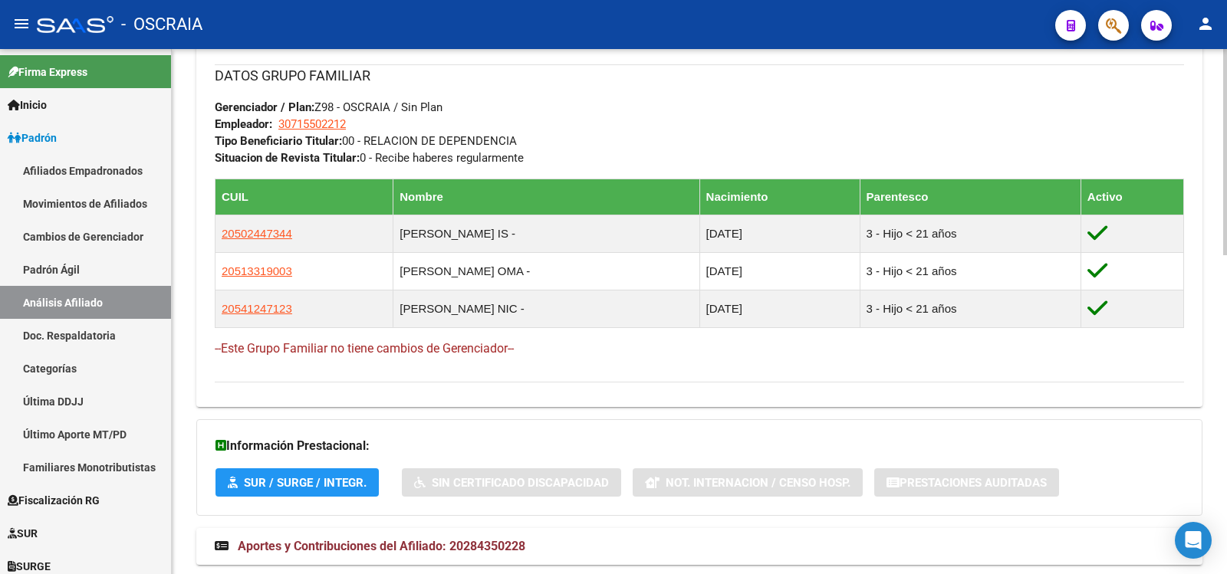
scroll to position [811, 0]
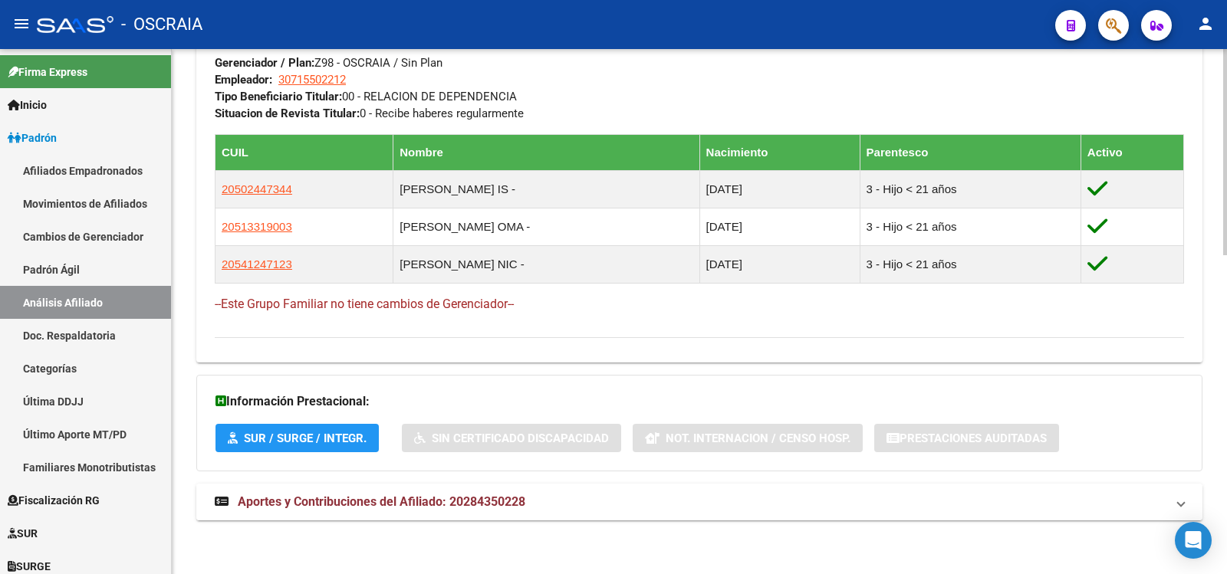
click at [494, 495] on span "Aportes y Contribuciones del Afiliado: 20284350228" at bounding box center [382, 502] width 288 height 15
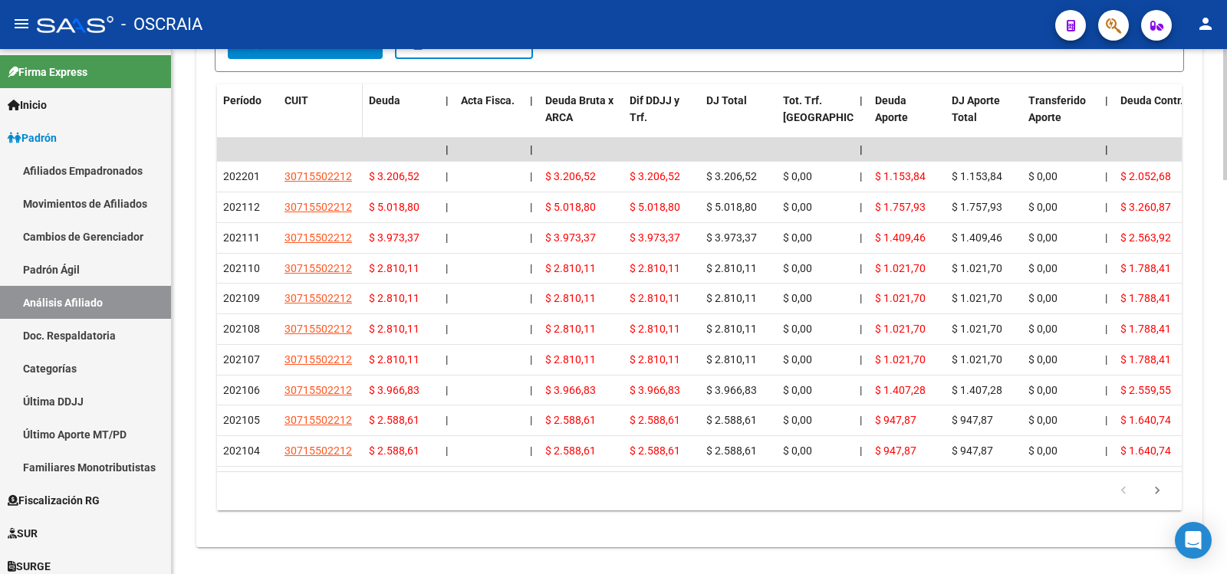
scroll to position [1279, 0]
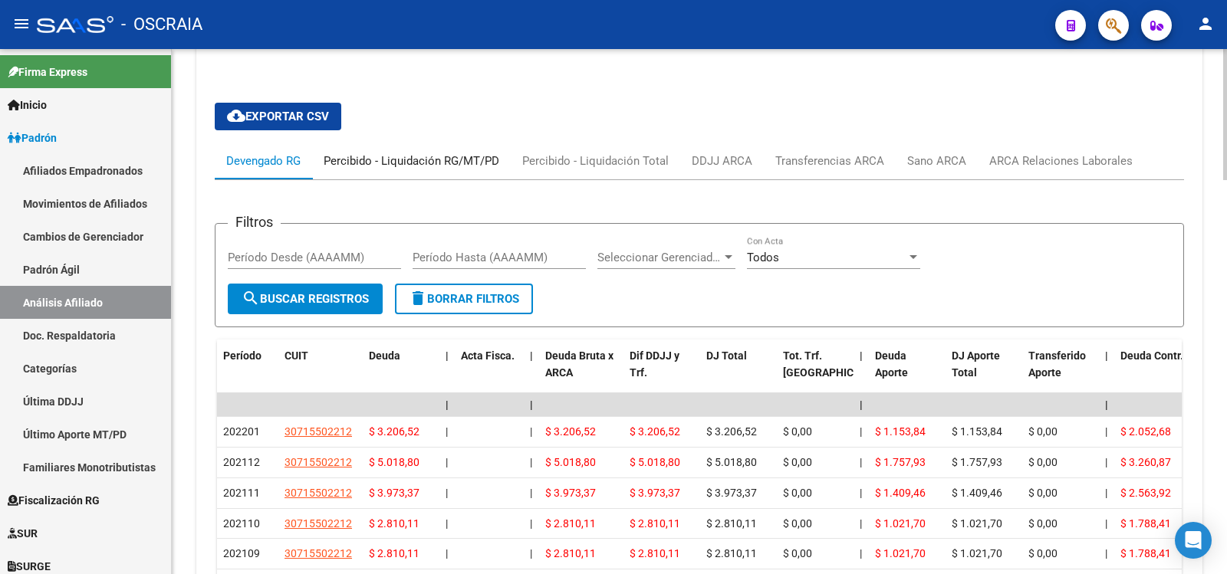
click at [372, 150] on div "Percibido - Liquidación RG/MT/PD" at bounding box center [411, 161] width 199 height 37
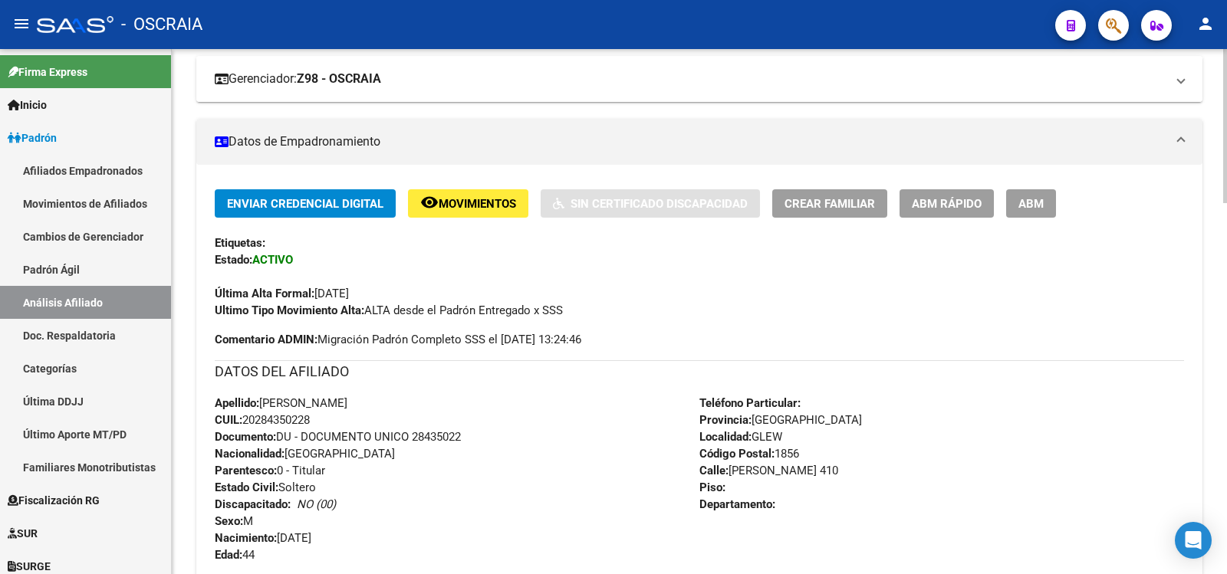
scroll to position [0, 0]
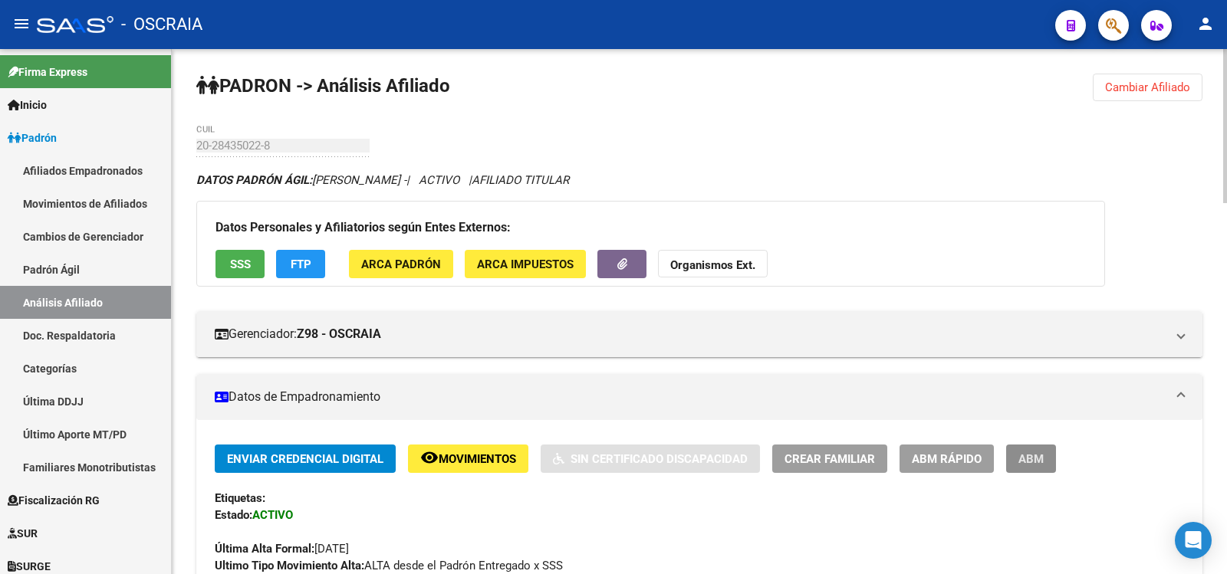
click at [1027, 470] on button "ABM" at bounding box center [1031, 459] width 50 height 28
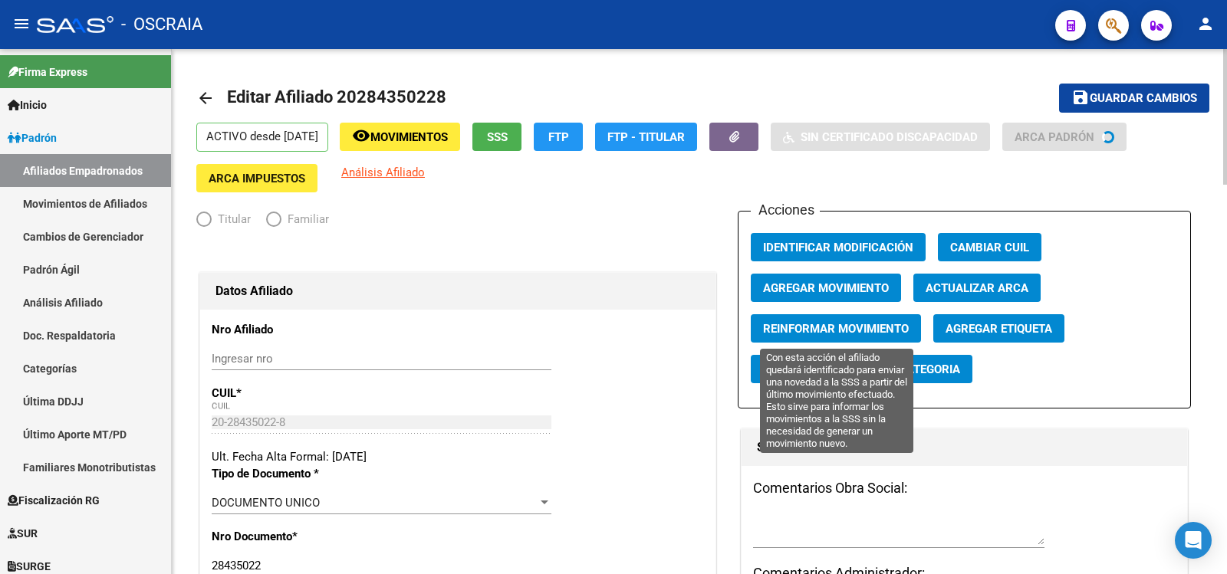
radio input "true"
type input "30-71550221-2"
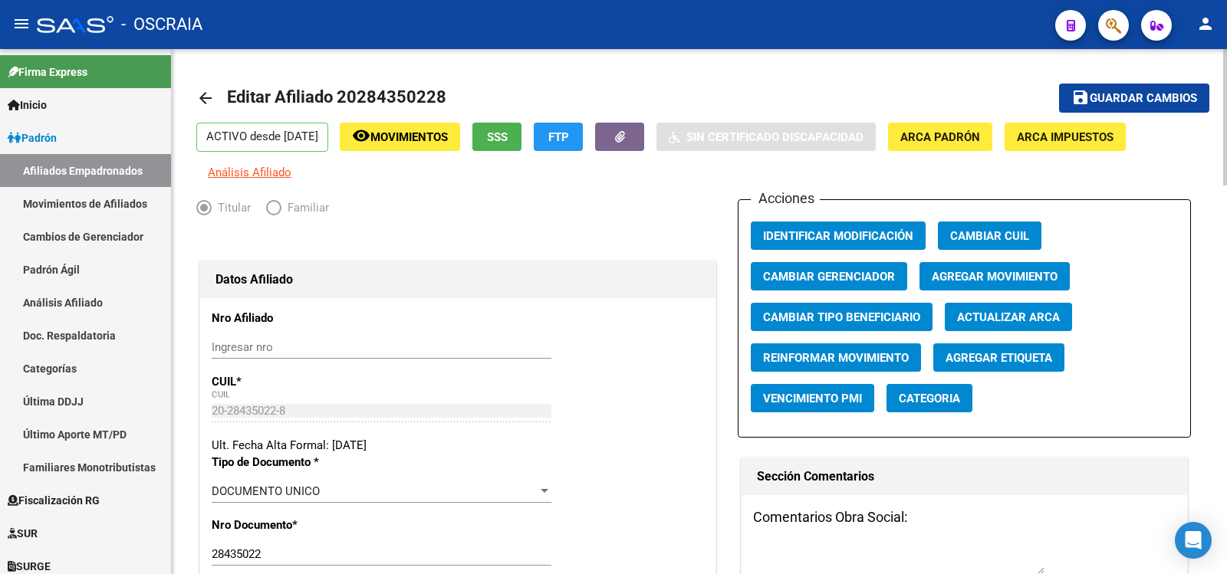
click at [988, 274] on span "Agregar Movimiento" at bounding box center [995, 277] width 126 height 14
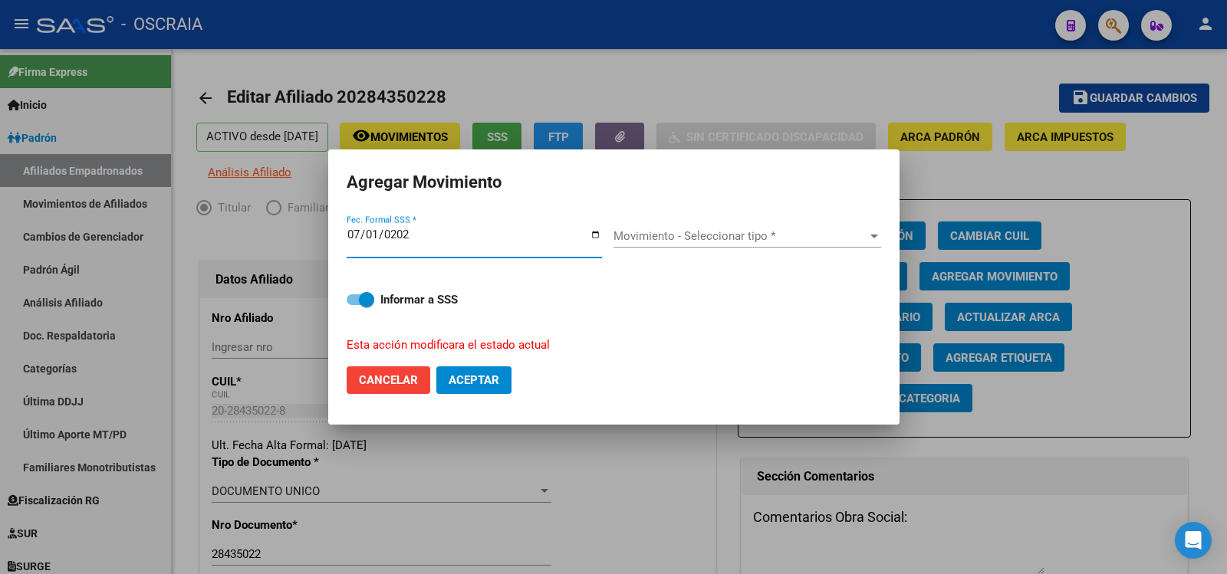
type input "[DATE]"
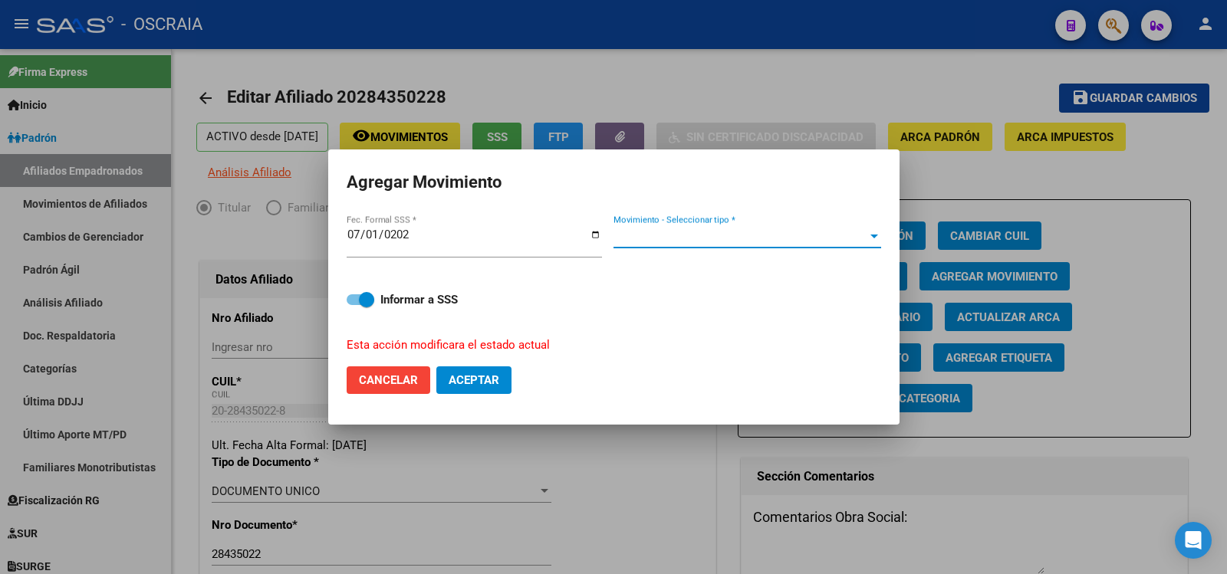
click at [673, 231] on span "Movimiento - Seleccionar tipo *" at bounding box center [741, 236] width 254 height 14
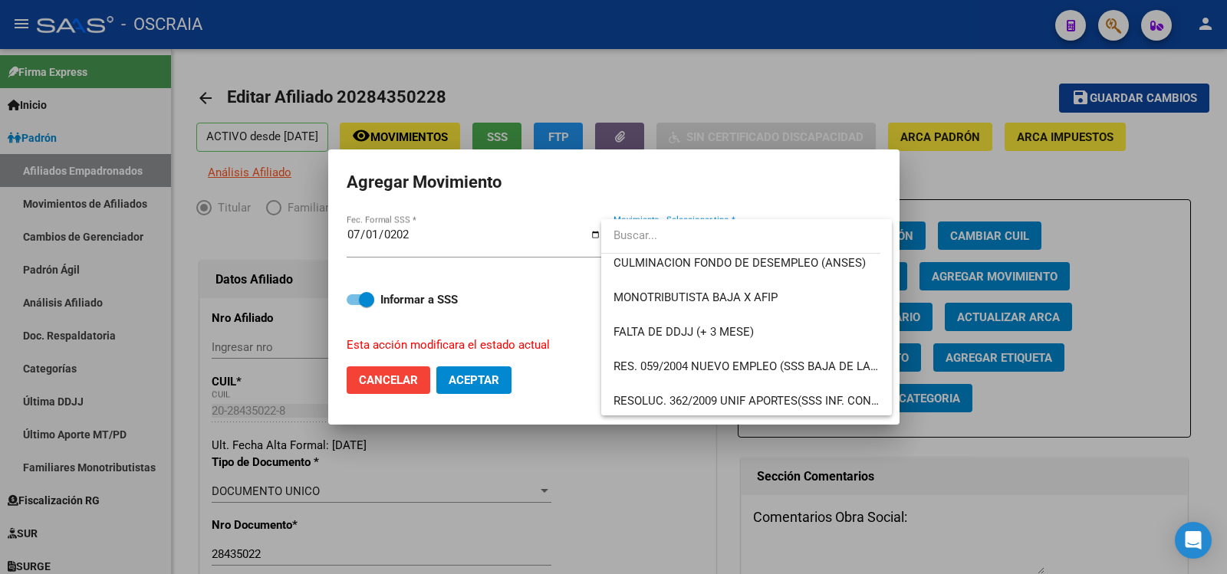
scroll to position [370, 0]
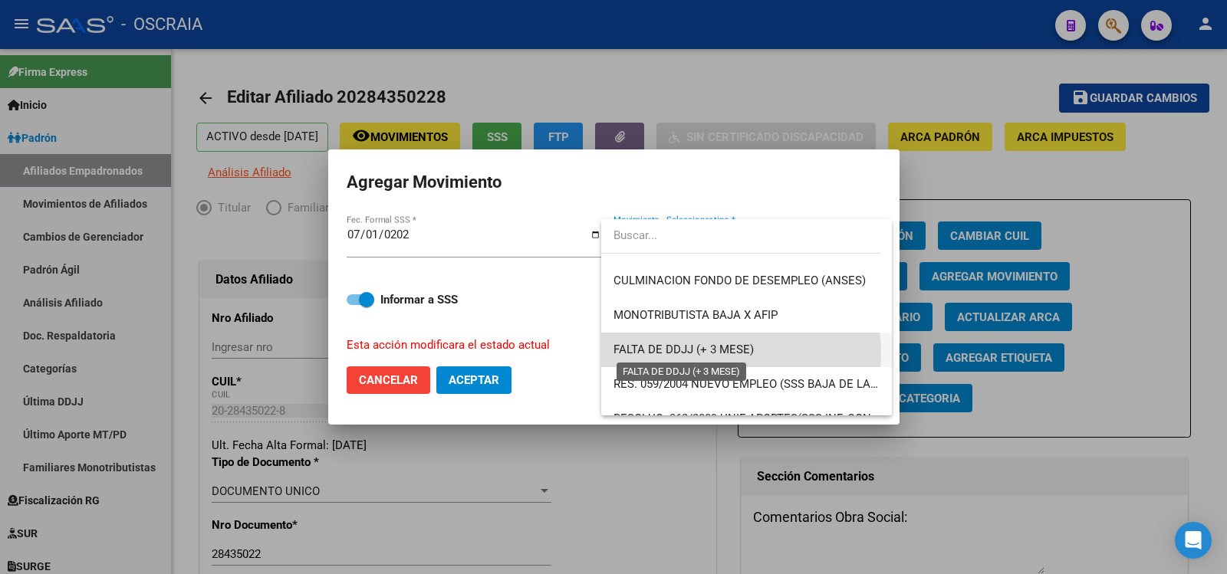
click at [719, 353] on span "FALTA DE DDJJ (+ 3 MESE)" at bounding box center [684, 350] width 140 height 14
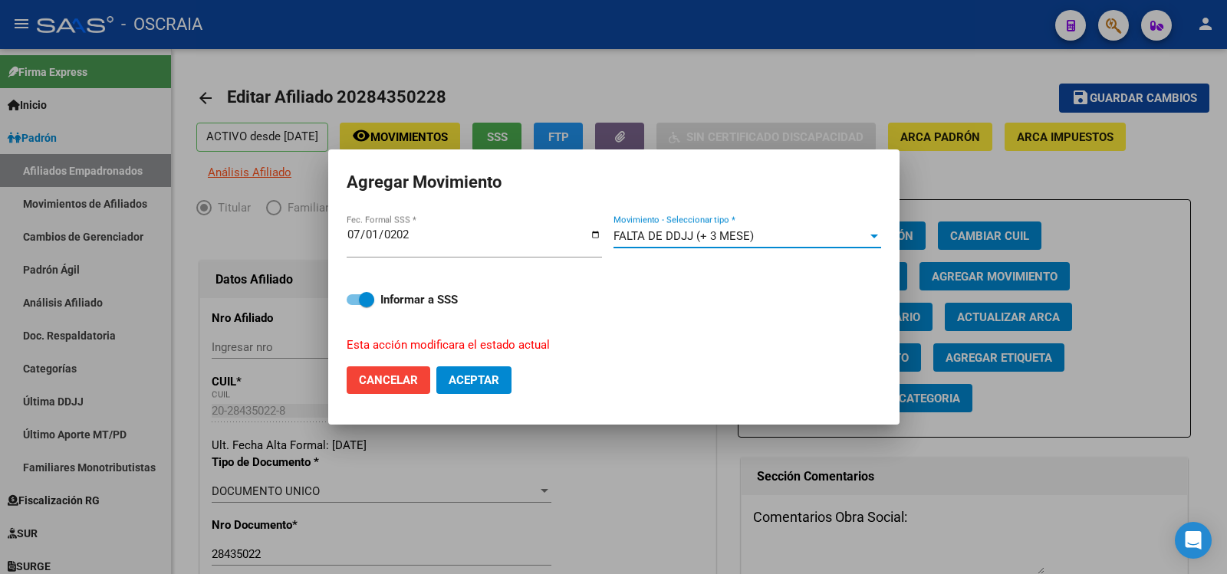
click at [486, 377] on span "Aceptar" at bounding box center [474, 381] width 51 height 14
checkbox input "false"
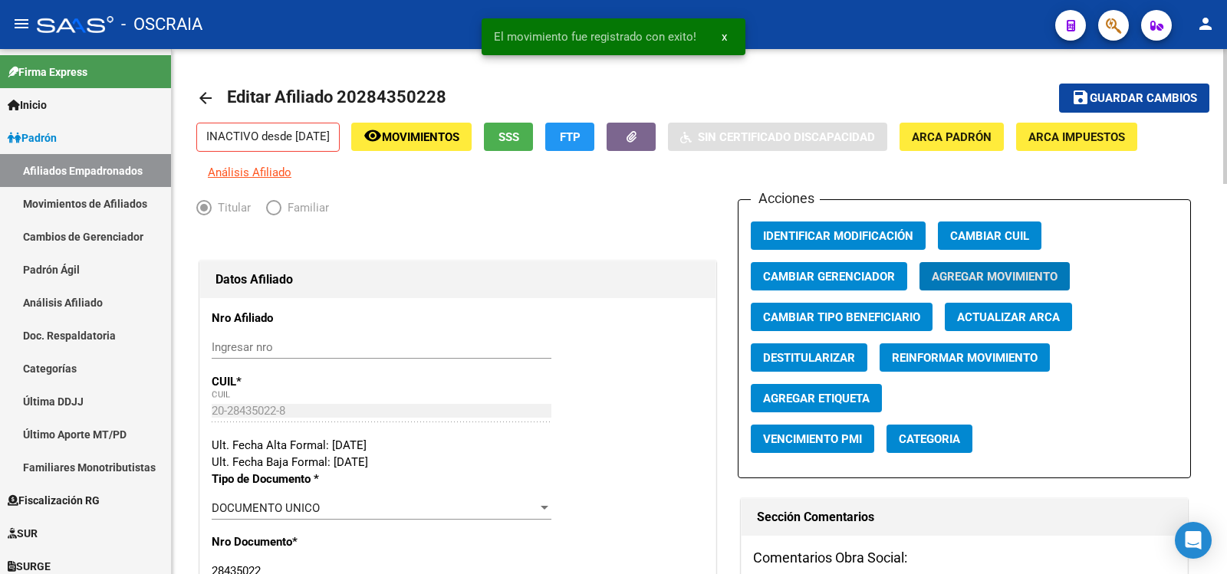
click at [1104, 104] on span "Guardar cambios" at bounding box center [1143, 99] width 107 height 14
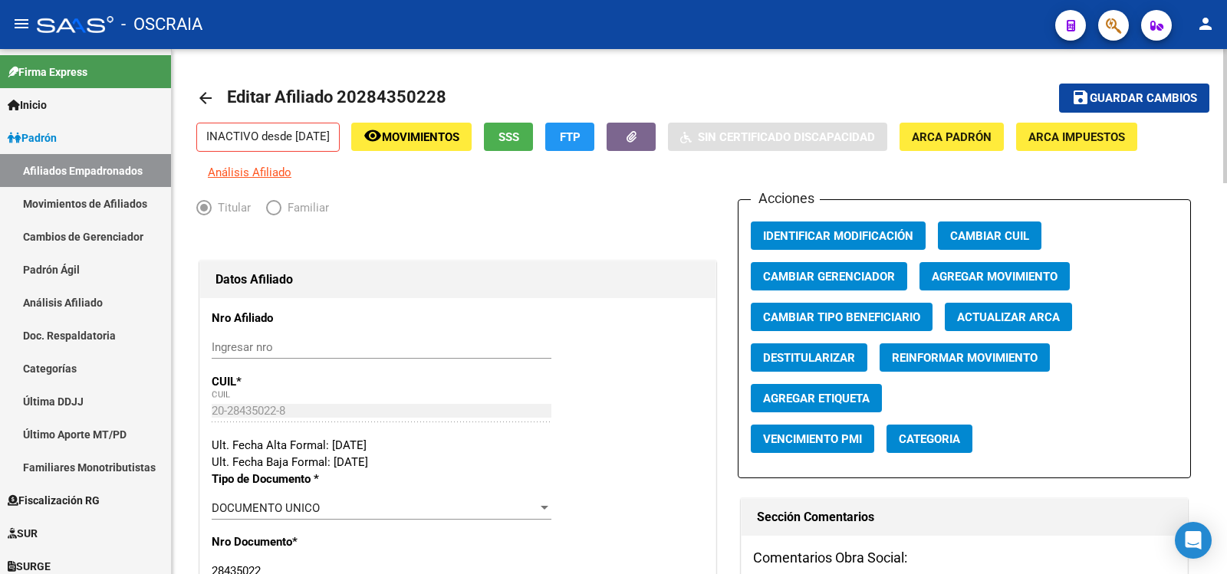
click at [1100, 91] on span "save Guardar cambios" at bounding box center [1135, 98] width 126 height 14
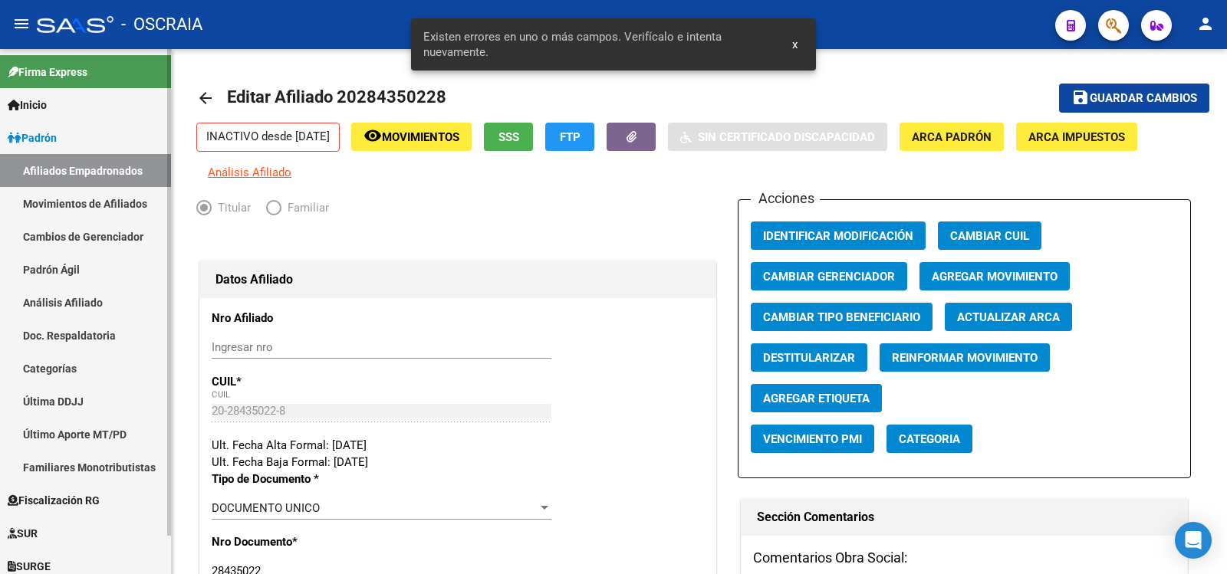
click at [91, 272] on link "Padrón Ágil" at bounding box center [85, 269] width 171 height 33
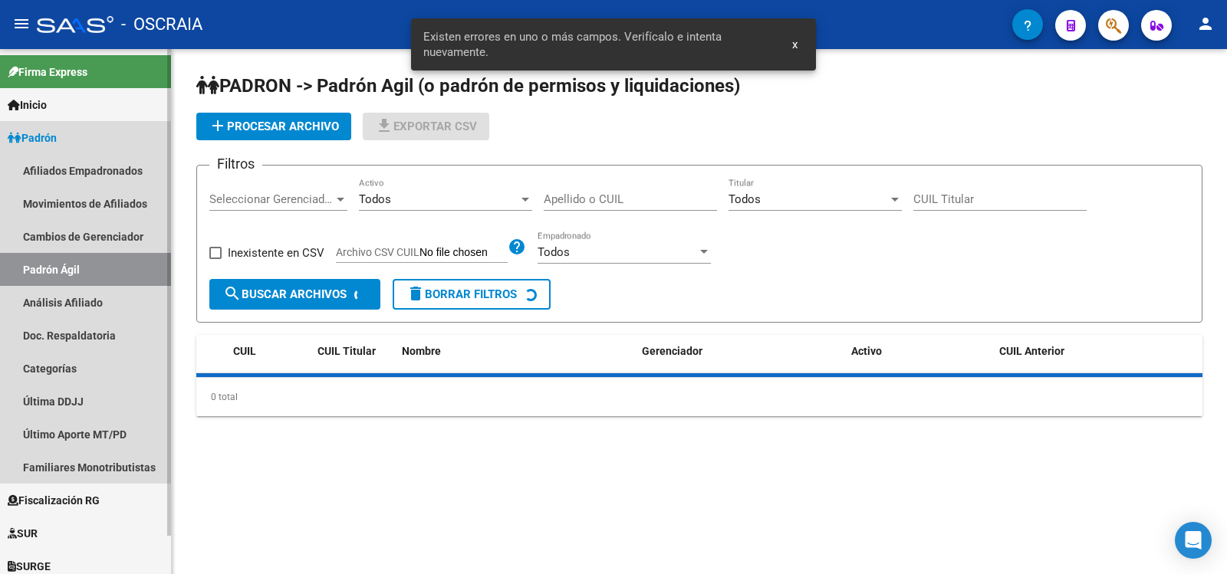
click at [91, 288] on link "Análisis Afiliado" at bounding box center [85, 302] width 171 height 33
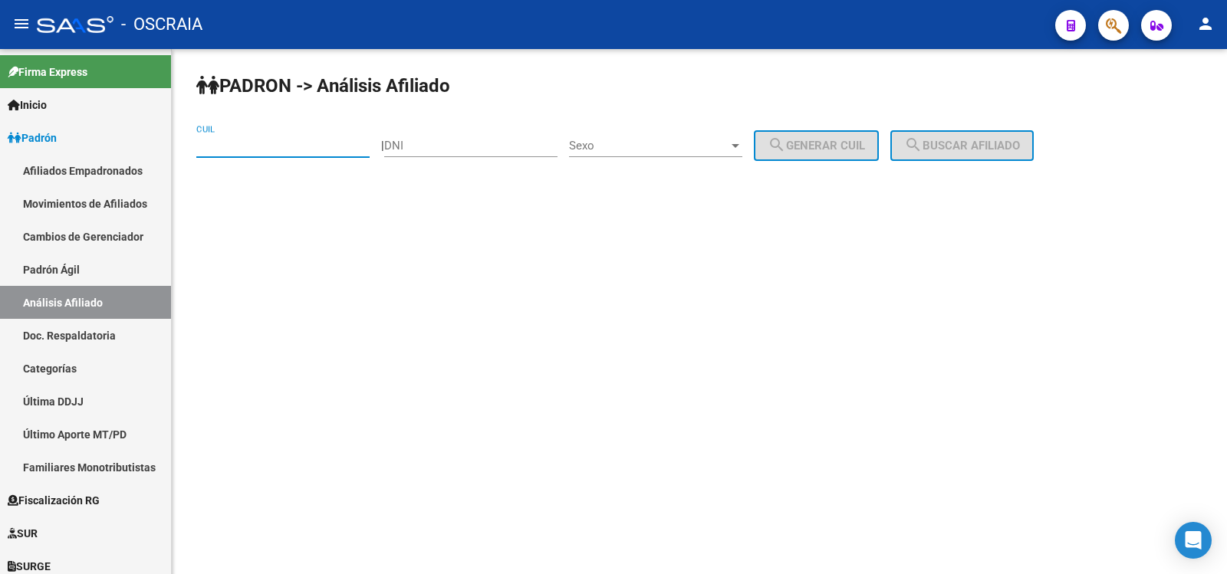
click at [295, 143] on input "CUIL" at bounding box center [282, 146] width 173 height 14
paste input "20-28435022-8"
type input "20-28435022-8"
click at [966, 139] on span "search Buscar afiliado" at bounding box center [962, 146] width 116 height 14
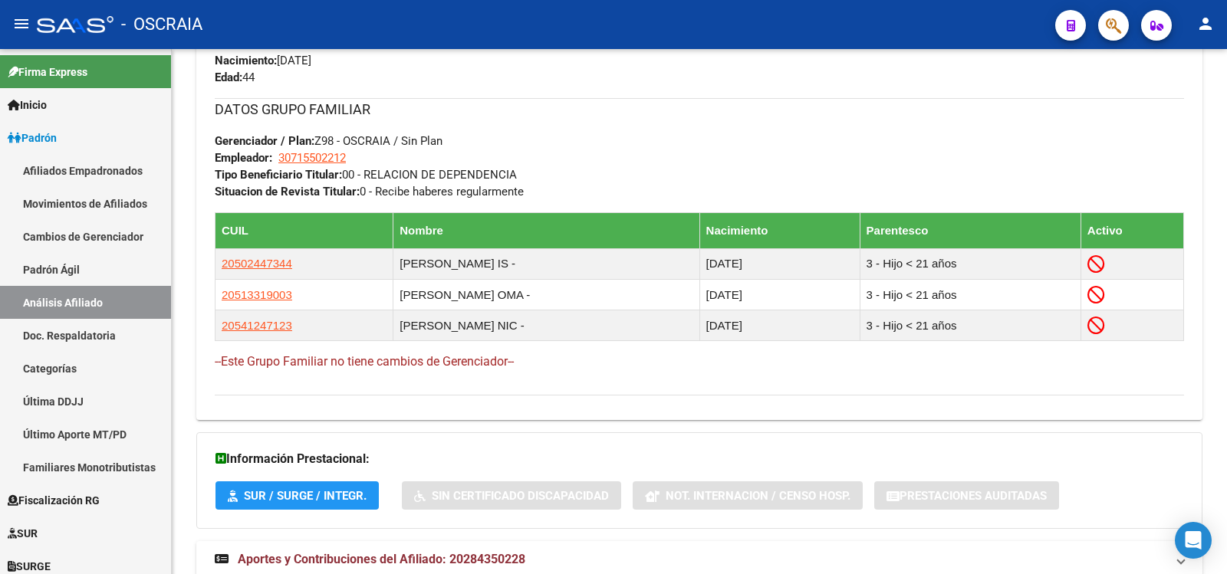
scroll to position [825, 0]
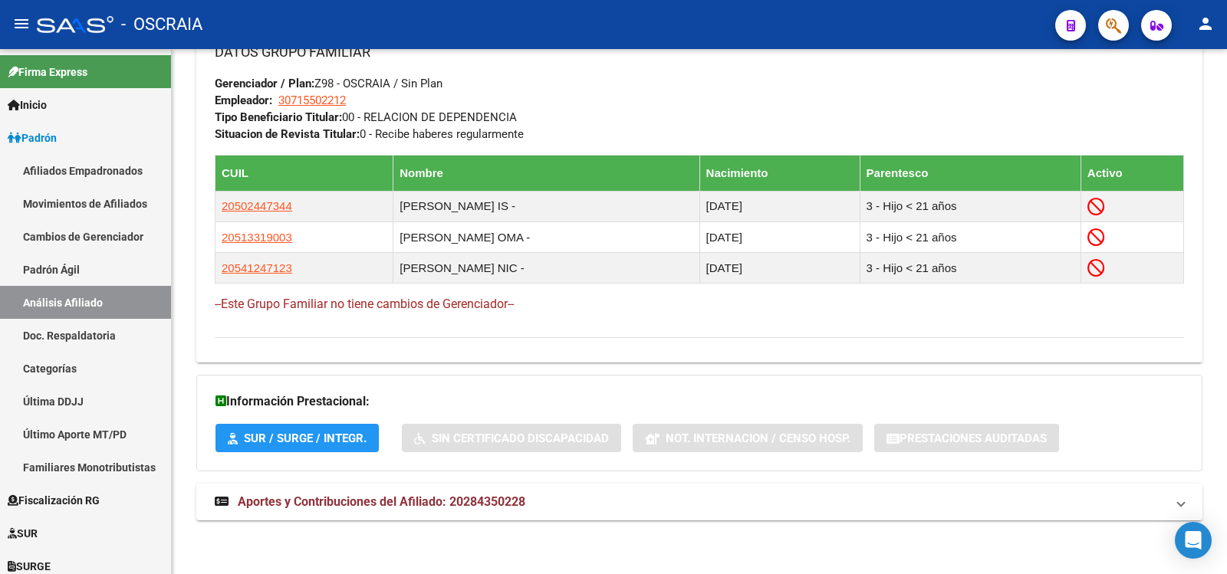
click at [413, 493] on mat-expansion-panel-header "Aportes y Contribuciones del Afiliado: 20284350228" at bounding box center [699, 502] width 1006 height 37
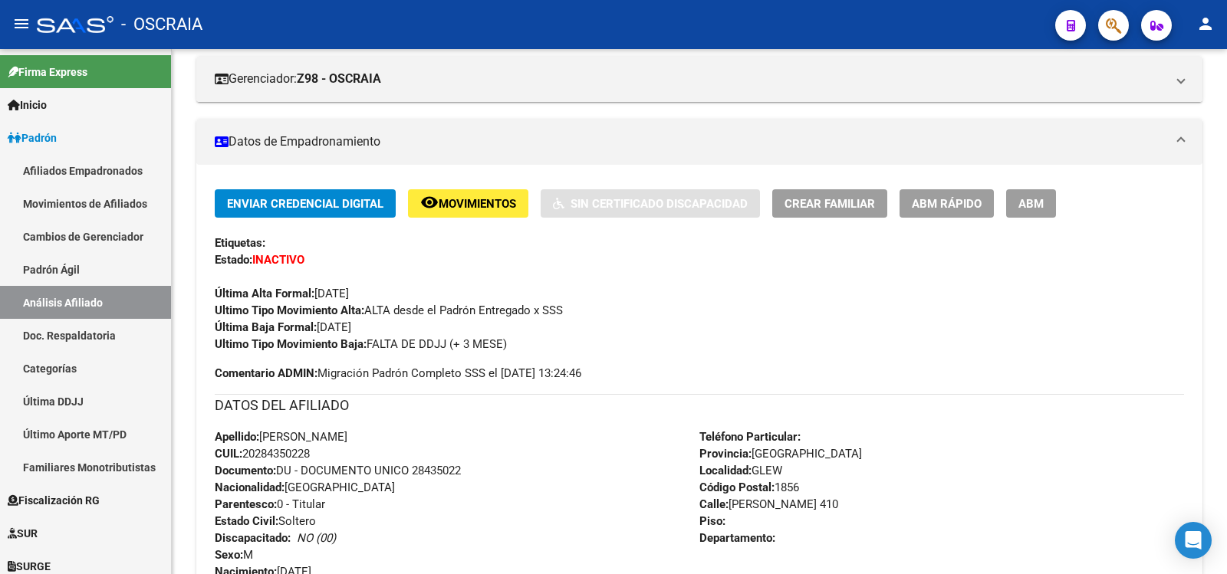
scroll to position [512, 0]
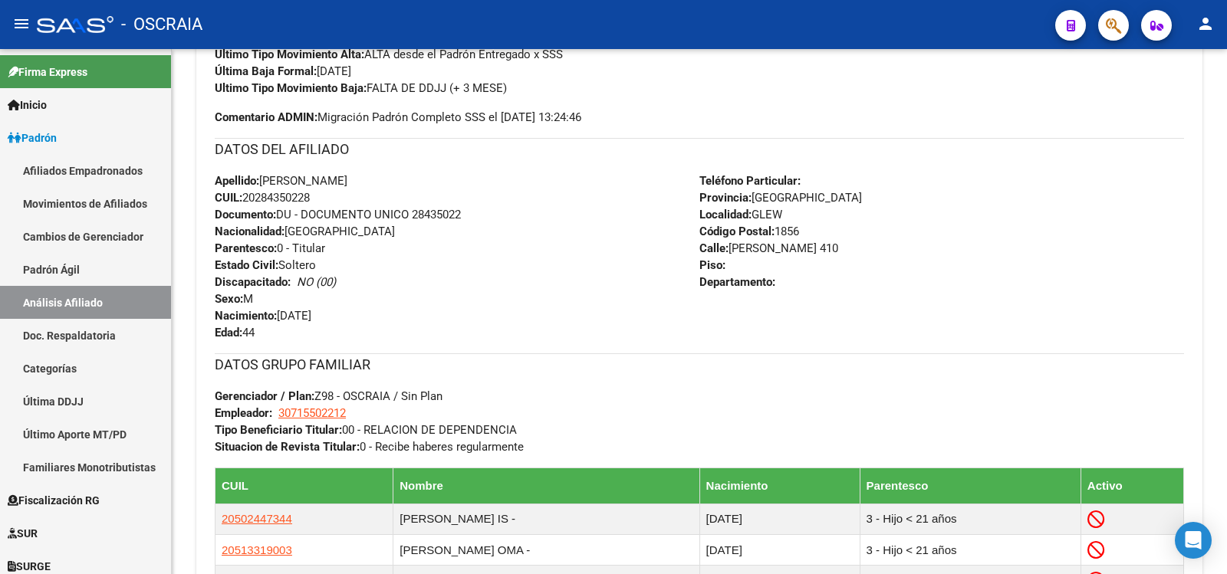
copy span "[DATE]"
drag, startPoint x: 334, startPoint y: 318, endPoint x: 278, endPoint y: 319, distance: 56.0
click at [278, 319] on div "Apellido: [PERSON_NAME]: 20284350228 Documento: DU - DOCUMENTO UNICO 28435022 N…" at bounding box center [457, 257] width 485 height 169
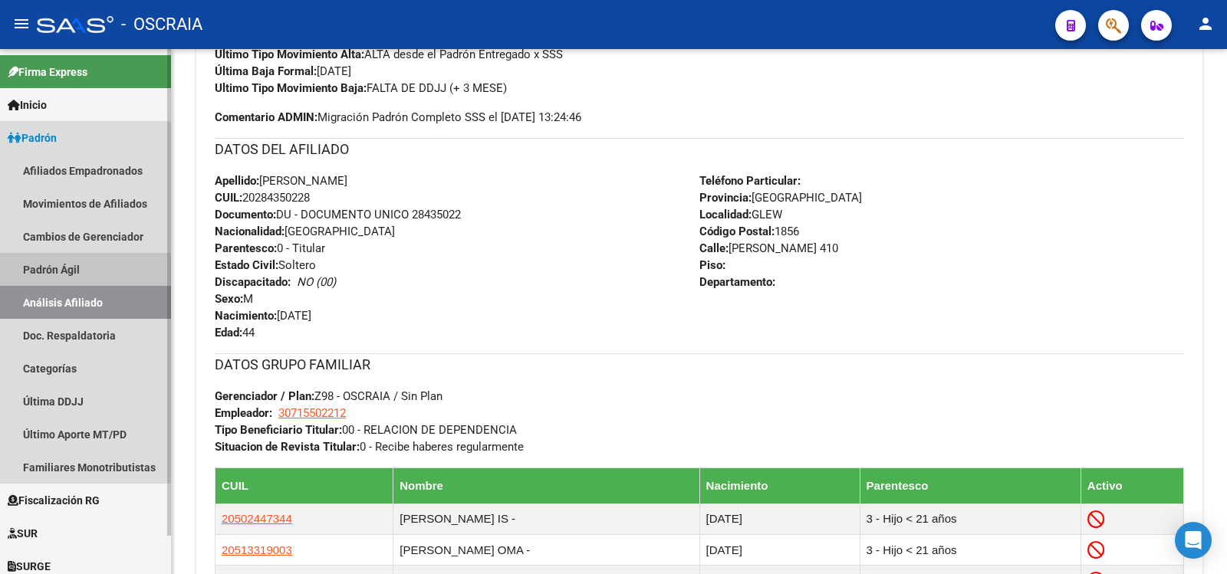
click at [62, 272] on link "Padrón Ágil" at bounding box center [85, 269] width 171 height 33
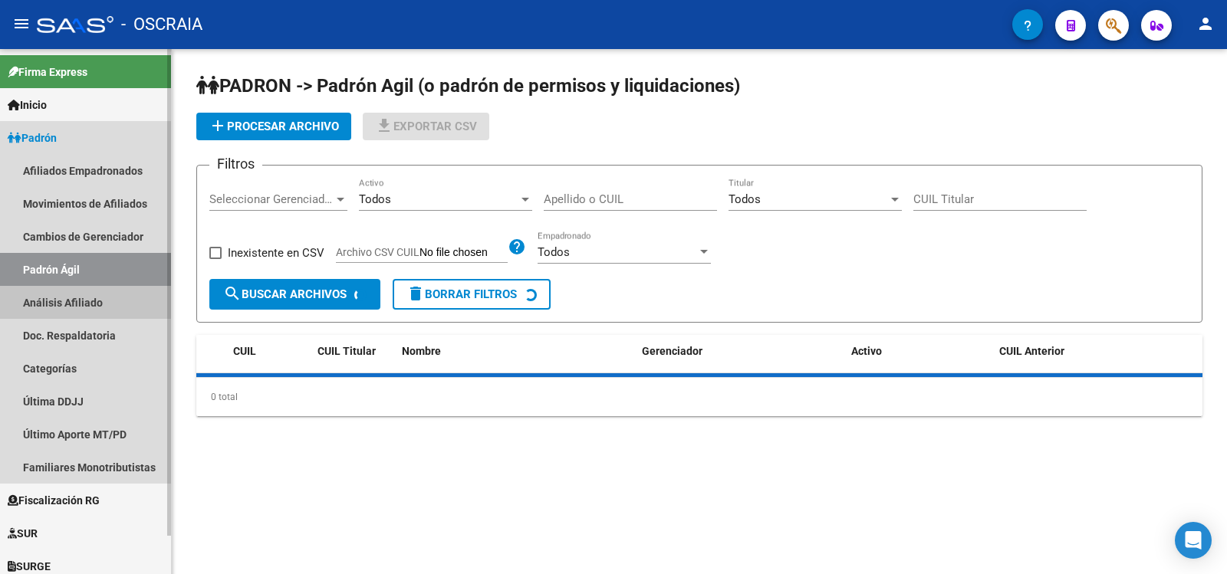
click at [71, 295] on link "Análisis Afiliado" at bounding box center [85, 302] width 171 height 33
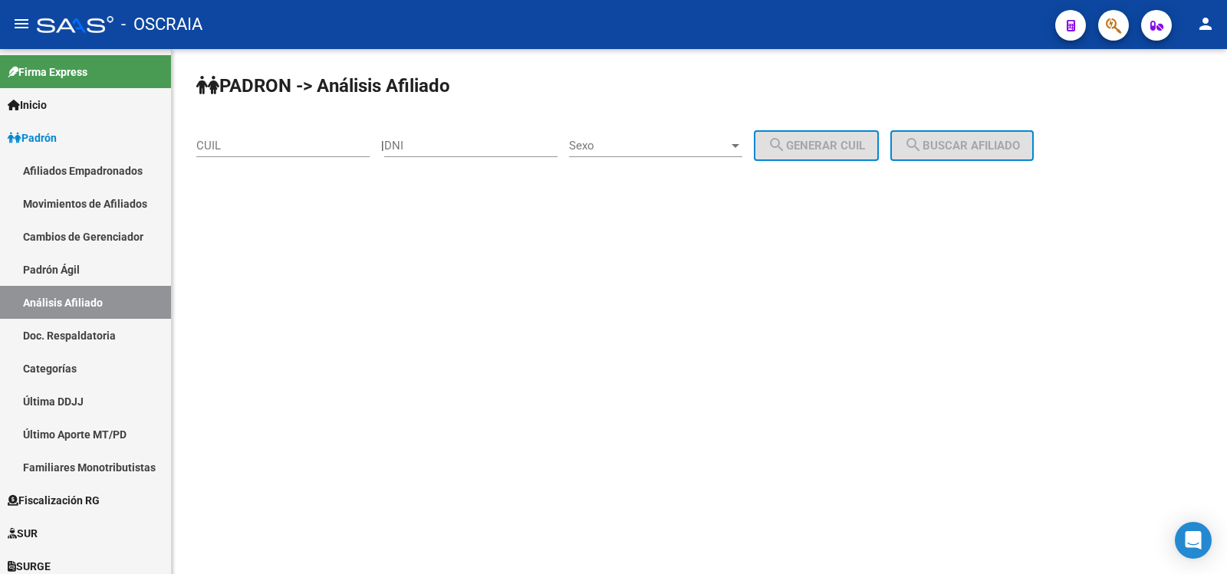
click at [307, 140] on input "CUIL" at bounding box center [282, 146] width 173 height 14
paste input "20-30170784-4"
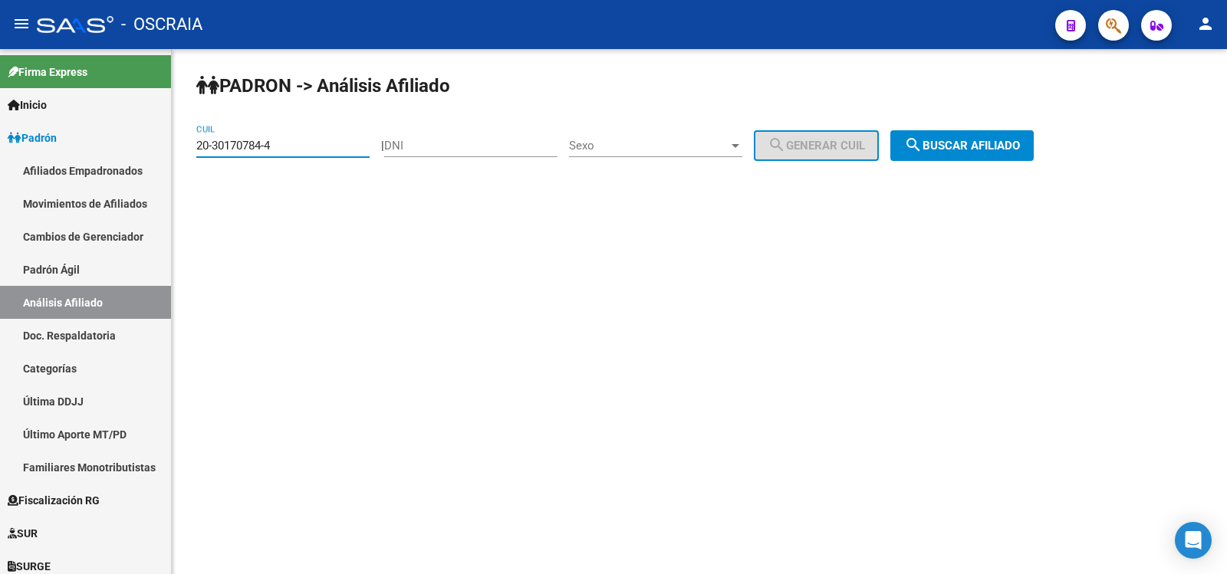
type input "20-30170784-4"
click at [1019, 148] on span "search Buscar afiliado" at bounding box center [962, 146] width 116 height 14
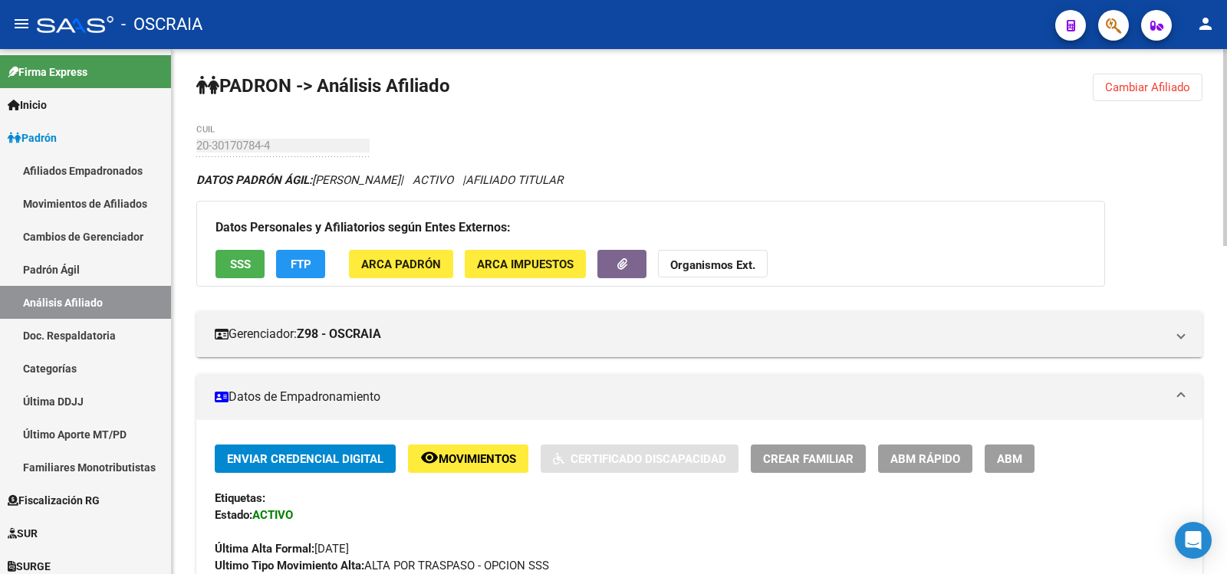
scroll to position [767, 0]
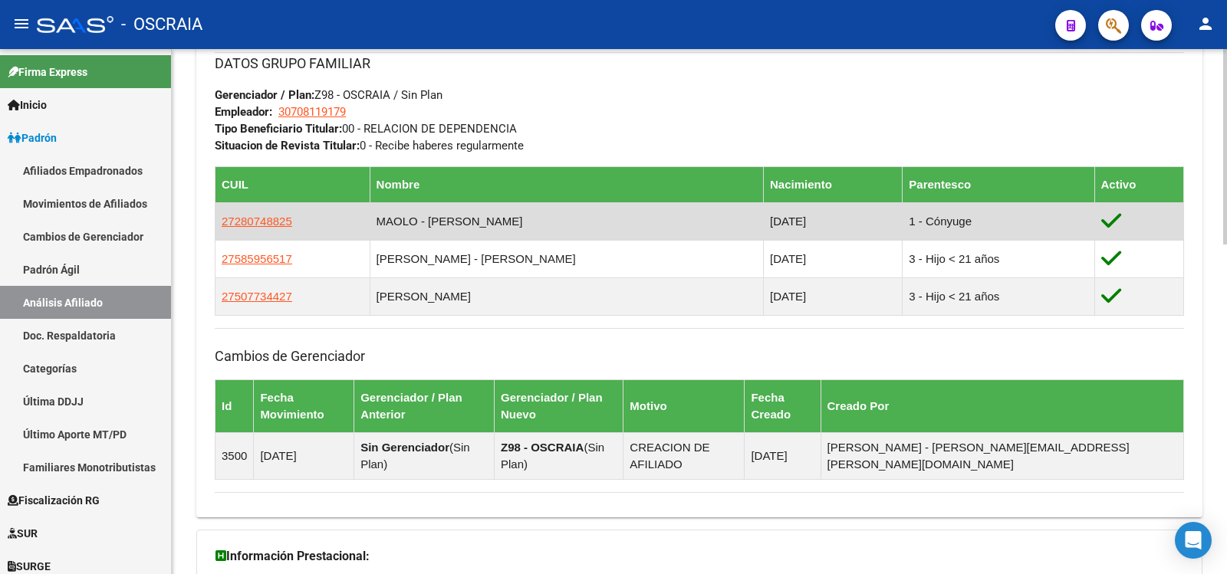
drag, startPoint x: 517, startPoint y: 213, endPoint x: 393, endPoint y: 229, distance: 124.4
click at [393, 229] on td "MAOLO - [PERSON_NAME]" at bounding box center [566, 221] width 393 height 38
